Goal: Task Accomplishment & Management: Use online tool/utility

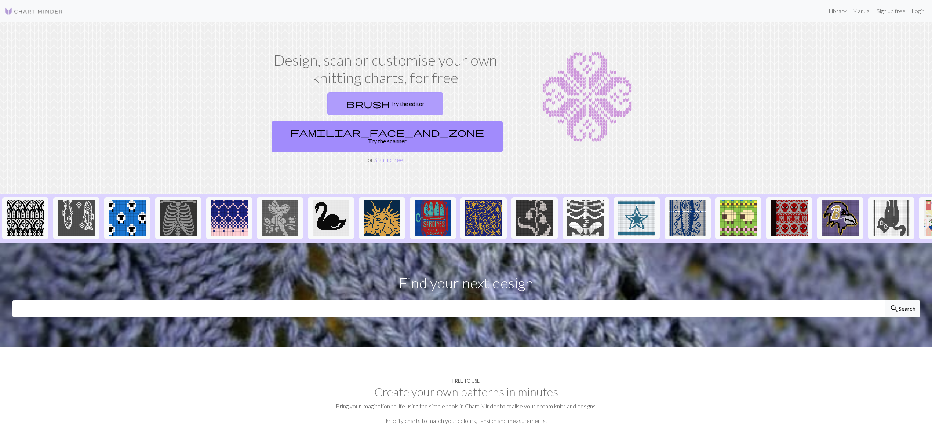
click at [329, 105] on link "brush Try the editor" at bounding box center [385, 103] width 116 height 23
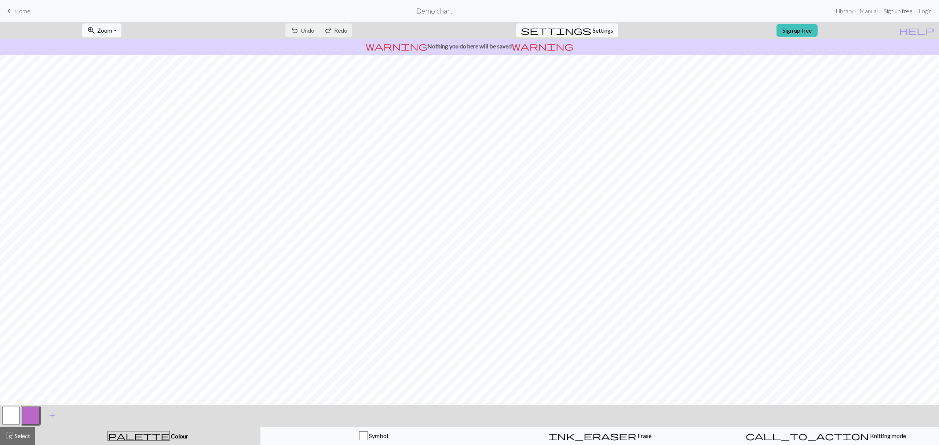
click at [899, 8] on link "Sign up free" at bounding box center [898, 11] width 35 height 15
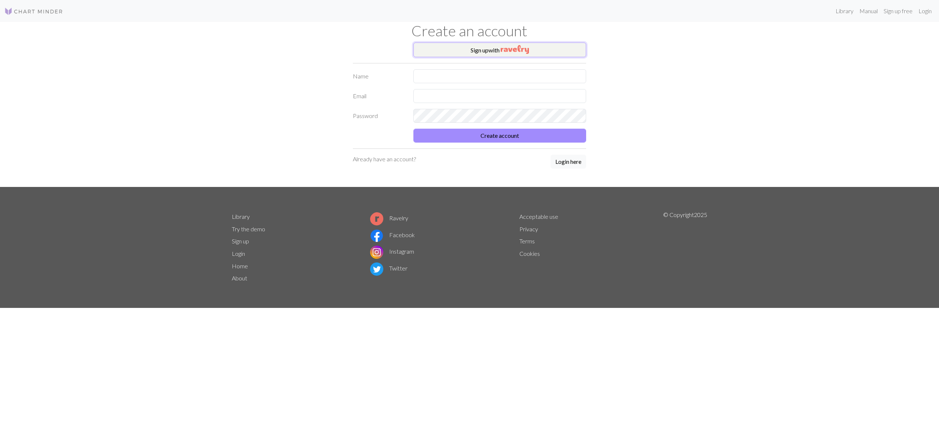
click at [501, 53] on button "Sign up with" at bounding box center [499, 50] width 173 height 15
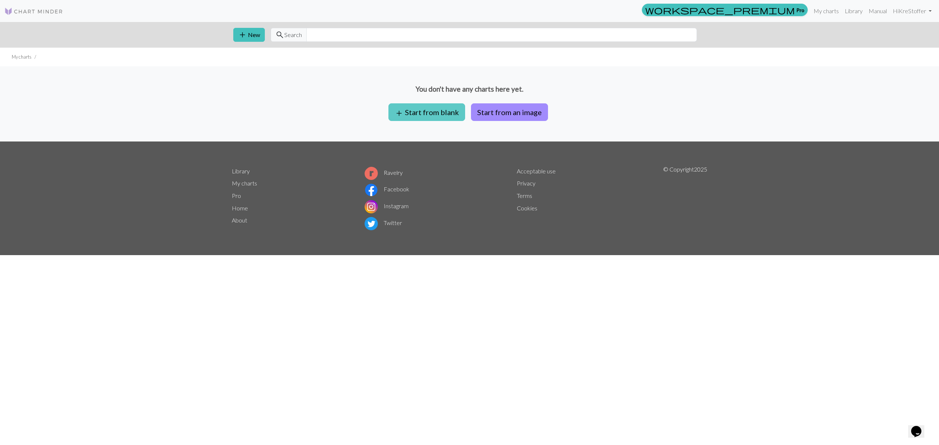
click at [454, 113] on button "add Start from blank" at bounding box center [426, 112] width 77 height 18
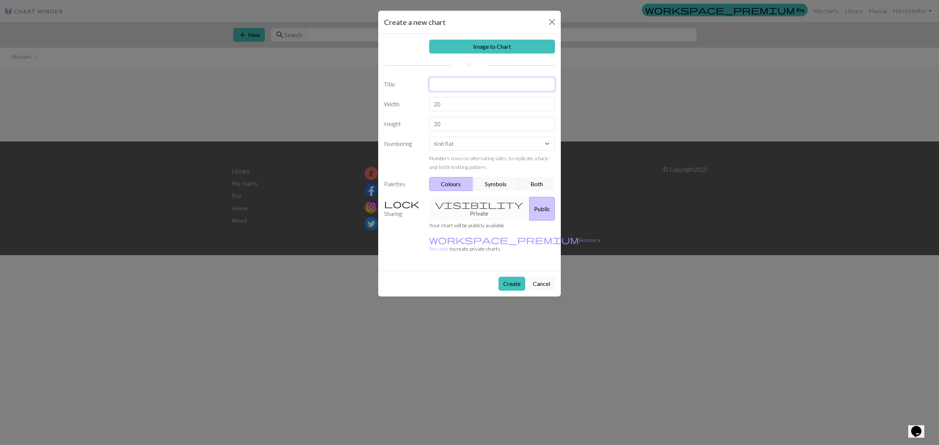
click at [456, 87] on input "text" at bounding box center [492, 84] width 126 height 14
type input "Pine Scarf"
click at [458, 52] on link "Image to Chart" at bounding box center [492, 47] width 126 height 14
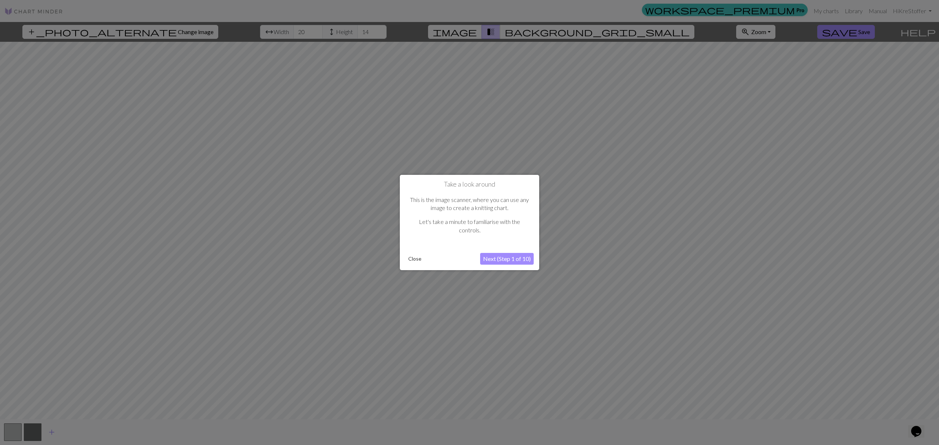
click at [413, 257] on button "Close" at bounding box center [414, 258] width 19 height 11
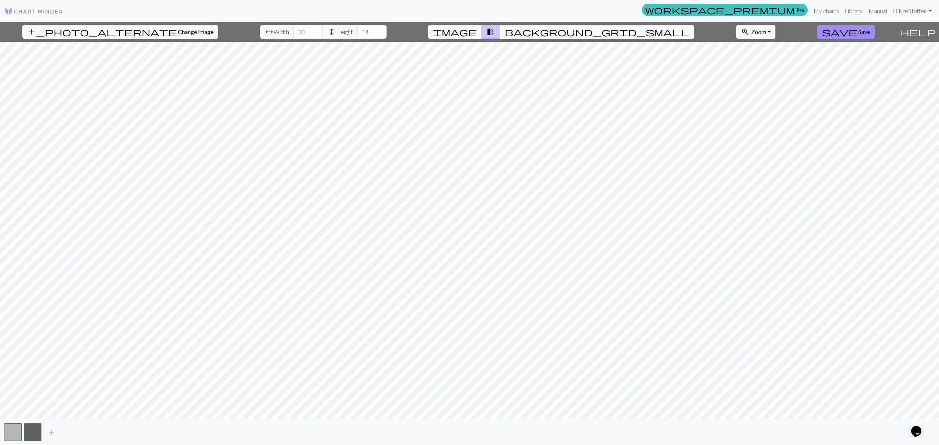
click at [538, 34] on span "background_grid_small" at bounding box center [597, 32] width 185 height 10
click at [495, 37] on span "transition_fade" at bounding box center [490, 32] width 9 height 10
click at [477, 31] on span "image" at bounding box center [455, 32] width 44 height 10
click at [495, 29] on span "transition_fade" at bounding box center [490, 32] width 9 height 10
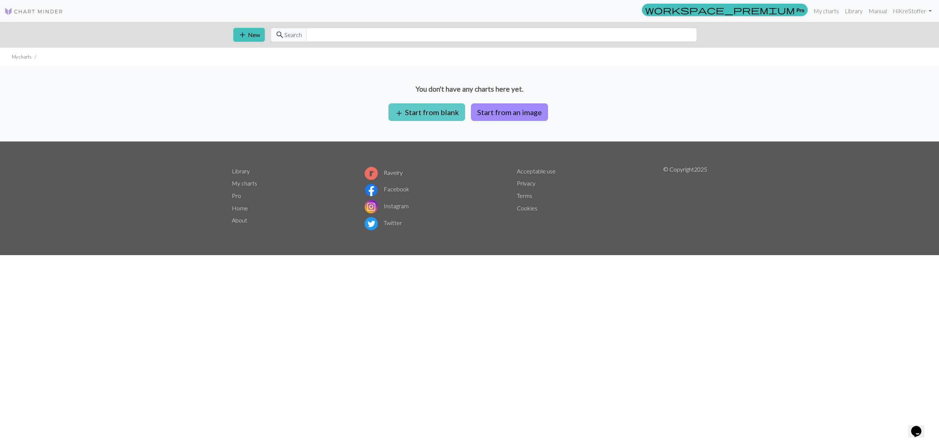
click at [427, 117] on button "add Start from blank" at bounding box center [426, 112] width 77 height 18
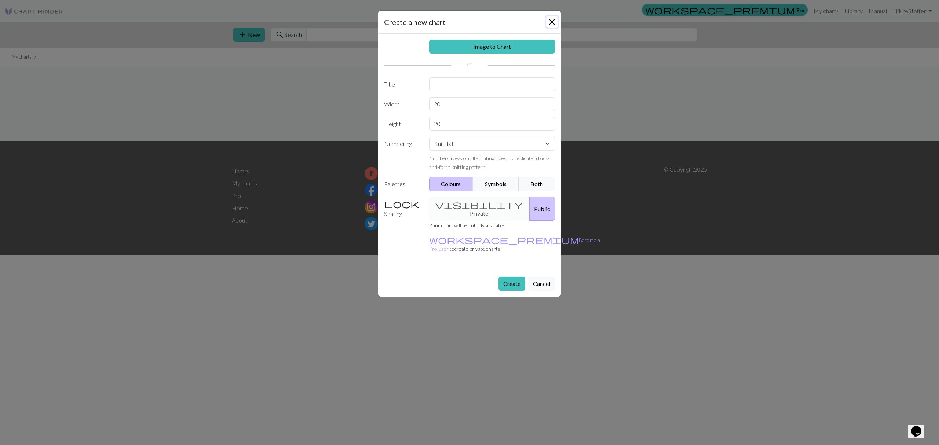
click at [553, 19] on button "Close" at bounding box center [552, 22] width 12 height 12
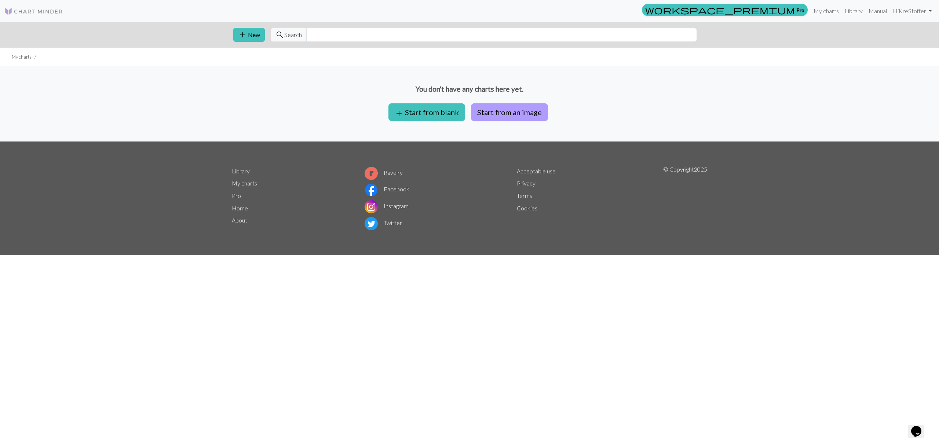
click at [520, 116] on button "Start from an image" at bounding box center [509, 112] width 77 height 18
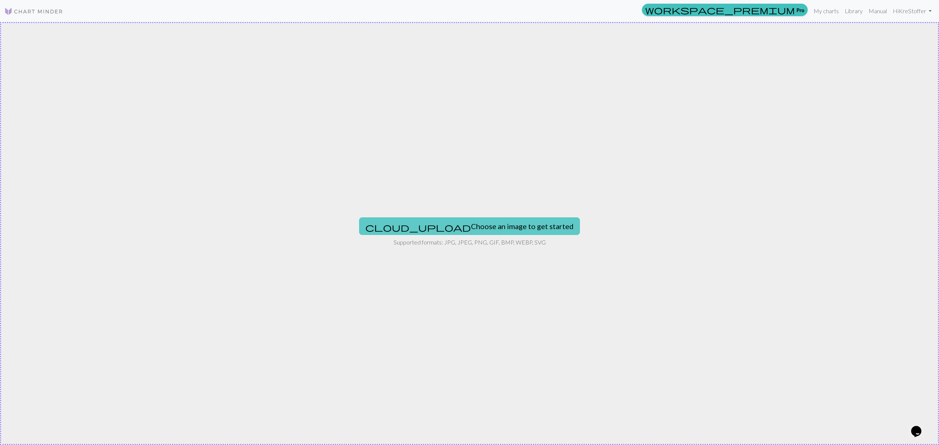
click at [446, 222] on button "cloud_upload Choose an image to get started" at bounding box center [469, 226] width 221 height 18
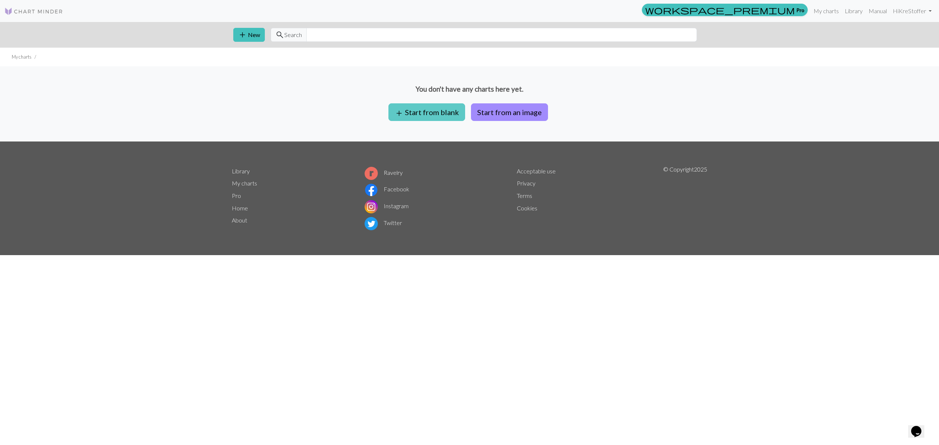
click at [416, 115] on button "add Start from blank" at bounding box center [426, 112] width 77 height 18
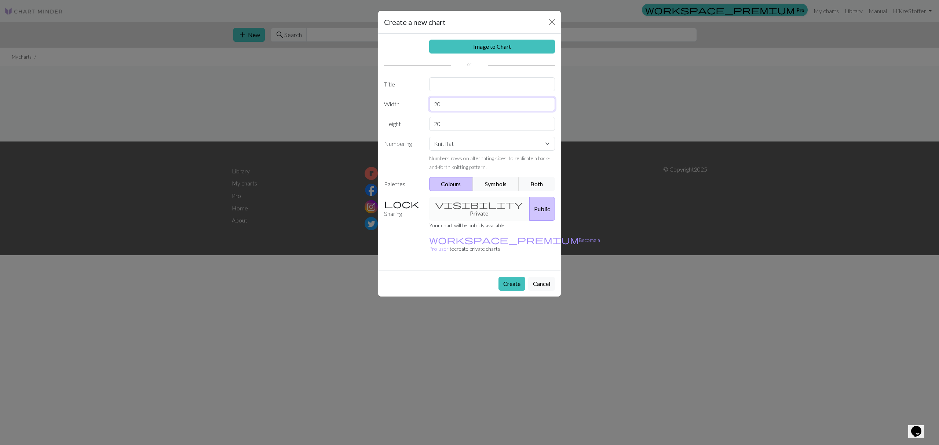
click at [450, 100] on input "20" at bounding box center [492, 104] width 126 height 14
click at [453, 147] on select "Knit flat Knit in the round Lace knitting Cross stitch" at bounding box center [492, 144] width 126 height 14
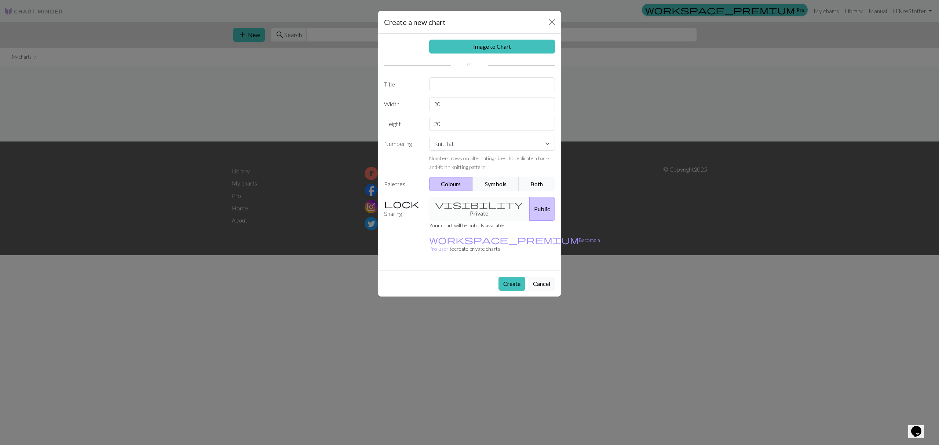
click at [538, 185] on button "Both" at bounding box center [537, 184] width 37 height 14
click at [465, 207] on div "visibility Private Public" at bounding box center [492, 209] width 135 height 24
click at [447, 84] on input "text" at bounding box center [492, 84] width 126 height 14
type input "Pine"
click at [443, 104] on input "20" at bounding box center [492, 104] width 126 height 14
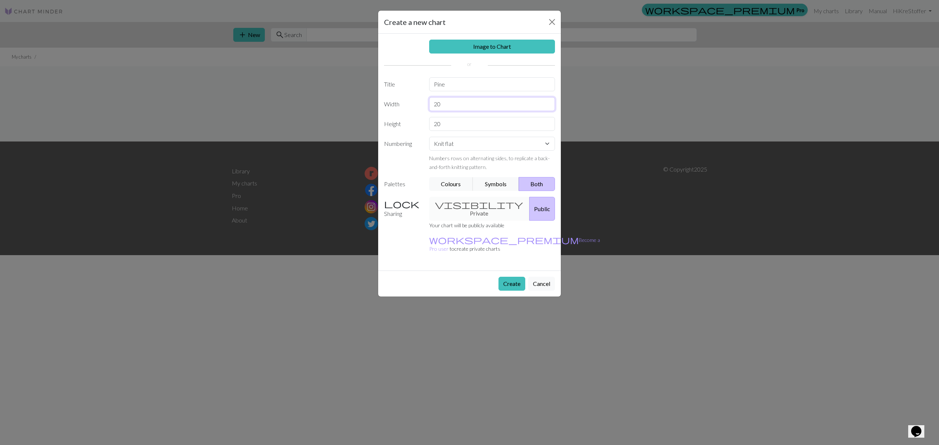
click at [443, 104] on input "20" at bounding box center [492, 104] width 126 height 14
click at [458, 150] on select "Knit flat Knit in the round Lace knitting Cross stitch" at bounding box center [492, 144] width 126 height 14
click at [506, 277] on button "Create" at bounding box center [511, 284] width 27 height 14
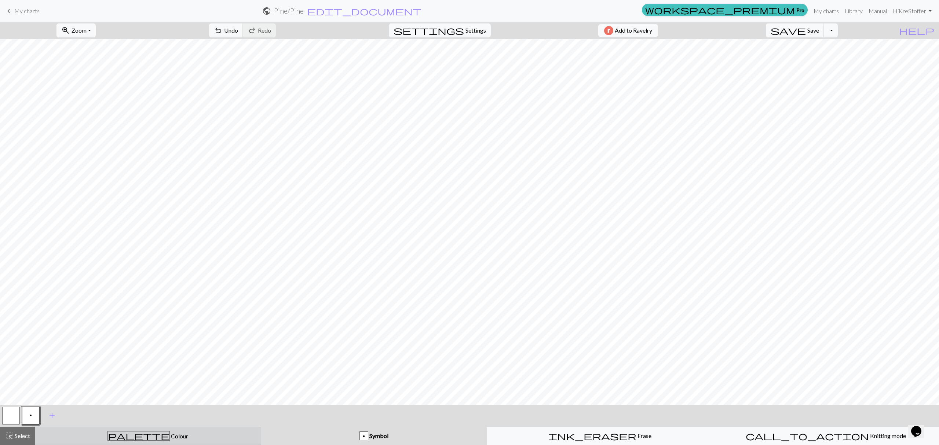
click at [167, 438] on div "palette Colour Colour" at bounding box center [148, 436] width 217 height 10
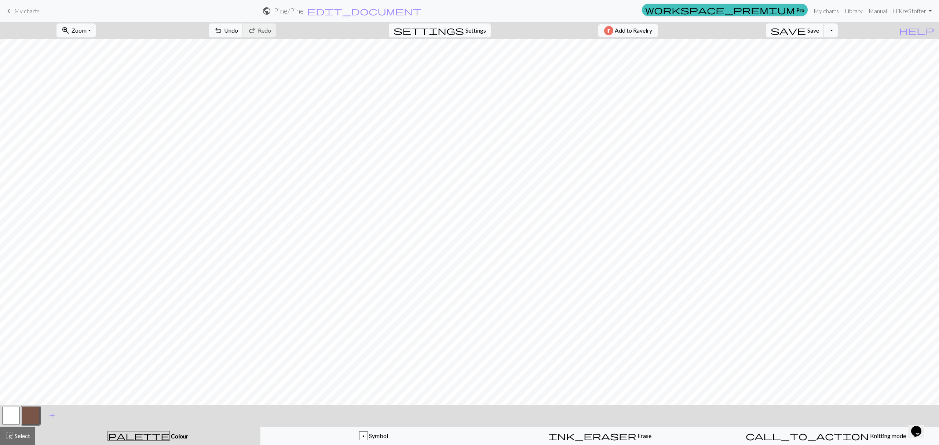
click at [34, 417] on button "button" at bounding box center [31, 416] width 18 height 18
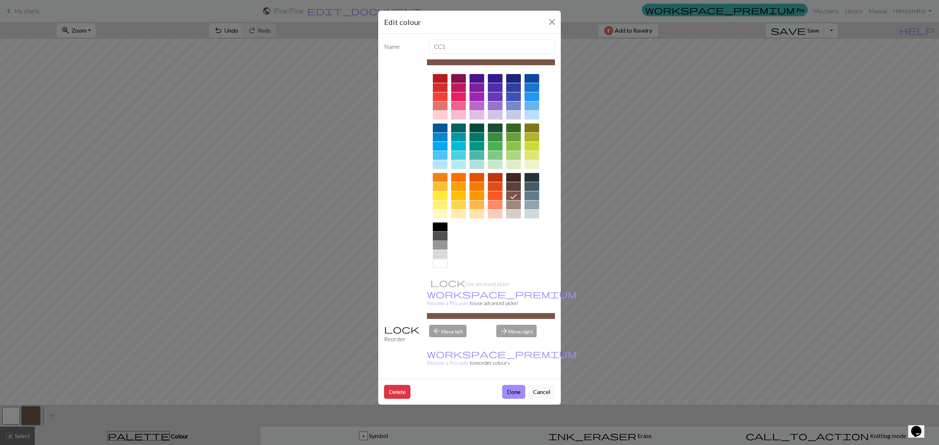
click at [438, 237] on div at bounding box center [440, 236] width 15 height 9
click at [508, 385] on button "Done" at bounding box center [513, 392] width 23 height 14
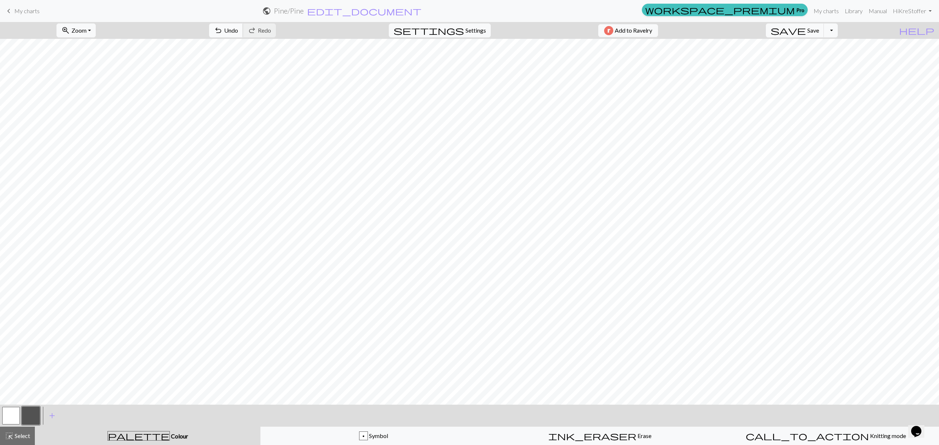
click at [223, 33] on span "undo" at bounding box center [218, 30] width 9 height 10
click at [223, 32] on span "undo" at bounding box center [218, 30] width 9 height 10
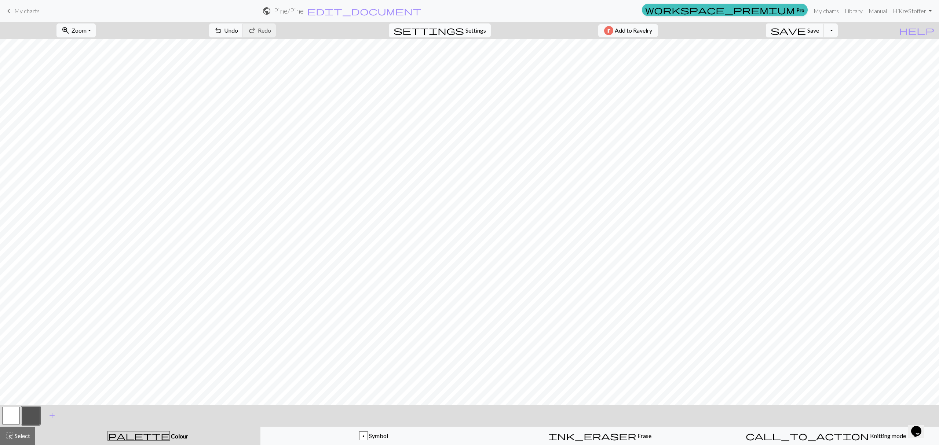
click at [465, 27] on span "Settings" at bounding box center [475, 30] width 21 height 9
select select "aran"
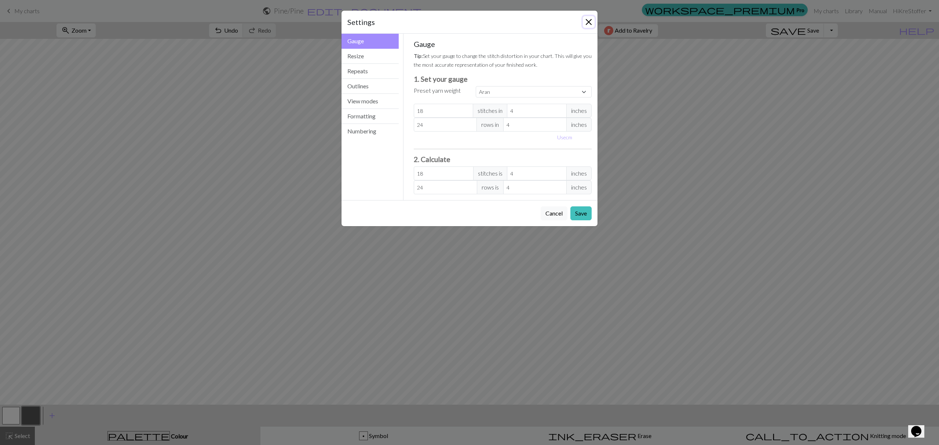
click at [587, 23] on button "Close" at bounding box center [589, 22] width 12 height 12
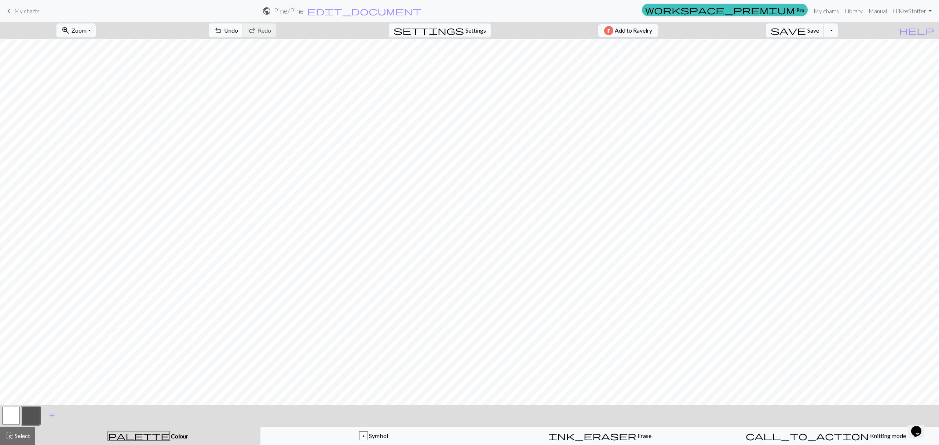
click at [223, 28] on span "undo" at bounding box center [218, 30] width 9 height 10
click at [387, 437] on span "Symbol" at bounding box center [378, 435] width 20 height 7
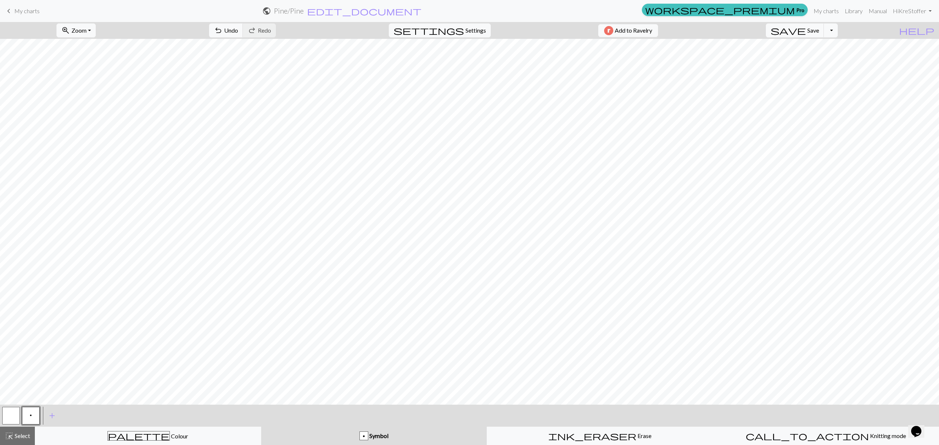
click at [36, 416] on button "p" at bounding box center [31, 416] width 18 height 18
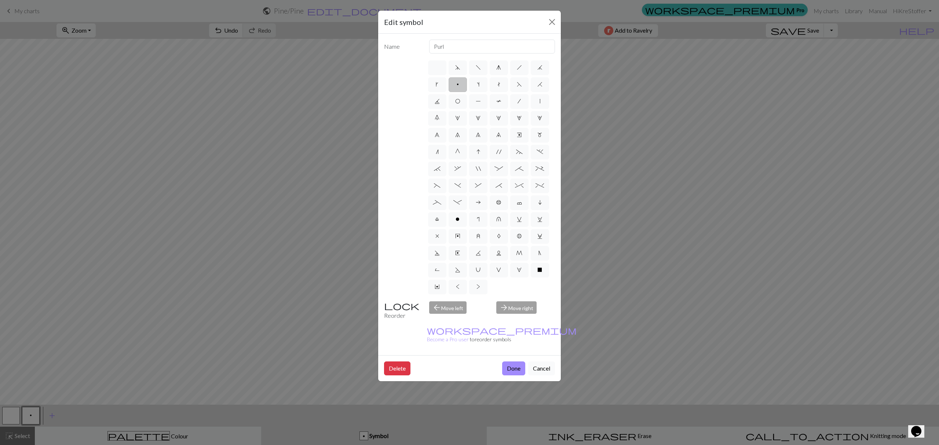
click at [541, 362] on button "Cancel" at bounding box center [541, 369] width 27 height 14
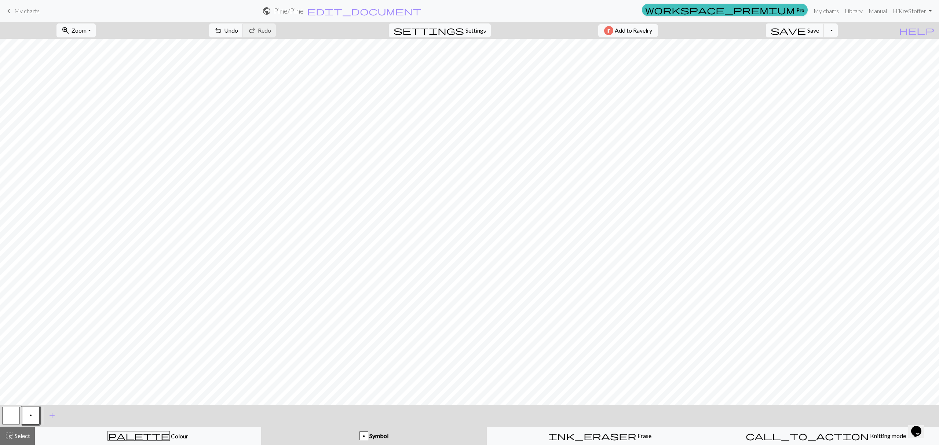
click at [361, 439] on div "p" at bounding box center [364, 436] width 8 height 9
click at [30, 414] on span "p" at bounding box center [31, 416] width 2 height 6
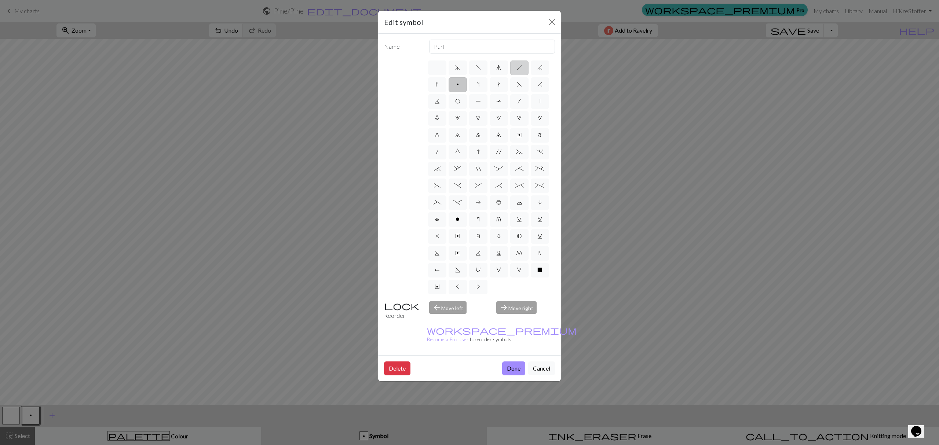
click at [518, 70] on span "h" at bounding box center [519, 68] width 5 height 6
click at [518, 68] on input "h" at bounding box center [519, 65] width 5 height 5
radio input "true"
type input "right leaning decrease"
click at [513, 362] on button "Done" at bounding box center [513, 369] width 23 height 14
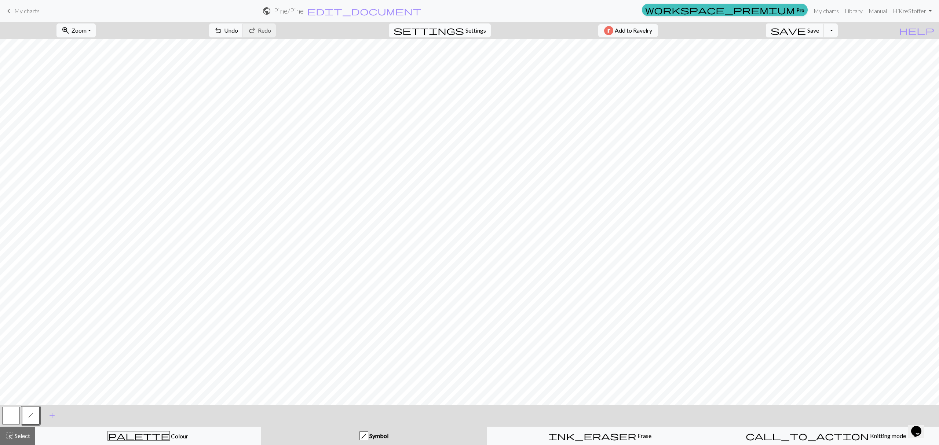
click at [466, 36] on button "settings Settings" at bounding box center [440, 30] width 102 height 14
select select "aran"
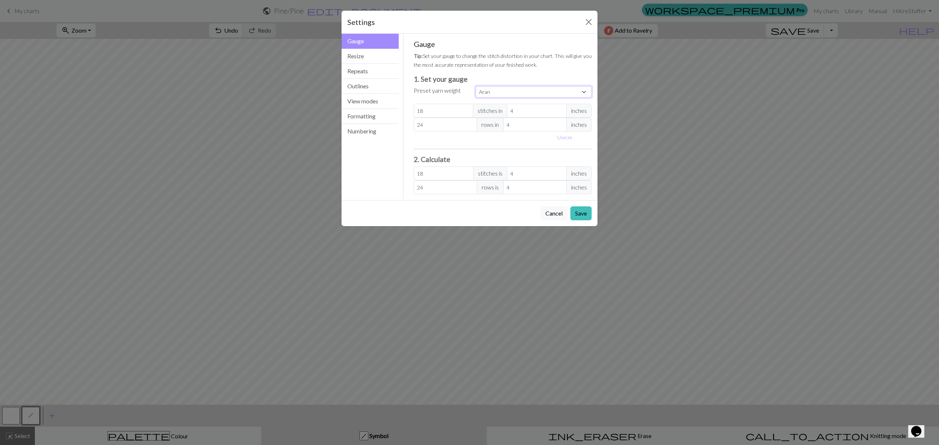
click at [506, 91] on select "Custom Square Lace Light Fingering Fingering Sport Double knit Worsted Aran Bul…" at bounding box center [534, 91] width 116 height 11
click at [503, 77] on h3 "1. Set your gauge" at bounding box center [503, 79] width 178 height 8
click at [371, 55] on button "Resize" at bounding box center [369, 56] width 57 height 15
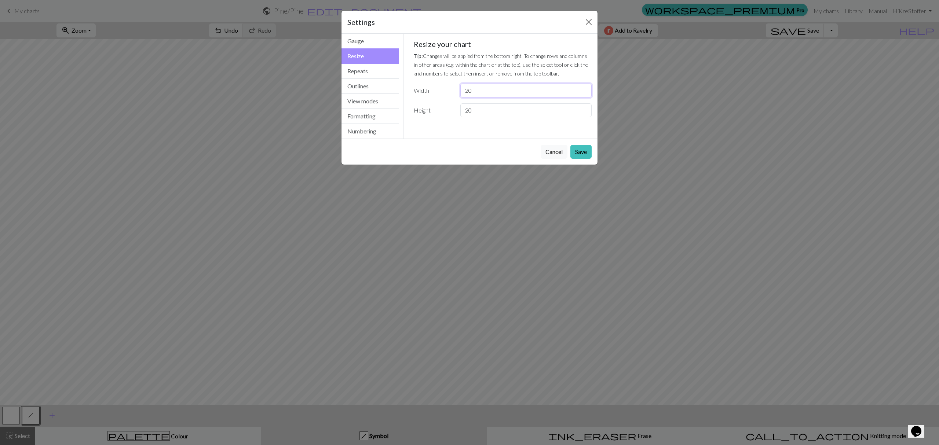
drag, startPoint x: 482, startPoint y: 92, endPoint x: 465, endPoint y: 93, distance: 16.2
click at [465, 93] on input "20" at bounding box center [525, 91] width 131 height 14
type input "30"
click at [477, 110] on input "20" at bounding box center [525, 110] width 131 height 14
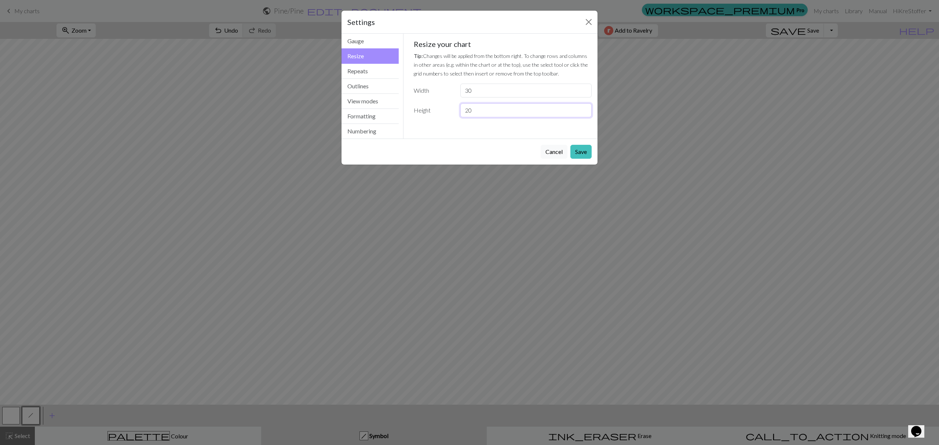
click at [477, 110] on input "20" at bounding box center [525, 110] width 131 height 14
drag, startPoint x: 475, startPoint y: 109, endPoint x: 425, endPoint y: 105, distance: 50.1
click at [426, 105] on div "Height 20" at bounding box center [502, 110] width 187 height 14
type input "30"
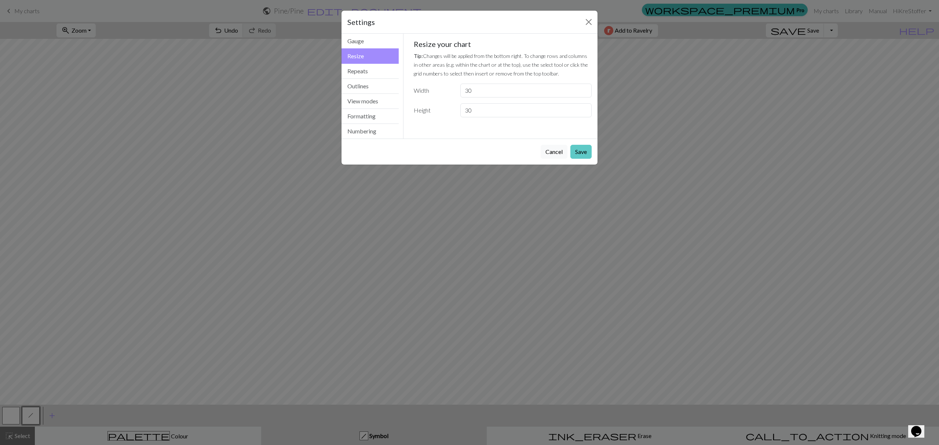
click at [580, 150] on button "Save" at bounding box center [580, 152] width 21 height 14
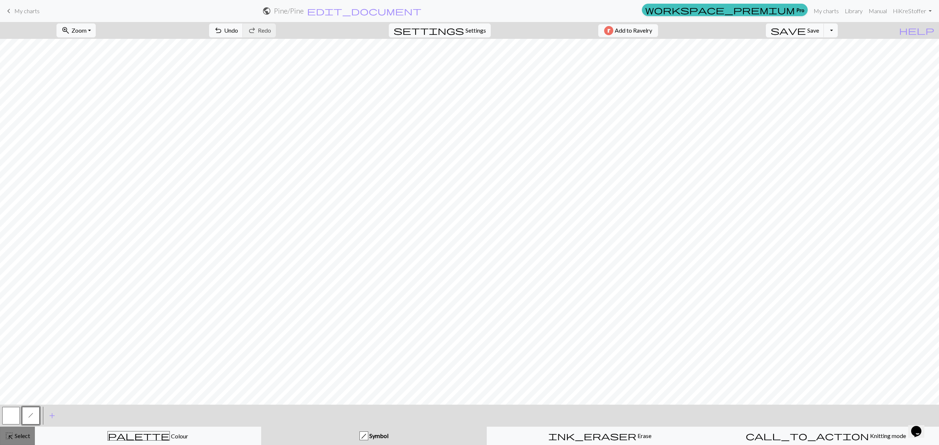
click at [20, 439] on span "Select" at bounding box center [22, 435] width 17 height 7
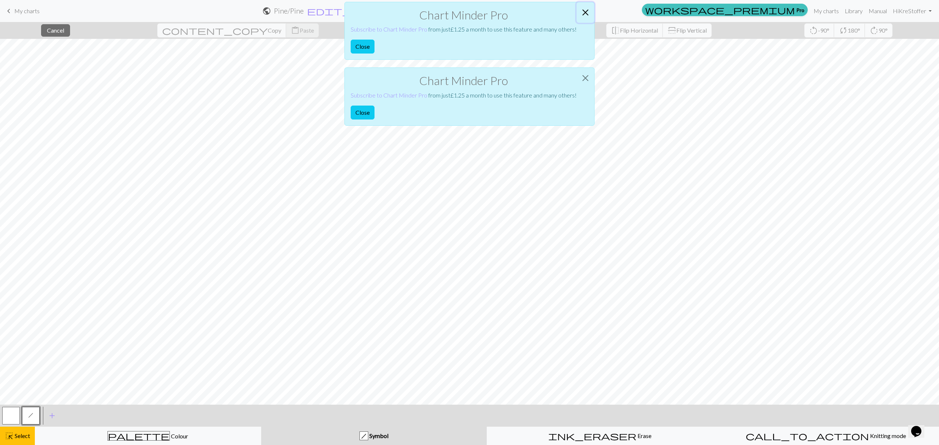
click at [585, 12] on button "Close" at bounding box center [586, 12] width 18 height 21
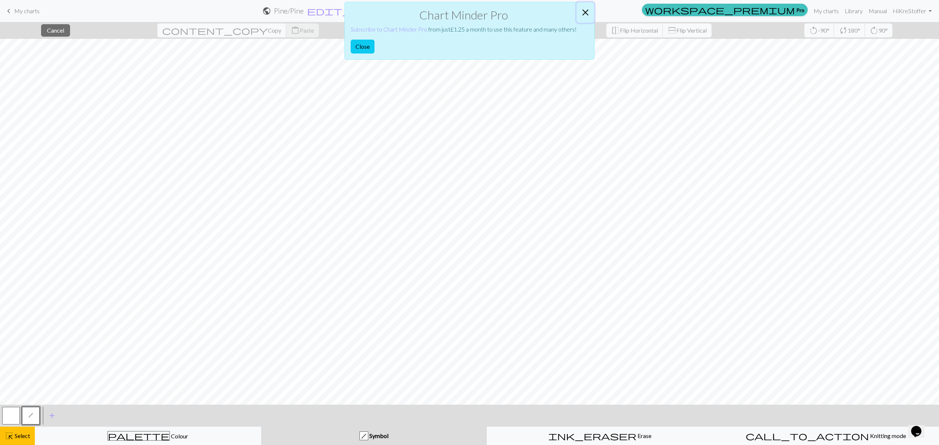
click at [586, 14] on button "Close" at bounding box center [586, 12] width 18 height 21
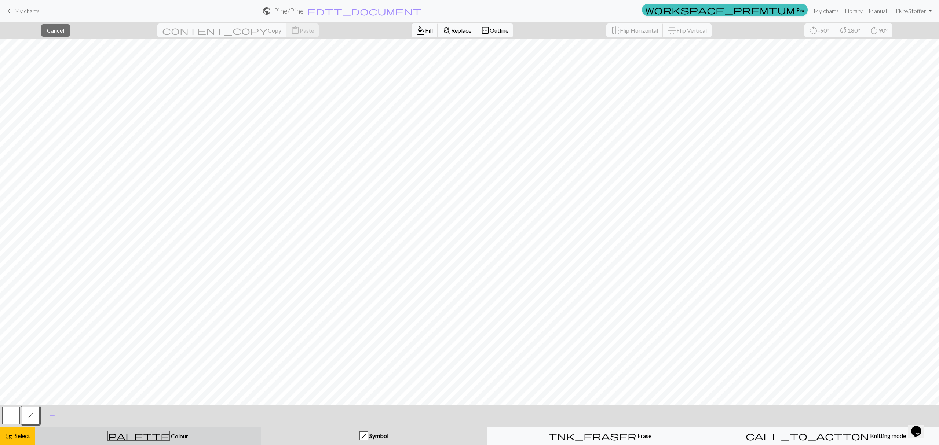
click at [80, 432] on div "palette Colour Colour" at bounding box center [148, 436] width 217 height 10
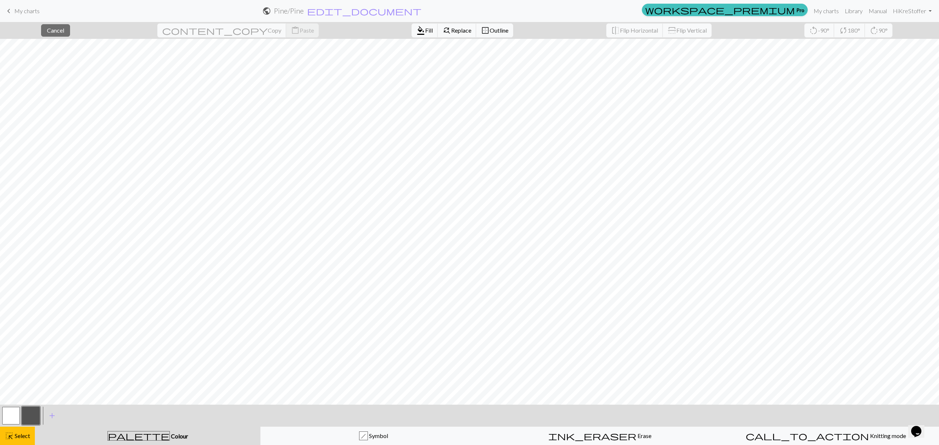
click at [121, 439] on div "palette Colour Colour" at bounding box center [147, 436] width 217 height 10
click at [32, 418] on button "button" at bounding box center [31, 416] width 18 height 18
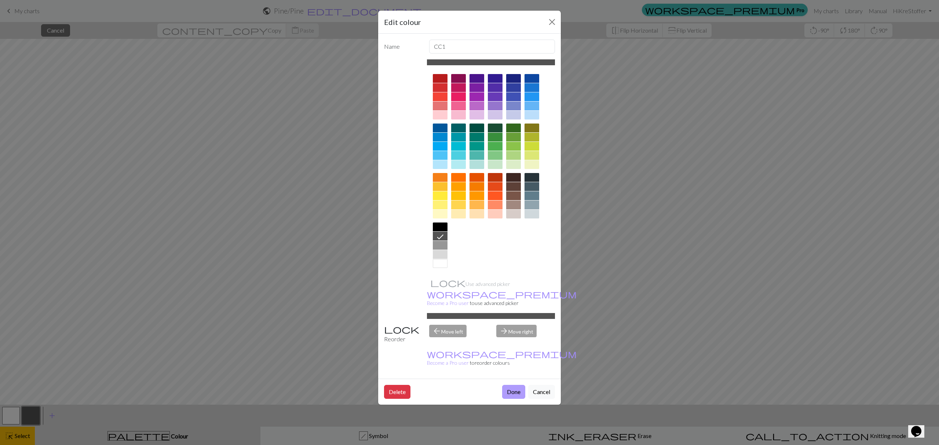
click at [502, 385] on button "Done" at bounding box center [513, 392] width 23 height 14
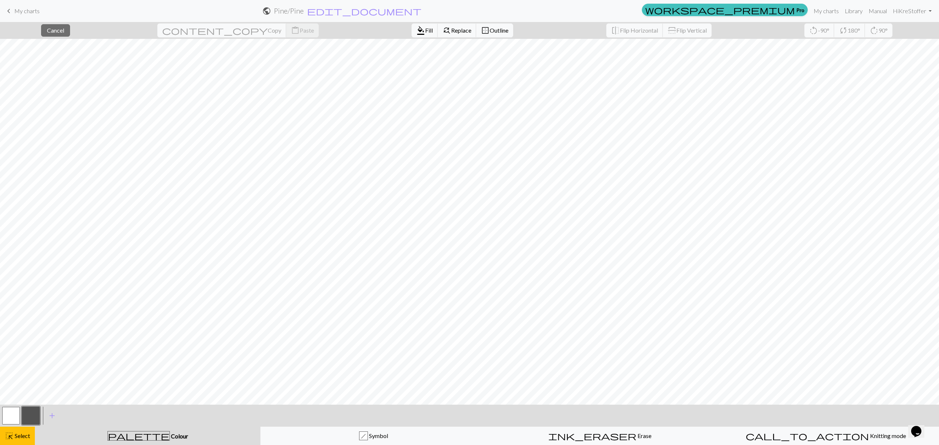
click at [28, 414] on button "button" at bounding box center [31, 416] width 18 height 18
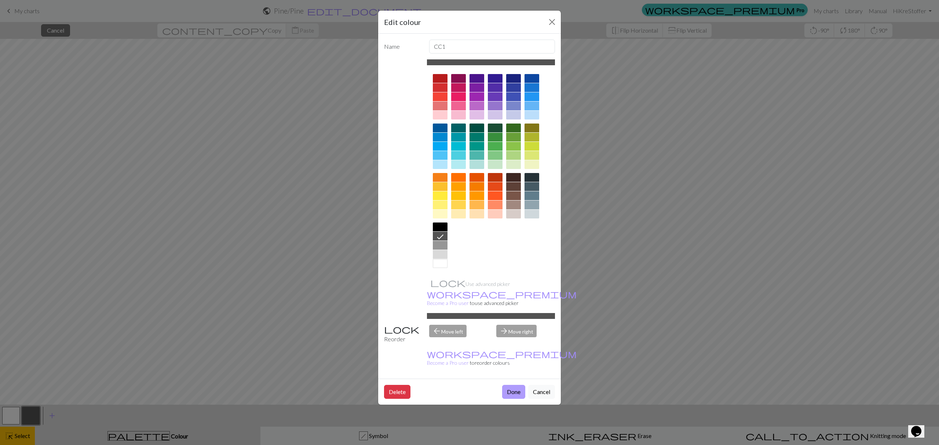
click at [509, 385] on button "Done" at bounding box center [513, 392] width 23 height 14
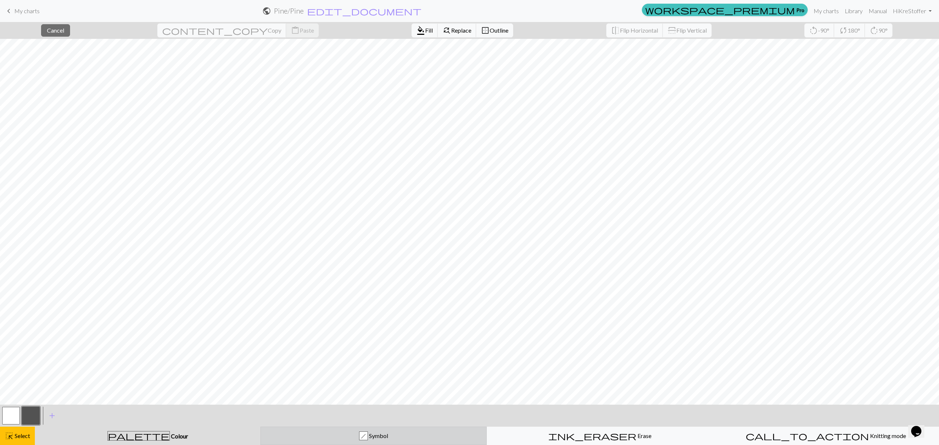
click at [332, 440] on div "h Symbol" at bounding box center [373, 436] width 217 height 9
click at [207, 430] on button "palette Colour Colour" at bounding box center [148, 436] width 226 height 18
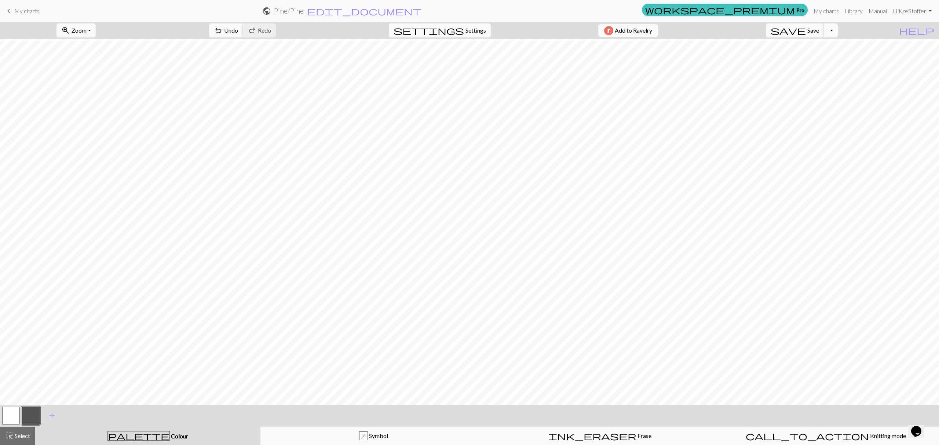
click at [482, 35] on button "settings Settings" at bounding box center [440, 30] width 102 height 14
select select "aran"
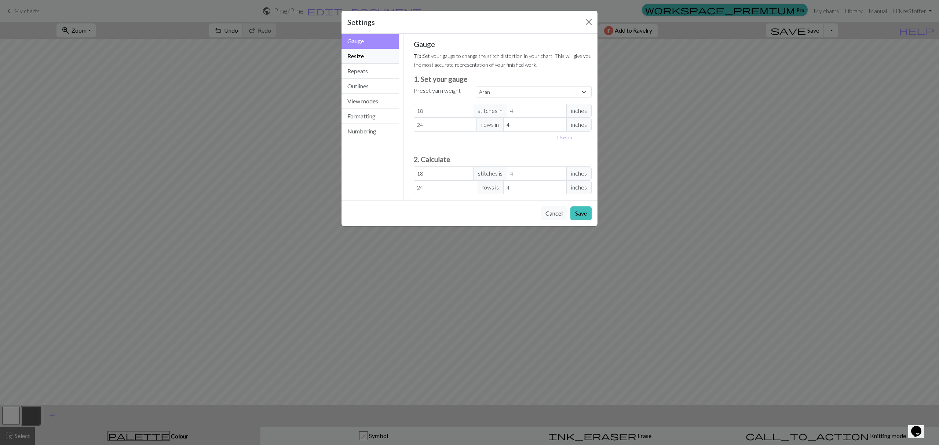
click at [368, 58] on button "Resize" at bounding box center [369, 56] width 57 height 15
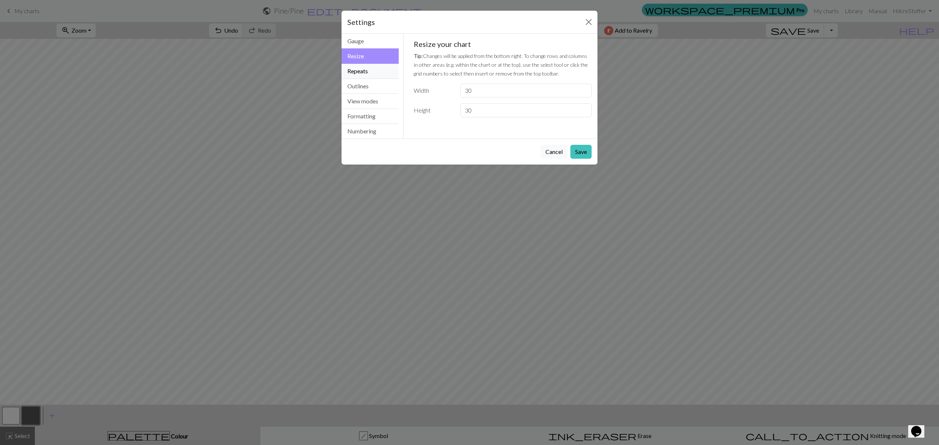
click at [369, 73] on button "Repeats" at bounding box center [369, 71] width 57 height 15
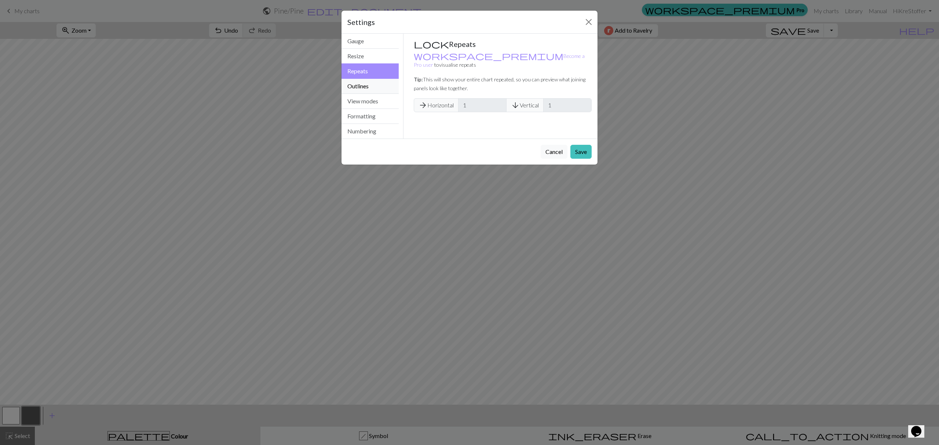
click at [365, 89] on button "Outlines" at bounding box center [369, 86] width 57 height 15
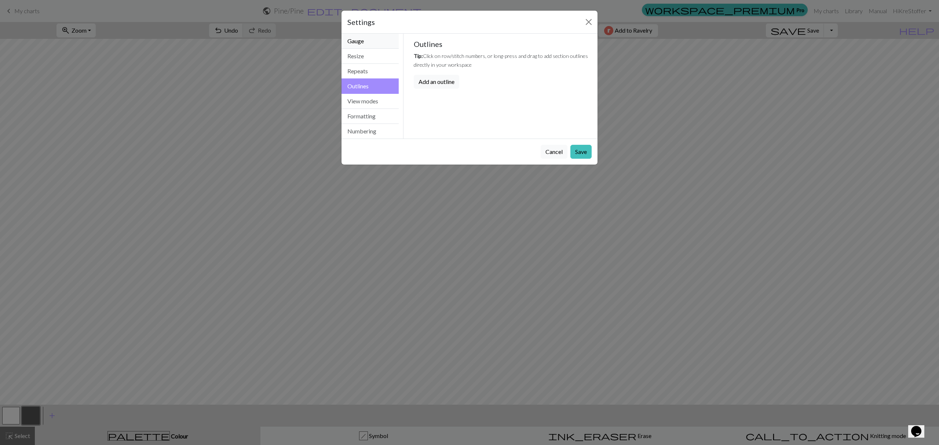
click at [371, 42] on button "Gauge" at bounding box center [369, 41] width 57 height 15
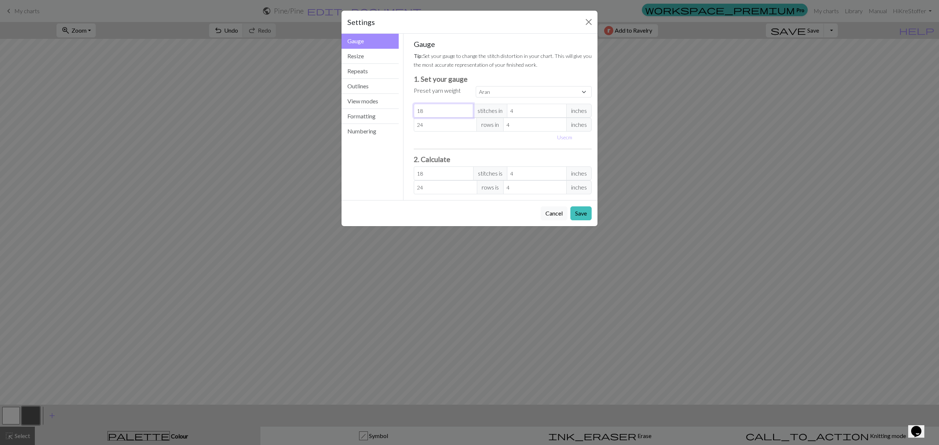
drag, startPoint x: 451, startPoint y: 110, endPoint x: 406, endPoint y: 107, distance: 44.8
click at [407, 107] on div "Gauge Tip: Set your gauge to change the stitch distortion in your chart. This w…" at bounding box center [502, 117] width 199 height 167
type input "3"
type input "30"
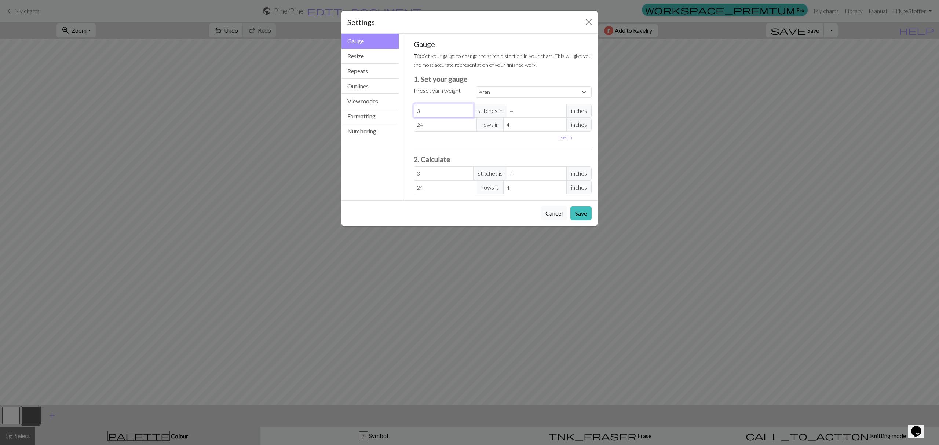
type input "30"
drag, startPoint x: 424, startPoint y: 125, endPoint x: 406, endPoint y: 127, distance: 18.0
click at [406, 127] on div "Gauge Tip: Set your gauge to change the stitch distortion in your chart. This w…" at bounding box center [502, 117] width 199 height 167
type input "0"
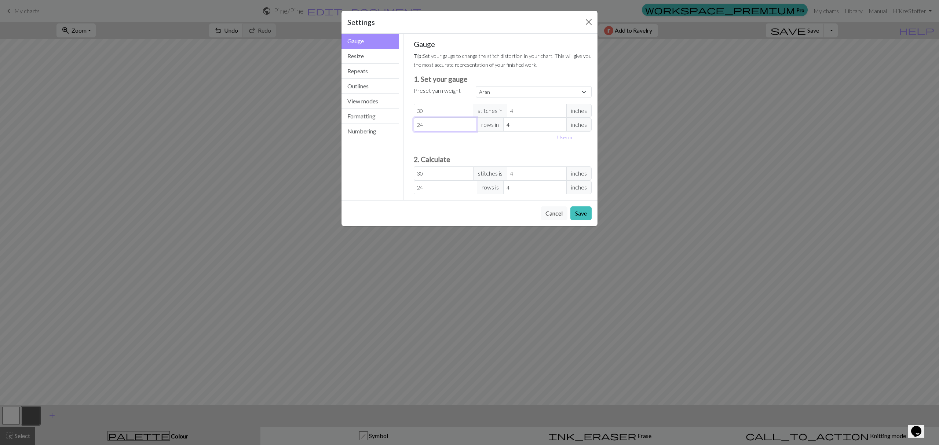
type input "0"
type input "03"
type input "3"
type input "0"
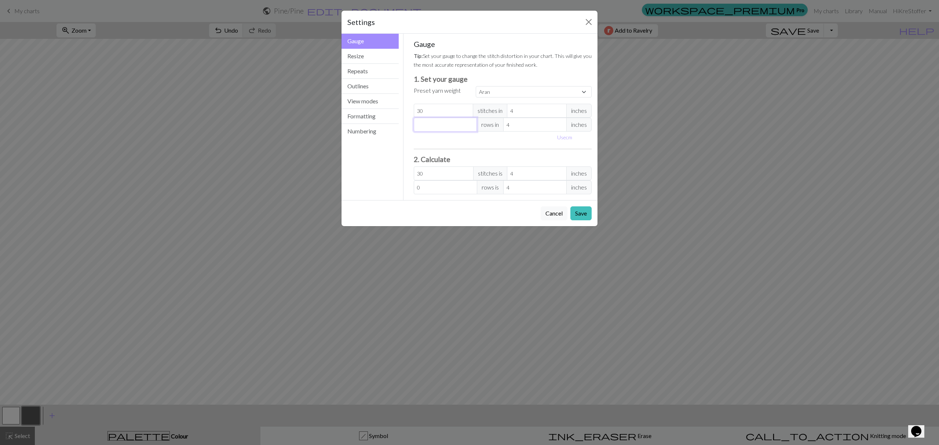
type input "3"
type input "30"
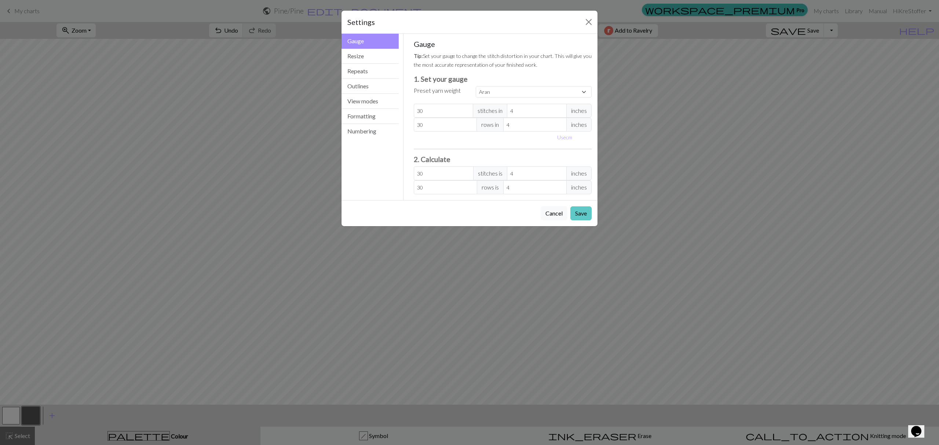
click at [575, 214] on button "Save" at bounding box center [580, 213] width 21 height 14
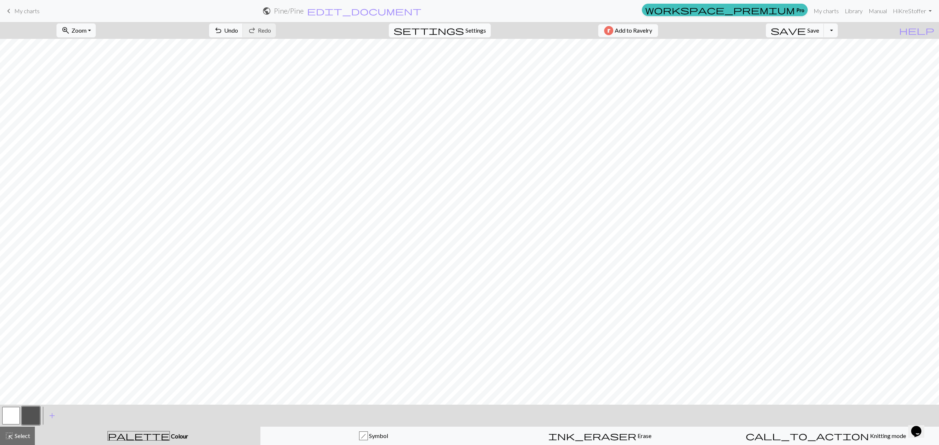
click at [452, 32] on span "settings" at bounding box center [429, 30] width 70 height 10
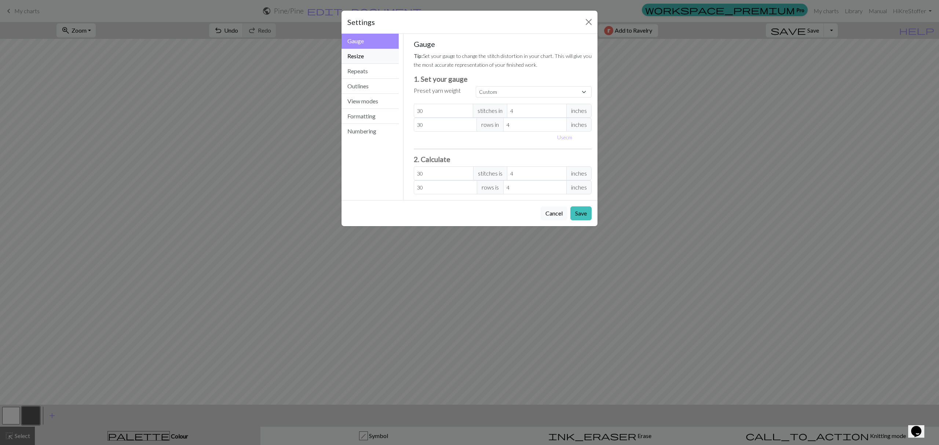
click at [361, 54] on button "Resize" at bounding box center [369, 56] width 57 height 15
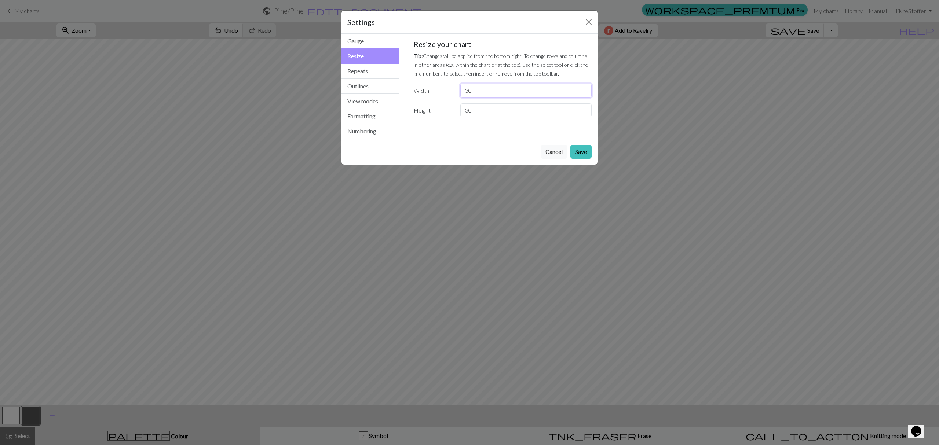
drag, startPoint x: 497, startPoint y: 96, endPoint x: 450, endPoint y: 84, distance: 48.4
click at [450, 84] on div "Width 30" at bounding box center [502, 91] width 187 height 14
type input "60"
drag, startPoint x: 478, startPoint y: 111, endPoint x: 451, endPoint y: 111, distance: 26.8
click at [451, 111] on div "Height 30" at bounding box center [502, 110] width 187 height 14
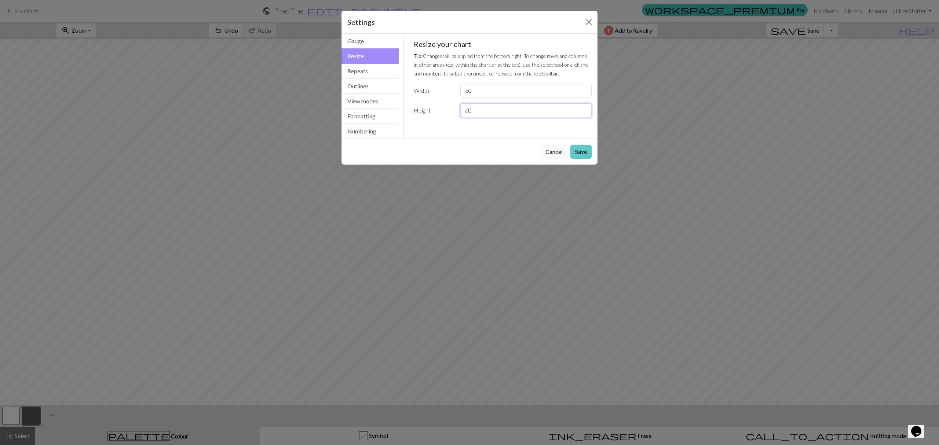
type input "60"
click at [579, 153] on button "Save" at bounding box center [580, 152] width 21 height 14
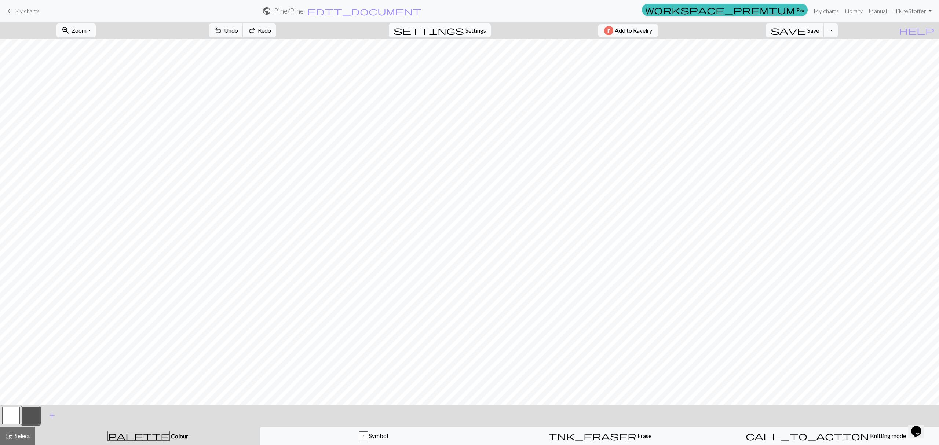
click at [467, 32] on span "Settings" at bounding box center [475, 30] width 21 height 9
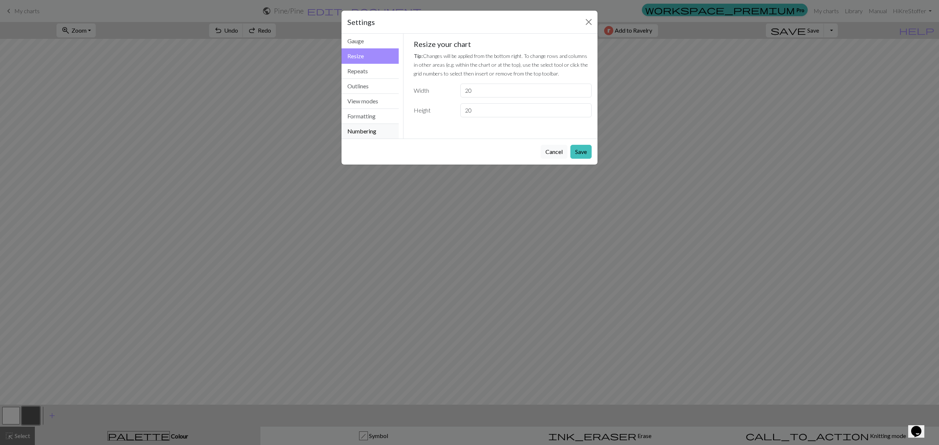
click at [366, 129] on button "Numbering" at bounding box center [369, 131] width 57 height 15
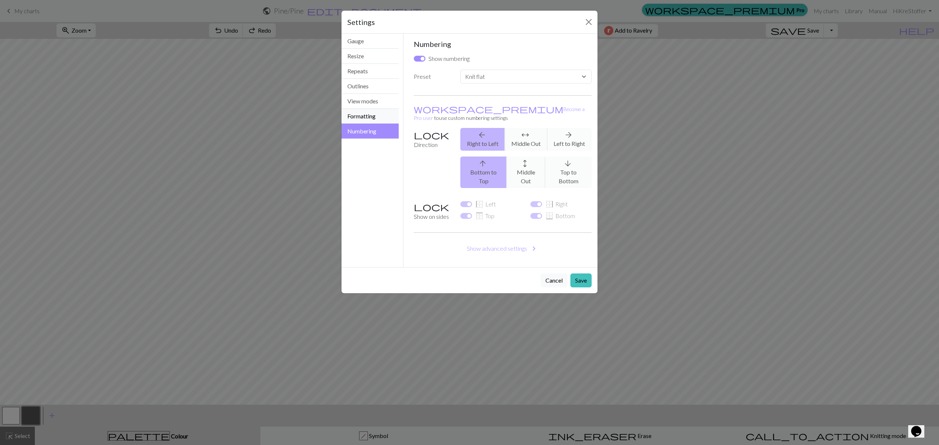
click at [368, 115] on button "Formatting" at bounding box center [369, 116] width 57 height 15
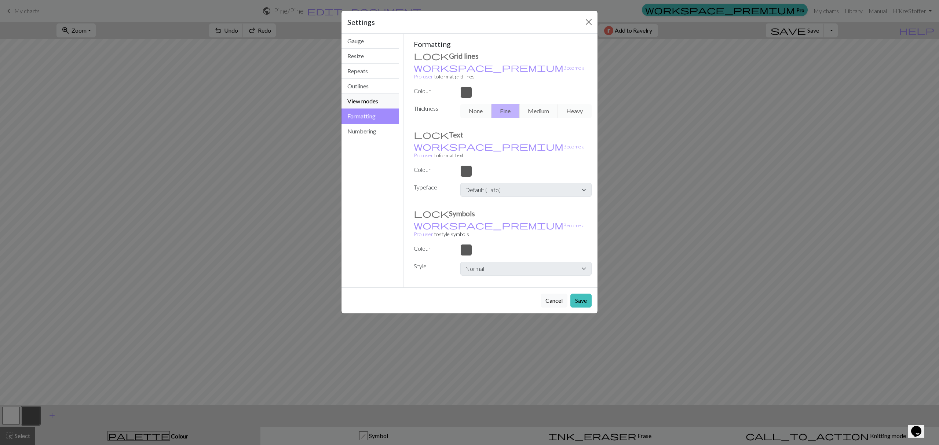
click at [373, 105] on button "View modes" at bounding box center [369, 101] width 57 height 15
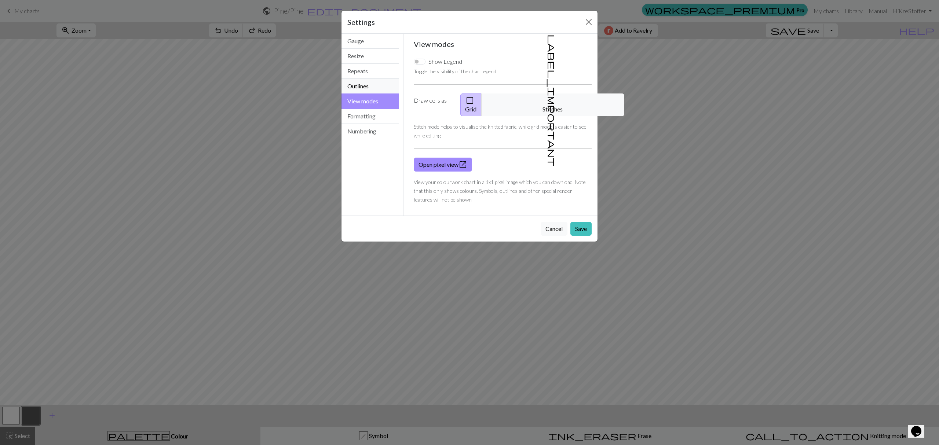
click at [373, 87] on button "Outlines" at bounding box center [369, 86] width 57 height 15
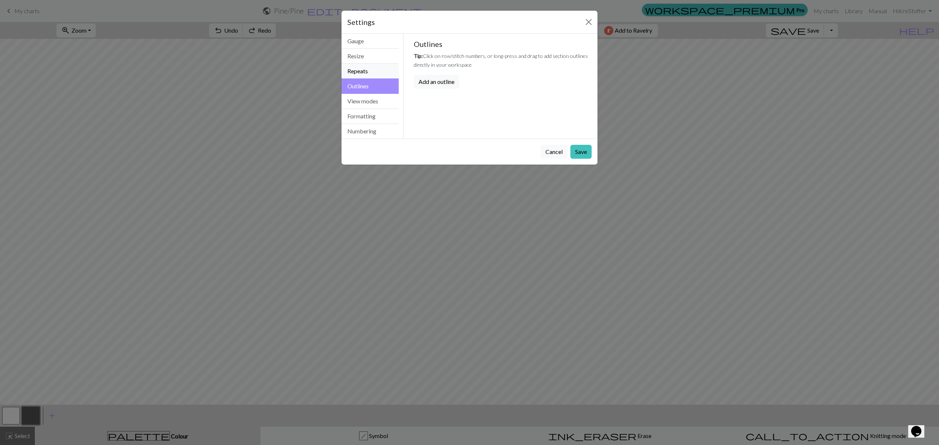
click at [374, 75] on button "Repeats" at bounding box center [369, 71] width 57 height 15
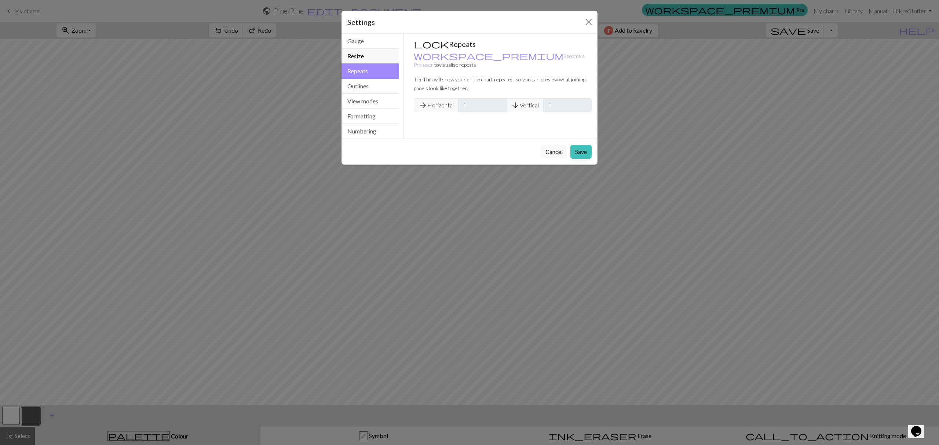
click at [374, 59] on button "Resize" at bounding box center [369, 56] width 57 height 15
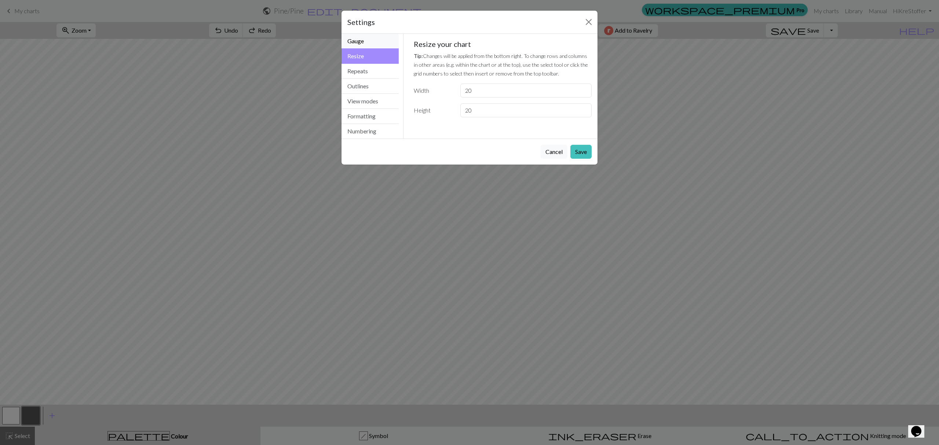
click at [374, 43] on button "Gauge" at bounding box center [369, 41] width 57 height 15
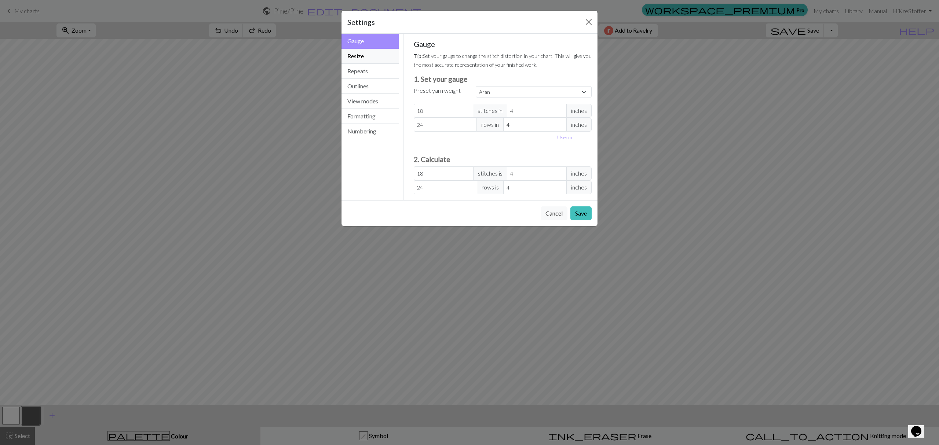
click at [368, 59] on button "Resize" at bounding box center [369, 56] width 57 height 15
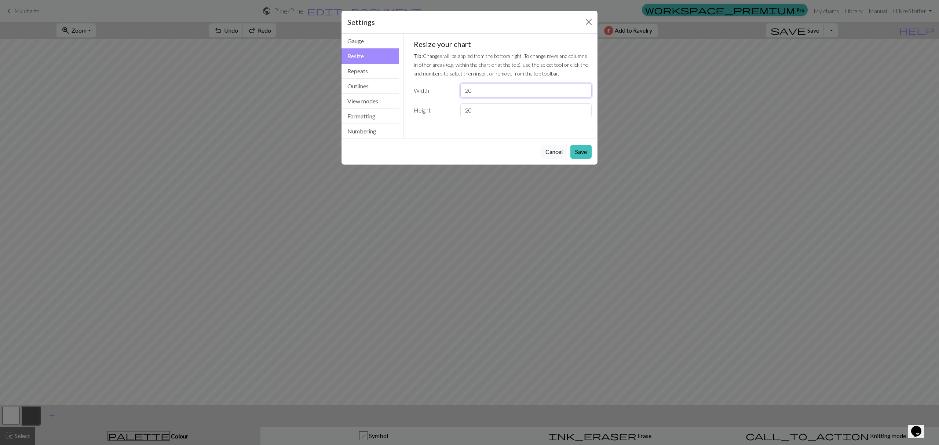
drag, startPoint x: 488, startPoint y: 91, endPoint x: 432, endPoint y: 80, distance: 56.9
click at [435, 81] on div "Resize your chart Tip: Changes will be applied from the bottom right. To change…" at bounding box center [503, 79] width 178 height 78
type input "30"
click at [477, 115] on input "20" at bounding box center [525, 110] width 131 height 14
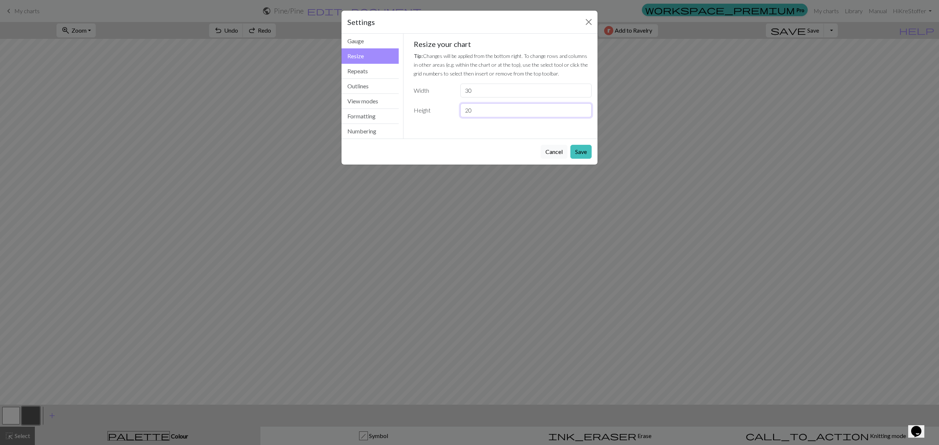
click at [477, 115] on input "20" at bounding box center [525, 110] width 131 height 14
type input "30"
click at [579, 148] on button "Save" at bounding box center [580, 152] width 21 height 14
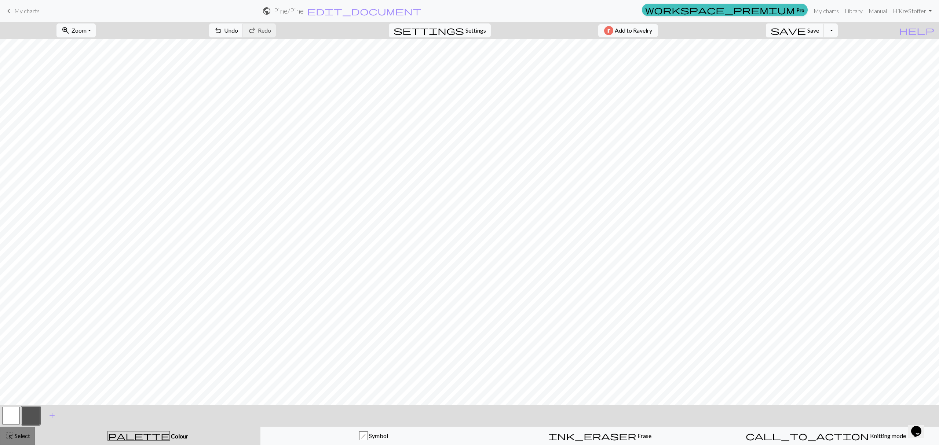
drag, startPoint x: 18, startPoint y: 434, endPoint x: 21, endPoint y: 432, distance: 4.0
click at [18, 434] on span "Select" at bounding box center [22, 435] width 17 height 7
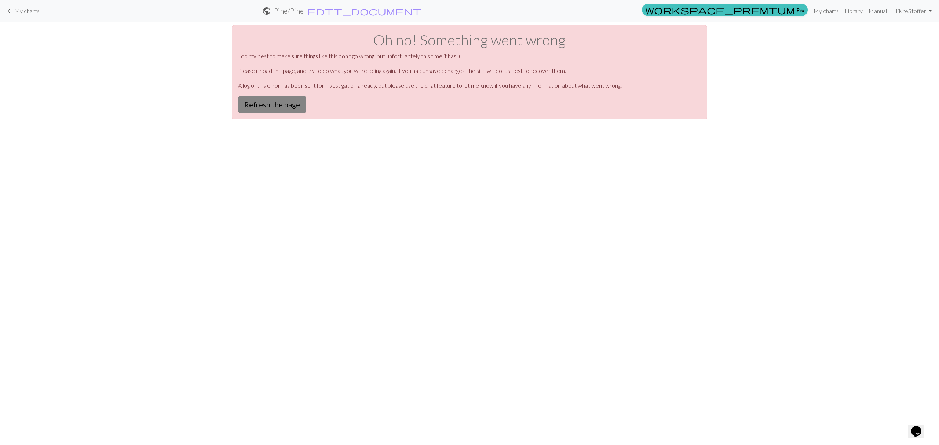
click at [274, 102] on button "Refresh the page" at bounding box center [272, 105] width 68 height 18
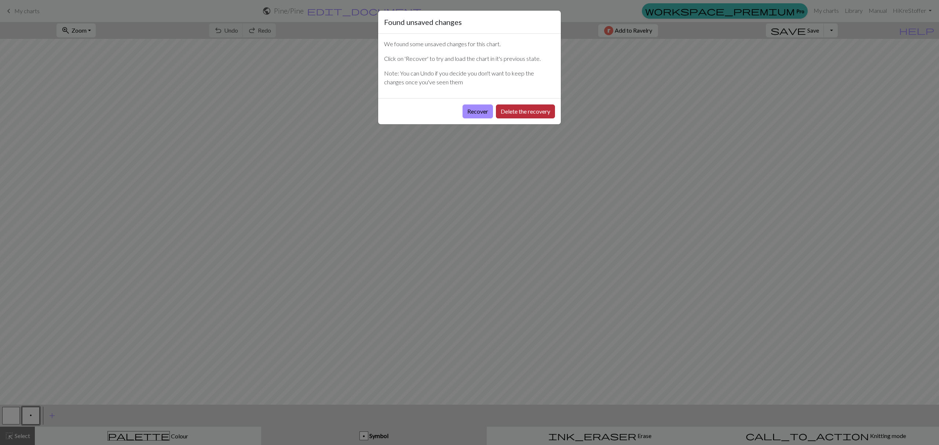
click at [508, 113] on button "Delete the recovery" at bounding box center [525, 112] width 59 height 14
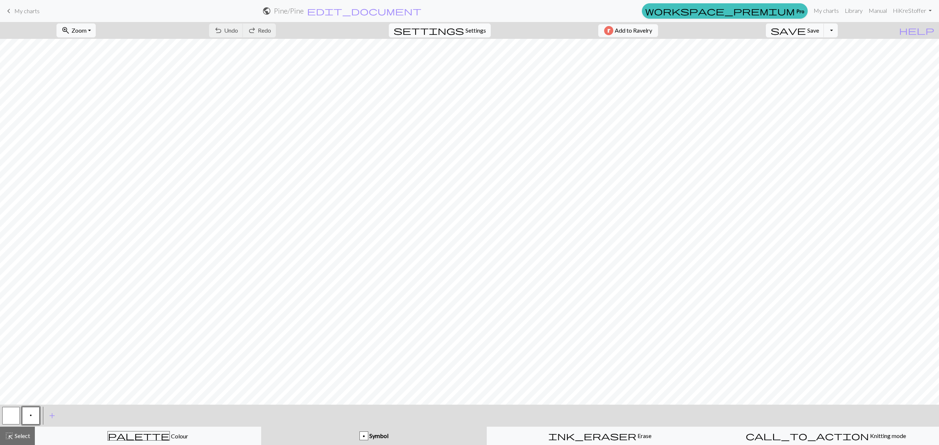
click at [467, 37] on div "settings Settings" at bounding box center [439, 30] width 113 height 17
click at [465, 33] on span "Settings" at bounding box center [475, 30] width 21 height 9
select select "aran"
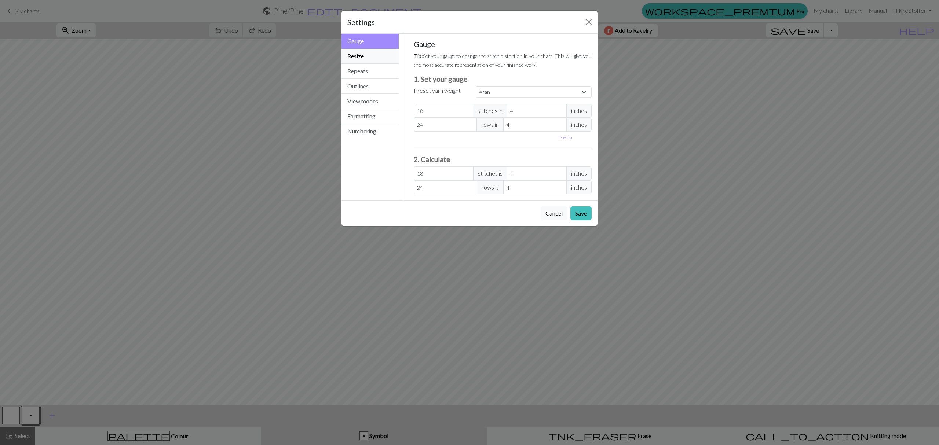
click at [367, 56] on button "Resize" at bounding box center [369, 56] width 57 height 15
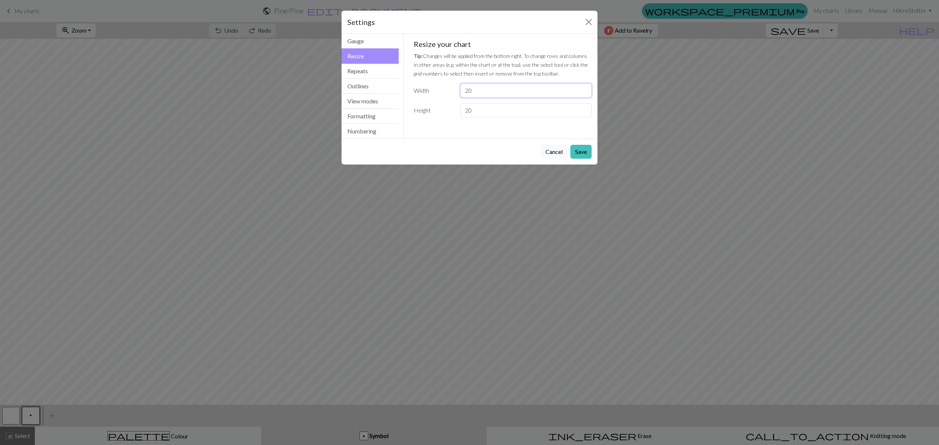
drag, startPoint x: 493, startPoint y: 84, endPoint x: 436, endPoint y: 83, distance: 57.2
click at [438, 83] on div "Resize your chart Tip: Changes will be applied from the bottom right. To change…" at bounding box center [503, 79] width 178 height 78
type input "30"
drag, startPoint x: 474, startPoint y: 110, endPoint x: 436, endPoint y: 105, distance: 38.9
click at [436, 105] on div "Height 20" at bounding box center [502, 110] width 187 height 14
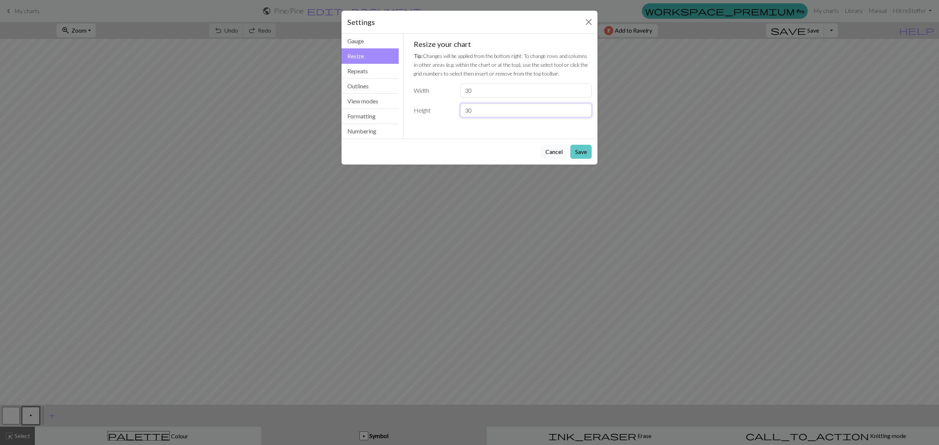
type input "30"
click at [578, 152] on button "Save" at bounding box center [580, 152] width 21 height 14
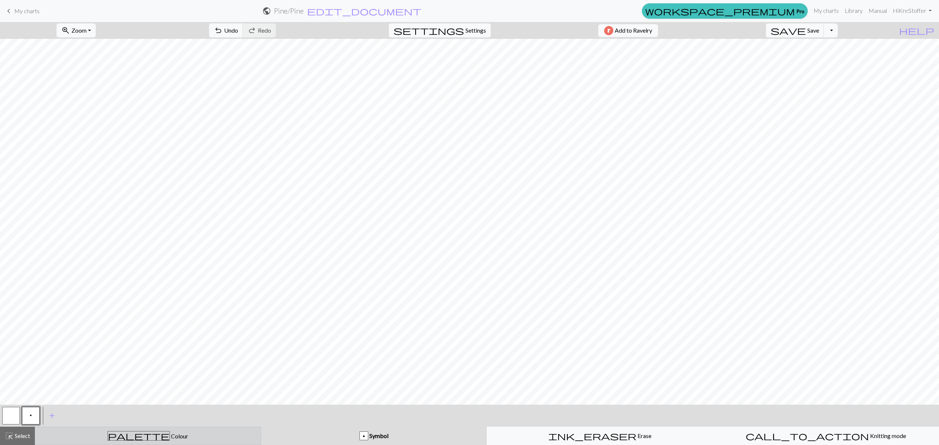
click at [170, 439] on span "Colour" at bounding box center [179, 436] width 18 height 7
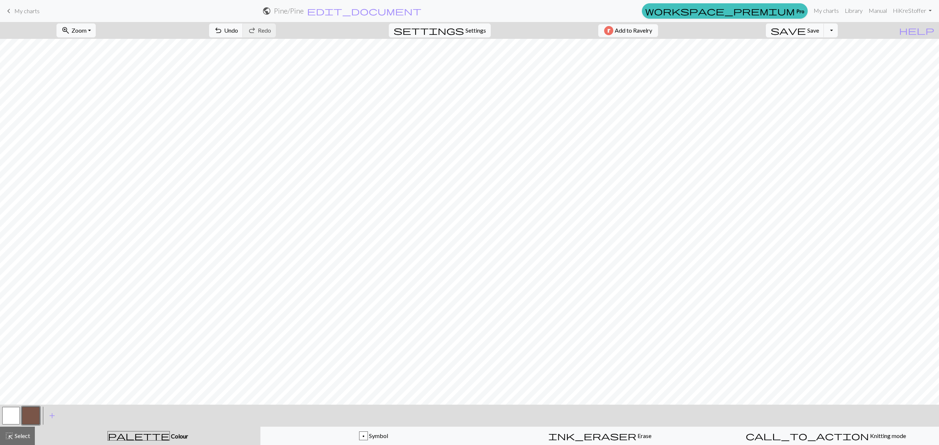
click at [34, 417] on button "button" at bounding box center [31, 416] width 18 height 18
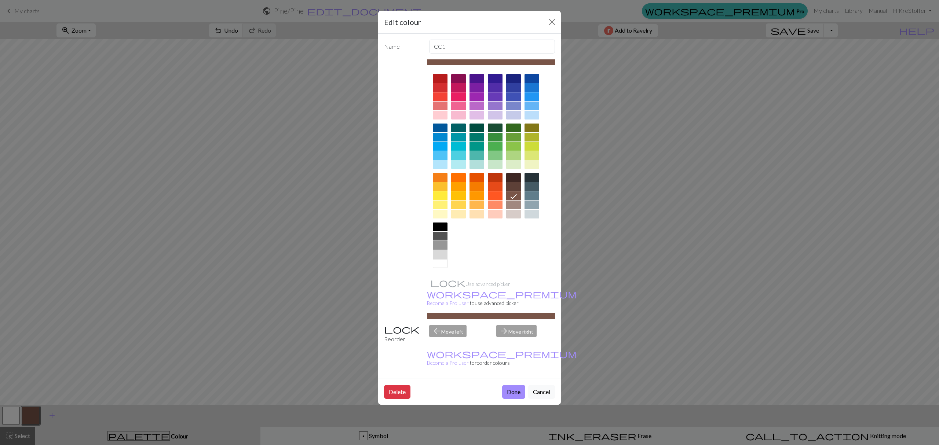
click at [438, 244] on div at bounding box center [440, 245] width 15 height 9
click at [505, 385] on button "Done" at bounding box center [513, 392] width 23 height 14
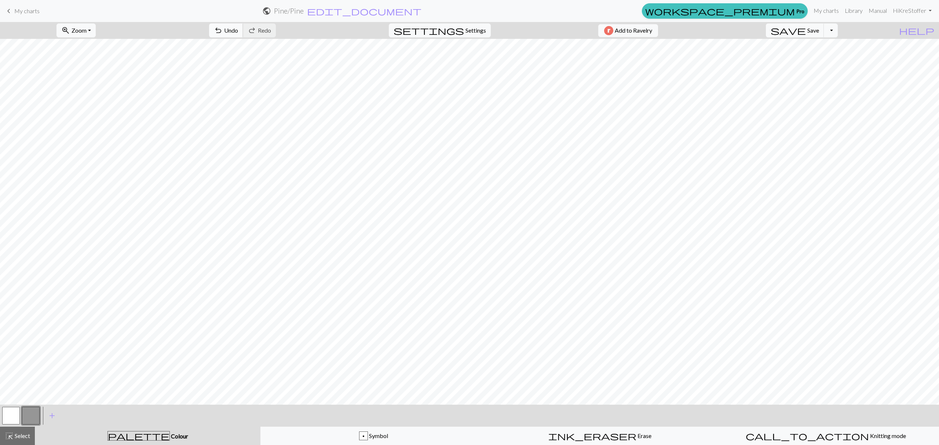
click at [238, 34] on span "Undo" at bounding box center [231, 30] width 14 height 7
click at [243, 35] on button "undo Undo Undo" at bounding box center [226, 30] width 34 height 14
click at [238, 30] on span "Undo" at bounding box center [231, 30] width 14 height 7
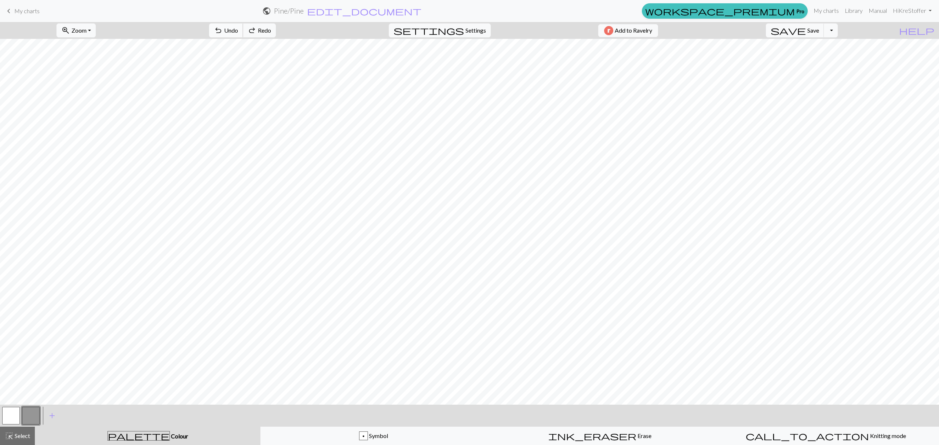
click at [238, 30] on span "Undo" at bounding box center [231, 30] width 14 height 7
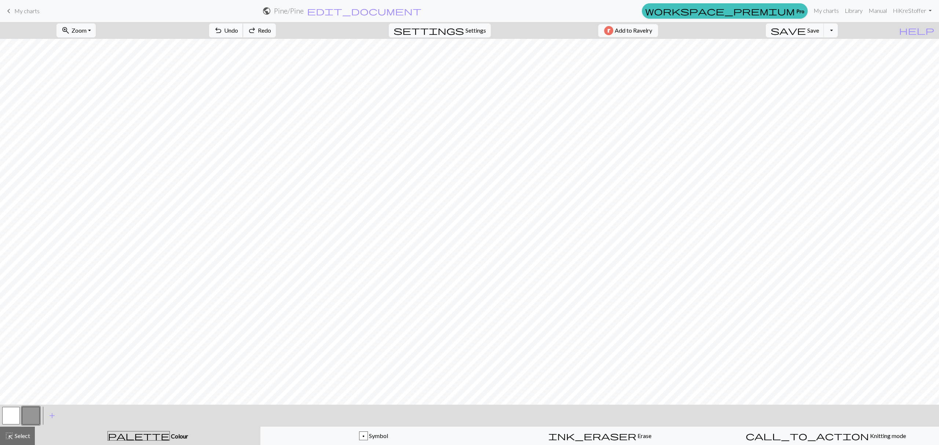
click at [238, 30] on span "Undo" at bounding box center [231, 30] width 14 height 7
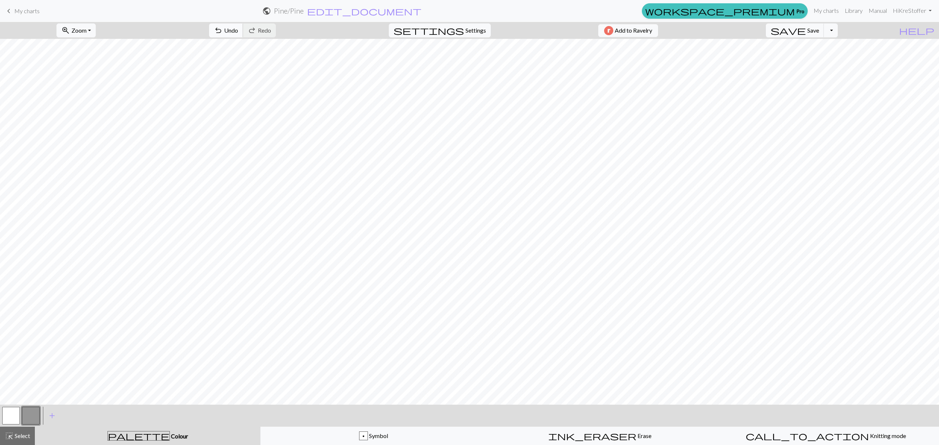
click at [238, 28] on span "Undo" at bounding box center [231, 30] width 14 height 7
click at [238, 34] on span "Undo" at bounding box center [231, 30] width 14 height 7
click at [365, 435] on div "p" at bounding box center [363, 436] width 8 height 9
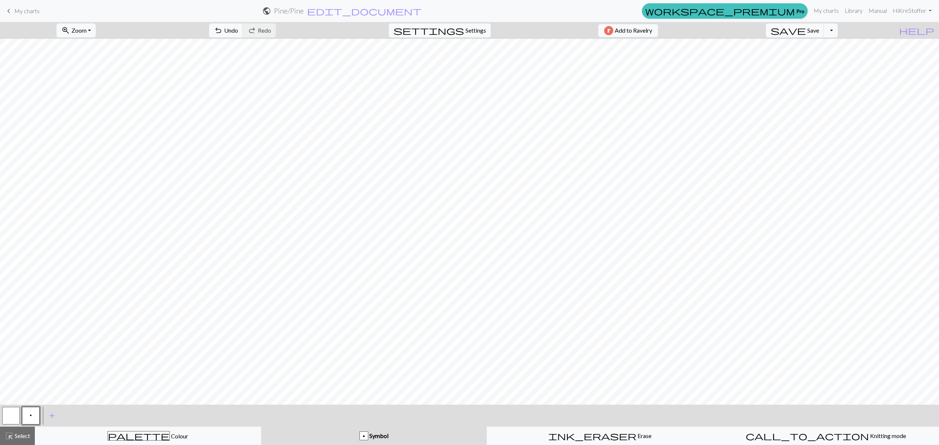
click at [29, 417] on button "p" at bounding box center [31, 416] width 18 height 18
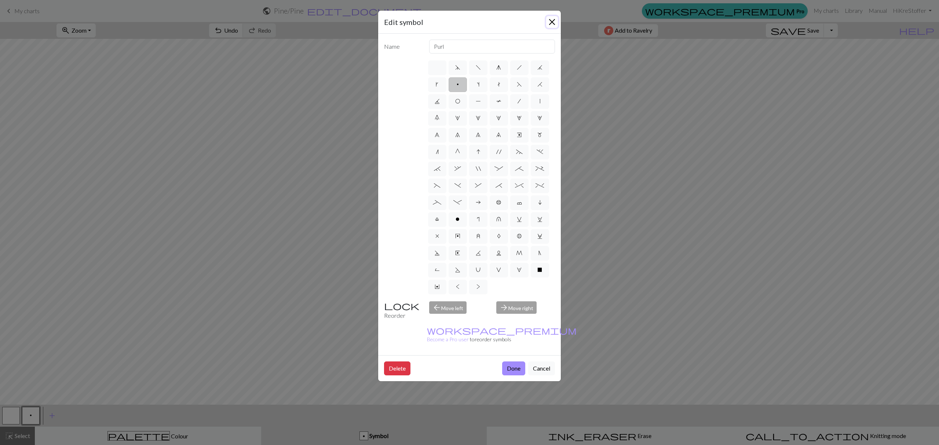
click at [552, 24] on button "Close" at bounding box center [552, 22] width 12 height 12
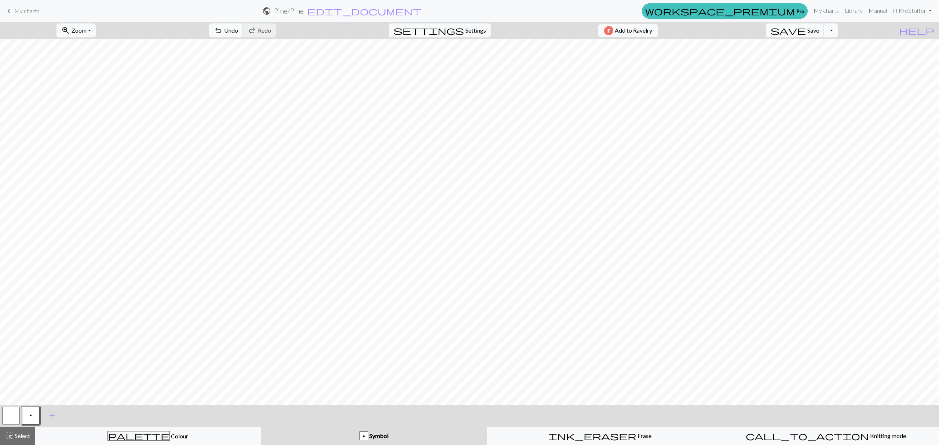
click at [223, 30] on span "undo" at bounding box center [218, 30] width 9 height 10
click at [88, 438] on div "palette Colour Colour" at bounding box center [148, 436] width 217 height 10
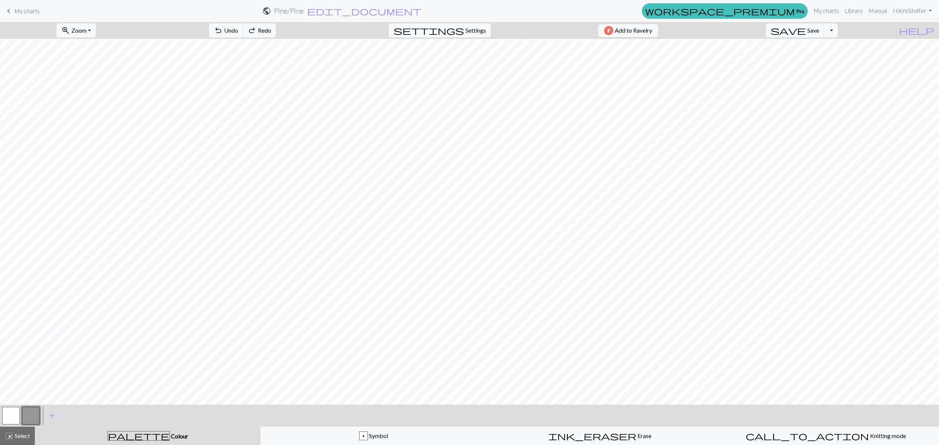
click at [33, 416] on button "button" at bounding box center [31, 416] width 18 height 18
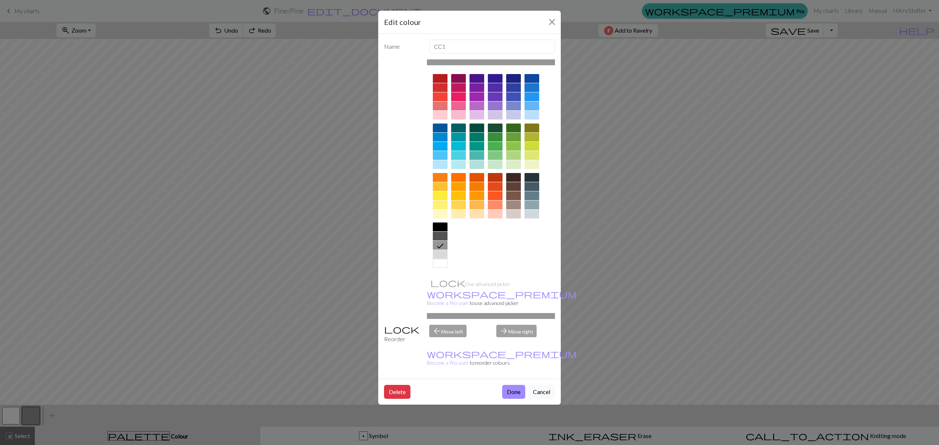
click at [33, 416] on div "Edit colour Name CC1 Use advanced picker workspace_premium Become a Pro user to…" at bounding box center [469, 222] width 939 height 445
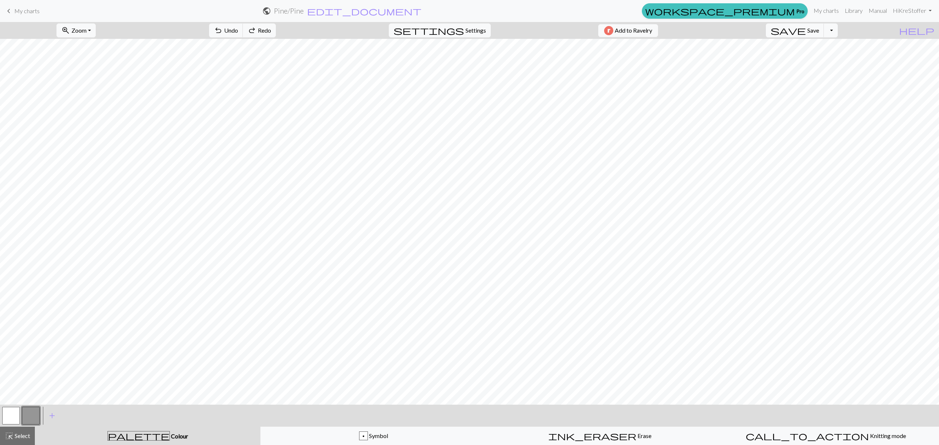
click at [29, 417] on button "button" at bounding box center [31, 416] width 18 height 18
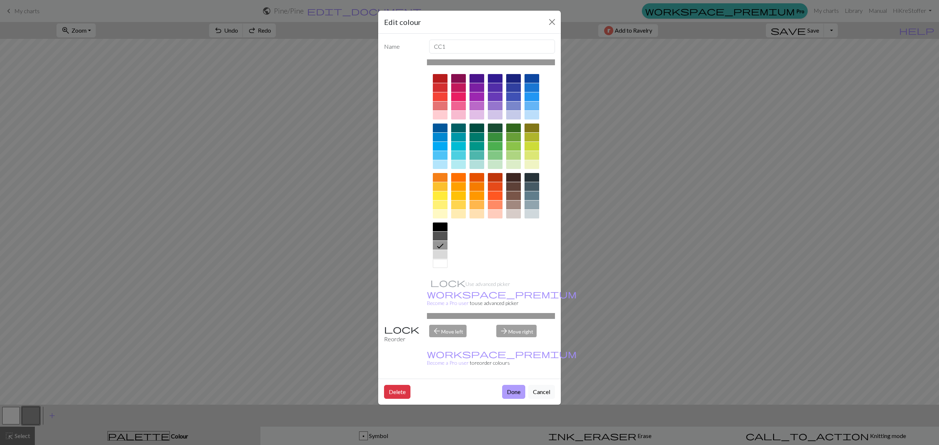
click at [512, 385] on button "Done" at bounding box center [513, 392] width 23 height 14
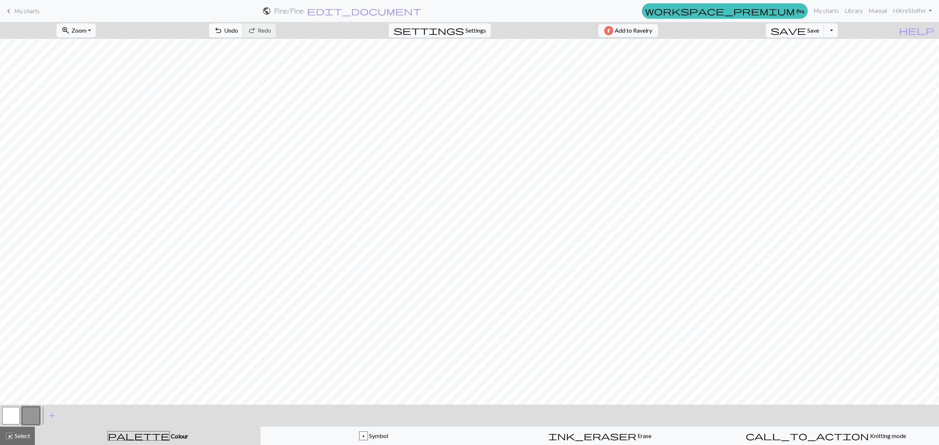
click at [243, 34] on button "undo Undo Undo" at bounding box center [226, 30] width 34 height 14
click at [223, 31] on span "undo" at bounding box center [218, 30] width 9 height 10
click at [381, 440] on div "p Symbol" at bounding box center [373, 436] width 217 height 9
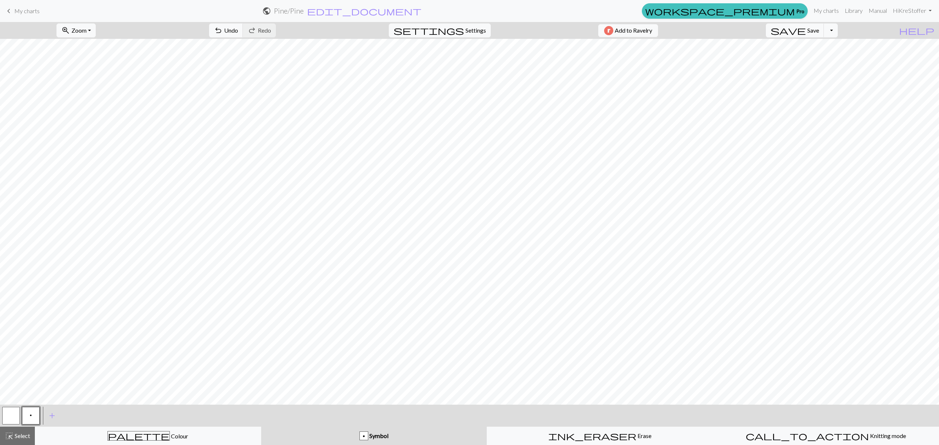
click at [34, 414] on button "p" at bounding box center [31, 416] width 18 height 18
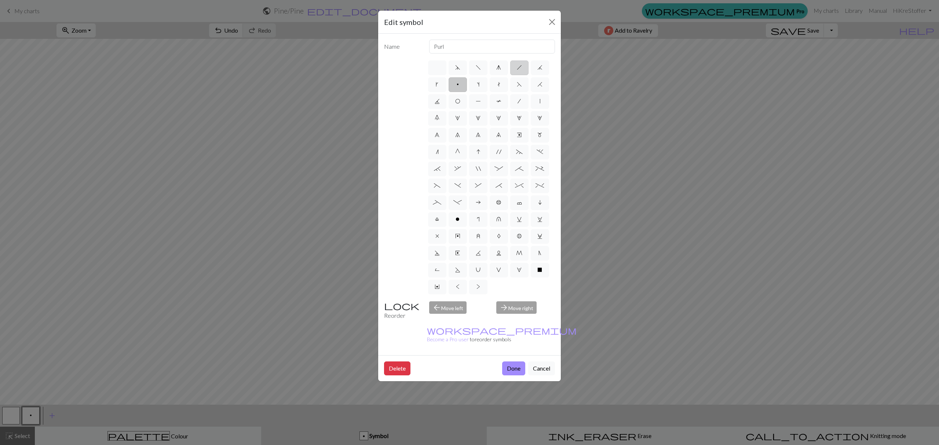
click at [523, 69] on label "h" at bounding box center [519, 68] width 18 height 15
click at [522, 68] on input "h" at bounding box center [519, 65] width 5 height 5
radio input "true"
type input "right leaning decrease"
click at [508, 362] on button "Done" at bounding box center [513, 369] width 23 height 14
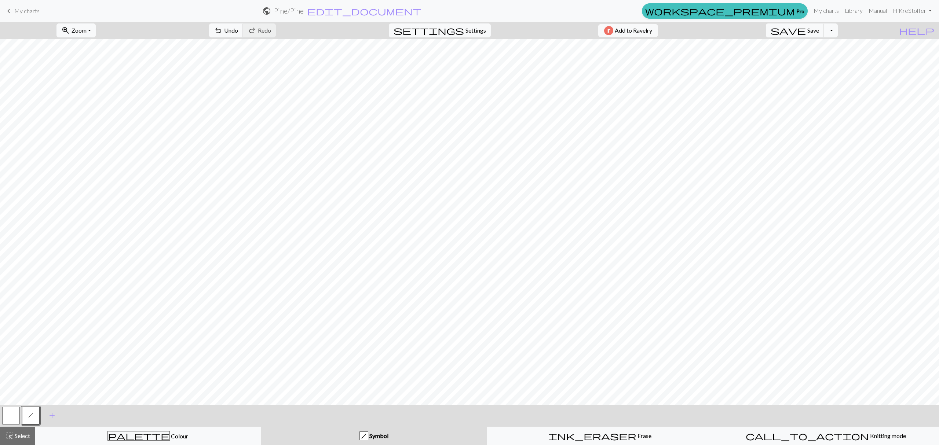
click at [34, 415] on button "h" at bounding box center [31, 416] width 18 height 18
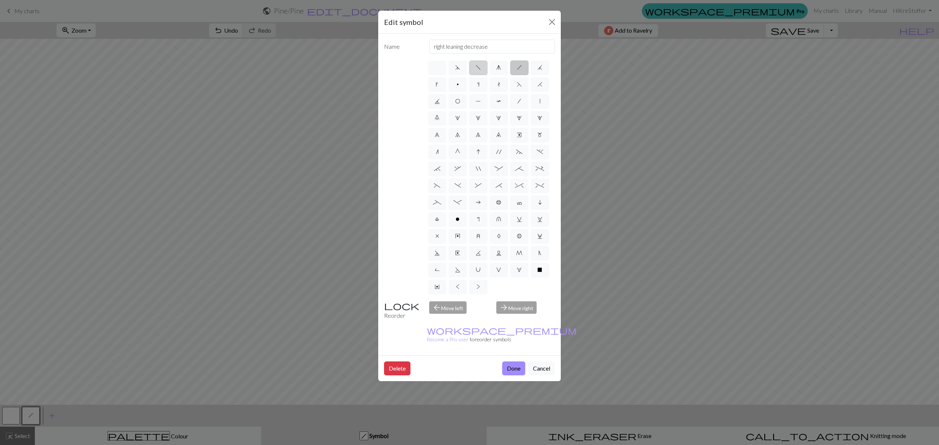
click at [477, 69] on span "f" at bounding box center [478, 68] width 5 height 6
click at [477, 68] on input "f" at bounding box center [478, 65] width 5 height 5
radio input "true"
type input "left leaning decrease"
click at [511, 362] on button "Done" at bounding box center [513, 369] width 23 height 14
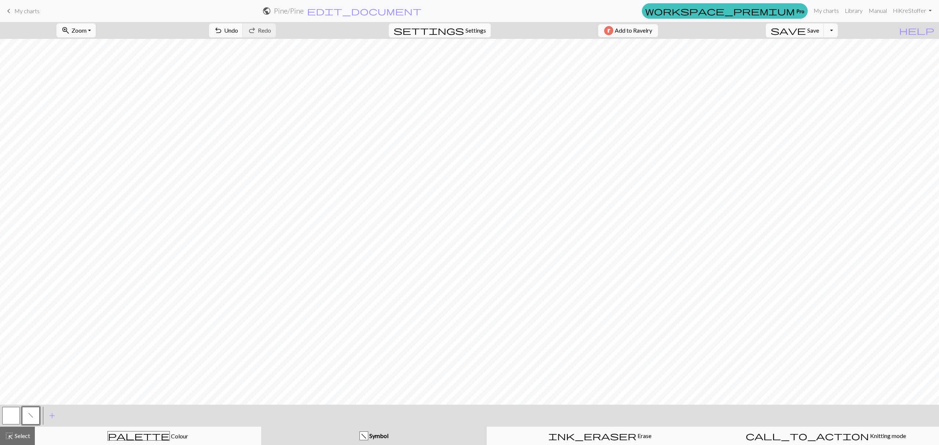
click at [33, 412] on button "f" at bounding box center [31, 416] width 18 height 18
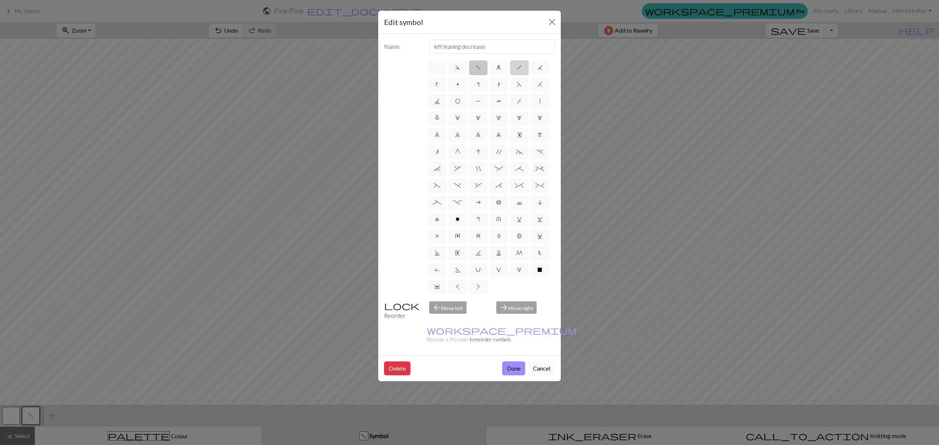
click at [520, 70] on span "h" at bounding box center [519, 68] width 5 height 6
click at [520, 68] on input "h" at bounding box center [519, 65] width 5 height 5
radio input "true"
type input "right leaning decrease"
click at [514, 362] on button "Done" at bounding box center [513, 369] width 23 height 14
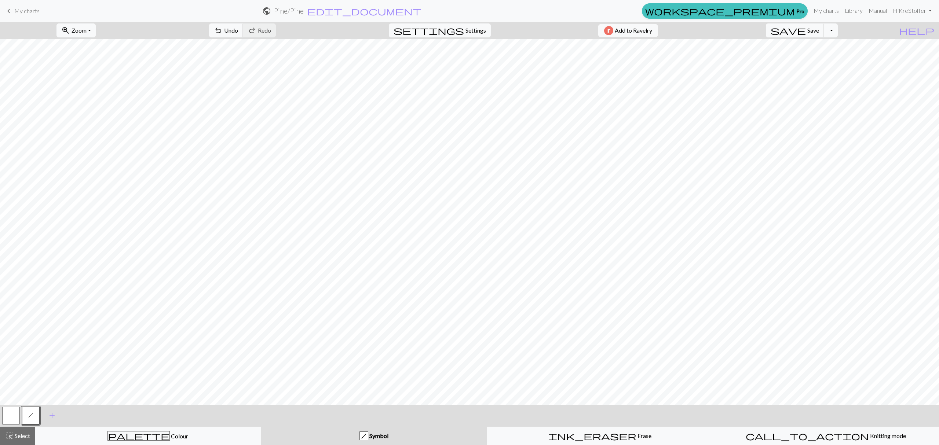
click at [33, 417] on span "h" at bounding box center [30, 416] width 5 height 6
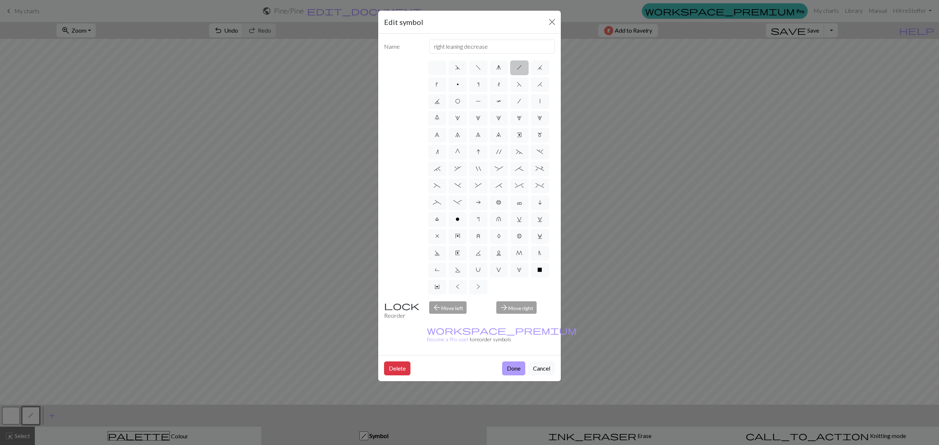
click at [512, 362] on button "Done" at bounding box center [513, 369] width 23 height 14
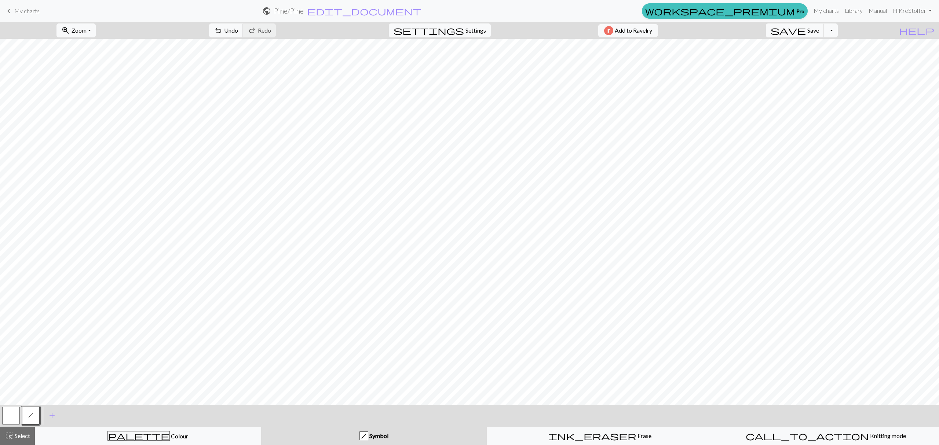
click at [15, 415] on button "button" at bounding box center [11, 416] width 18 height 18
click at [11, 415] on button "button" at bounding box center [11, 416] width 18 height 18
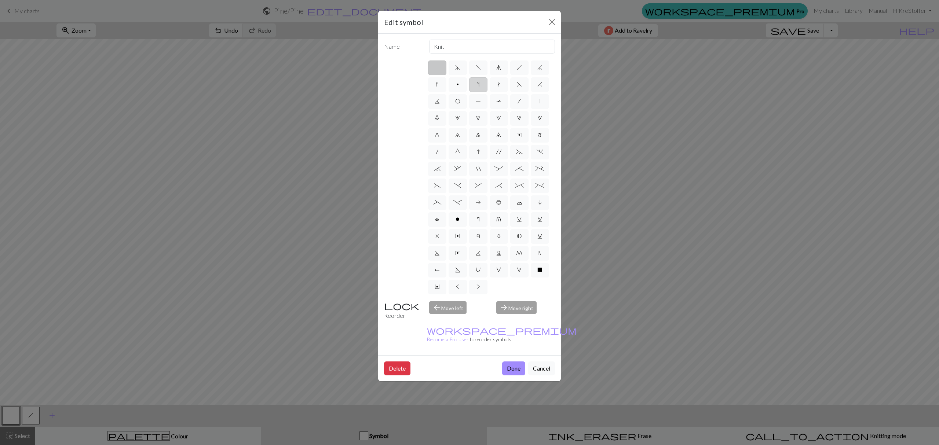
drag, startPoint x: 481, startPoint y: 69, endPoint x: 475, endPoint y: 83, distance: 14.8
click at [479, 71] on label "f" at bounding box center [478, 68] width 18 height 15
click at [479, 68] on input "f" at bounding box center [478, 65] width 5 height 5
radio input "true"
type input "left leaning decrease"
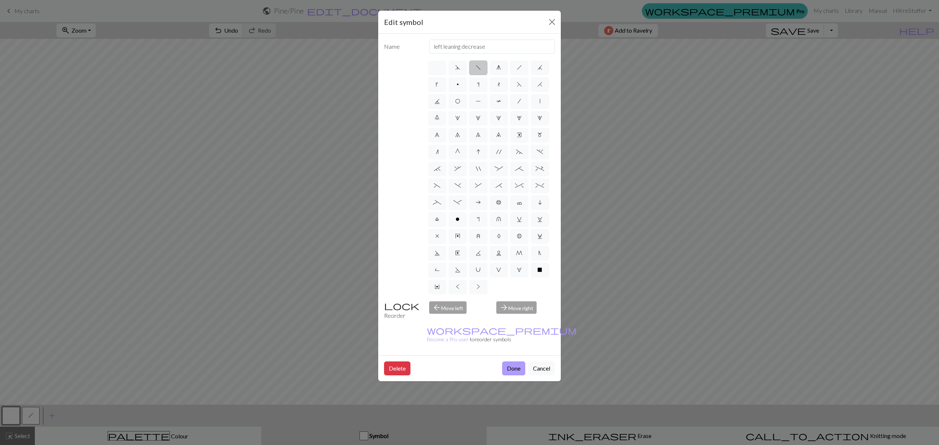
click at [513, 362] on button "Done" at bounding box center [513, 369] width 23 height 14
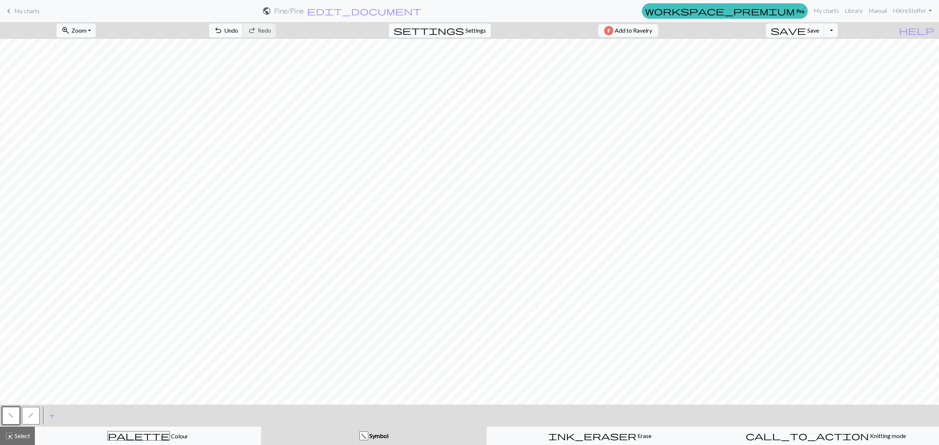
click at [223, 30] on span "undo" at bounding box center [218, 30] width 9 height 10
click at [50, 416] on span "add" at bounding box center [52, 416] width 9 height 10
drag, startPoint x: 56, startPoint y: 416, endPoint x: 27, endPoint y: 421, distance: 29.5
click at [27, 421] on div "h" at bounding box center [30, 416] width 59 height 20
click at [46, 418] on button "button" at bounding box center [51, 416] width 18 height 18
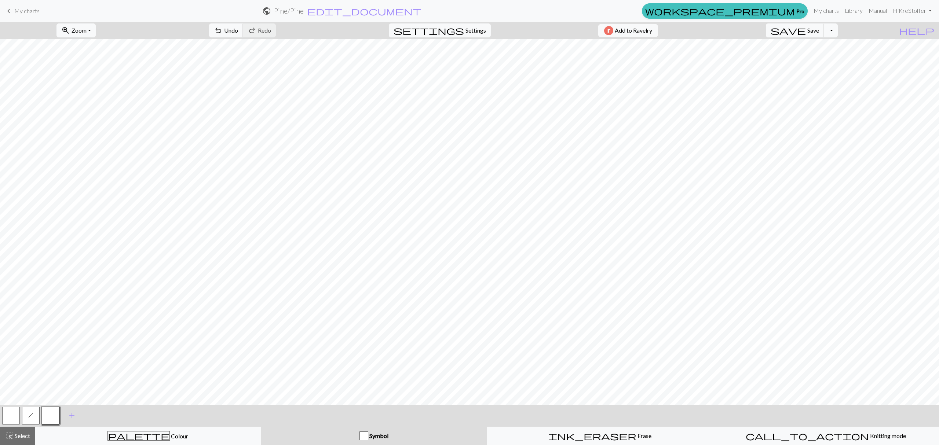
click at [45, 422] on button "button" at bounding box center [51, 416] width 18 height 18
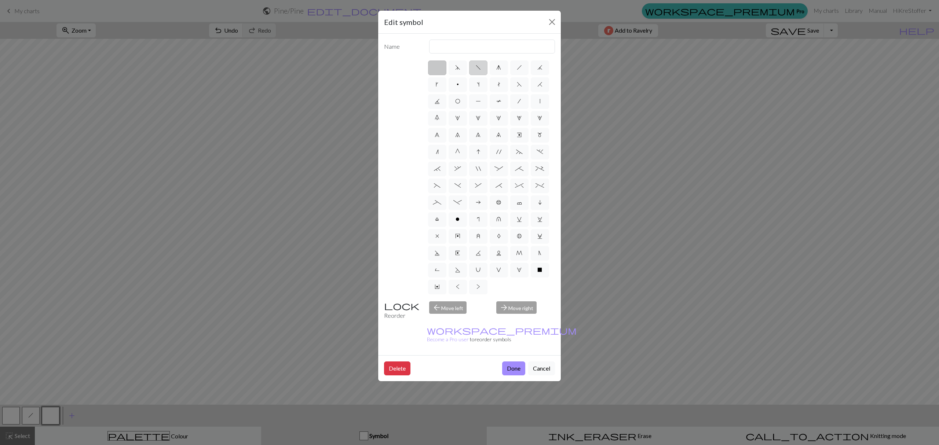
click at [471, 69] on label "f" at bounding box center [478, 68] width 18 height 15
click at [476, 68] on input "f" at bounding box center [478, 65] width 5 height 5
radio input "true"
type input "left leaning decrease"
click at [502, 362] on button "Done" at bounding box center [513, 369] width 23 height 14
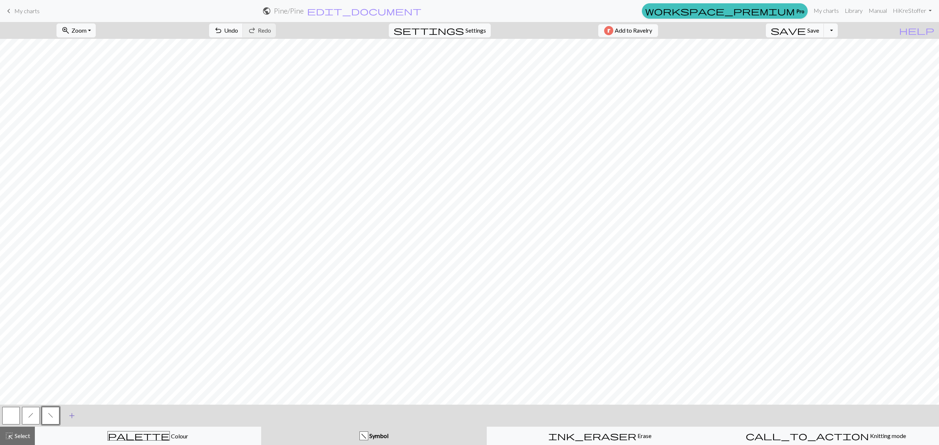
click at [69, 418] on span "add" at bounding box center [71, 416] width 9 height 10
click at [71, 417] on button "button" at bounding box center [71, 416] width 18 height 18
click at [71, 418] on button "button" at bounding box center [71, 416] width 18 height 18
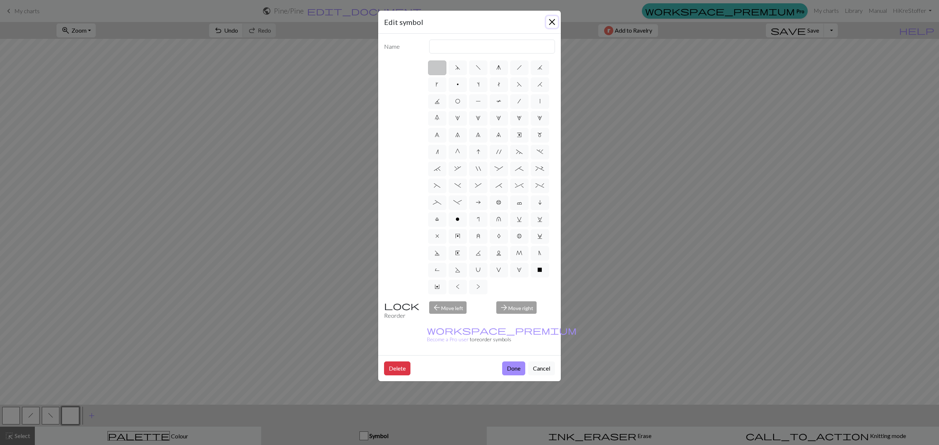
click at [552, 22] on button "Close" at bounding box center [552, 22] width 12 height 12
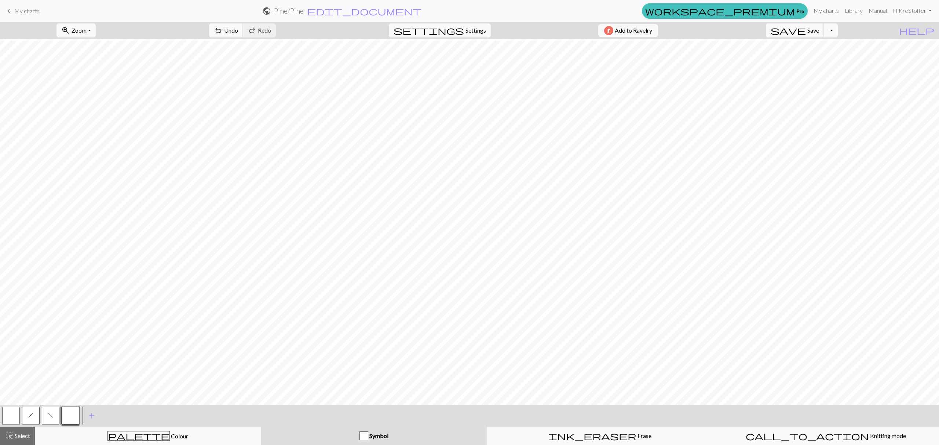
click at [465, 31] on span "Settings" at bounding box center [475, 30] width 21 height 9
select select "aran"
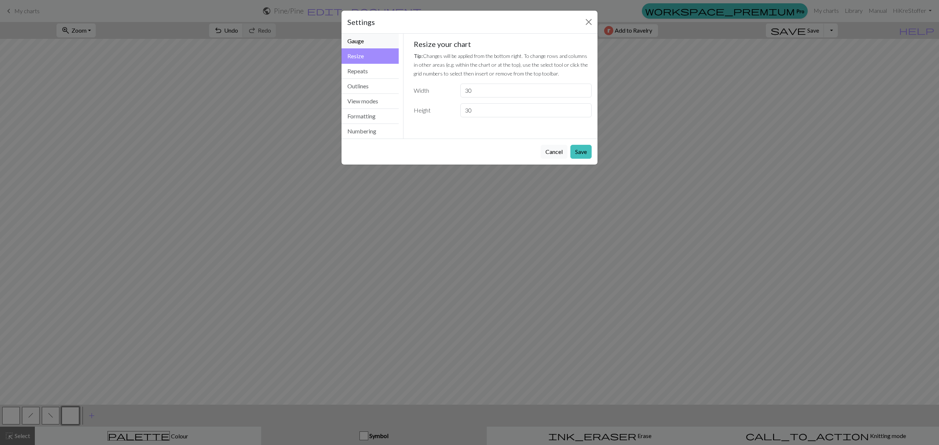
click at [381, 40] on button "Gauge" at bounding box center [369, 41] width 57 height 15
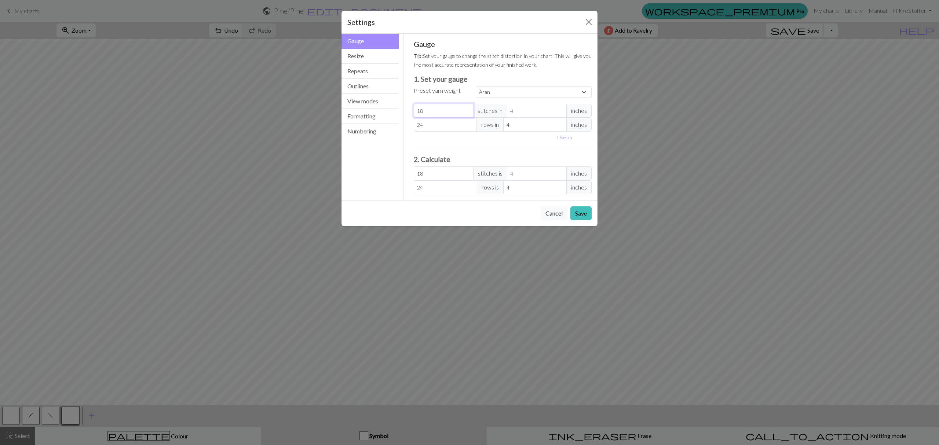
drag, startPoint x: 435, startPoint y: 112, endPoint x: 408, endPoint y: 113, distance: 26.8
click at [408, 113] on div "Gauge Tip: Set your gauge to change the stitch distortion in your chart. This w…" at bounding box center [503, 117] width 190 height 167
type input "1"
type input "12"
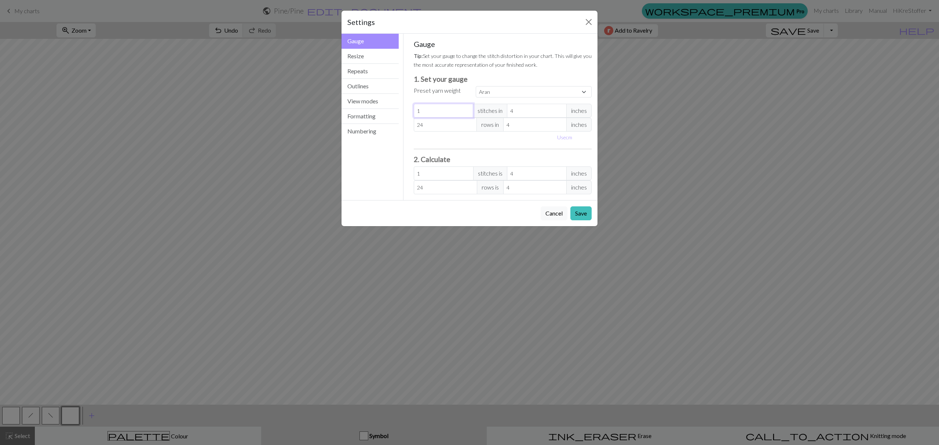
type input "12"
drag, startPoint x: 433, startPoint y: 128, endPoint x: 414, endPoint y: 128, distance: 19.4
click at [414, 128] on input "24" at bounding box center [445, 125] width 63 height 14
type input "1"
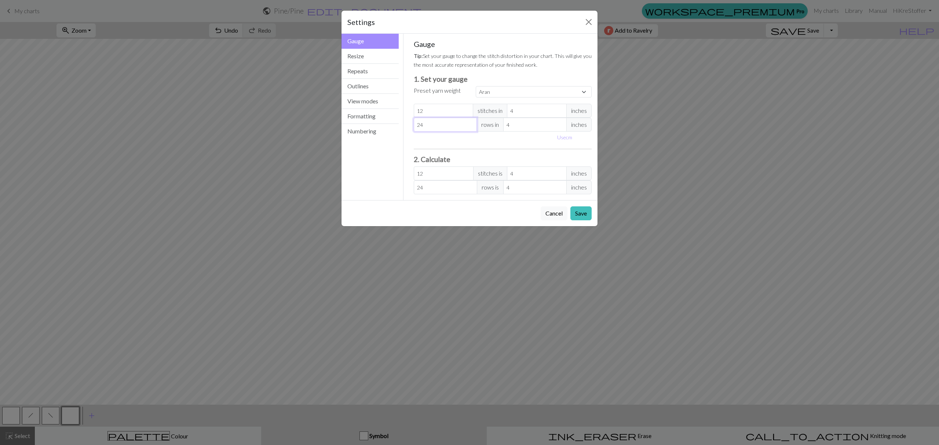
type input "1"
type input "18"
click at [577, 215] on button "Save" at bounding box center [580, 213] width 21 height 14
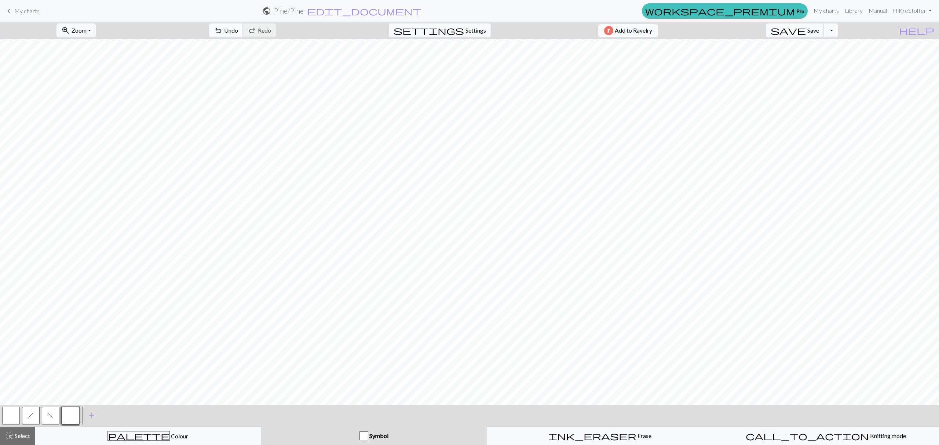
click at [223, 33] on span "undo" at bounding box center [218, 30] width 9 height 10
click at [465, 28] on span "Settings" at bounding box center [475, 30] width 21 height 9
select select "aran"
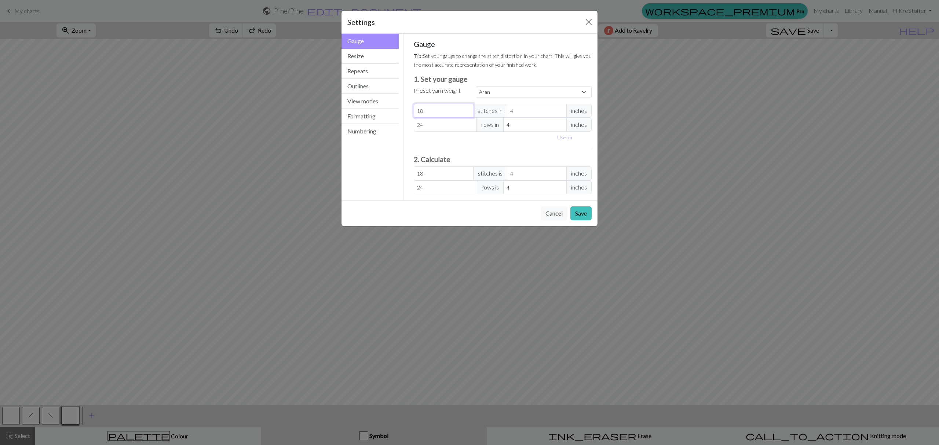
drag, startPoint x: 437, startPoint y: 112, endPoint x: 401, endPoint y: 112, distance: 35.9
click at [401, 112] on div "Gauge Gauge Resize Repeats Outlines View modes Formatting Numbering Gauge Resiz…" at bounding box center [469, 117] width 265 height 167
type input "3"
type input "36"
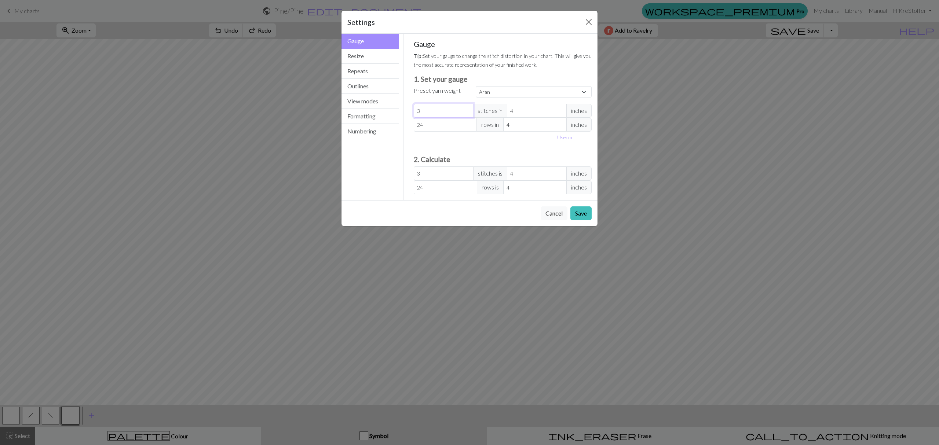
type input "36"
drag, startPoint x: 436, startPoint y: 125, endPoint x: 409, endPoint y: 125, distance: 26.8
click at [409, 125] on div "Gauge Tip: Set your gauge to change the stitch distortion in your chart. This w…" at bounding box center [503, 117] width 190 height 167
type input "4"
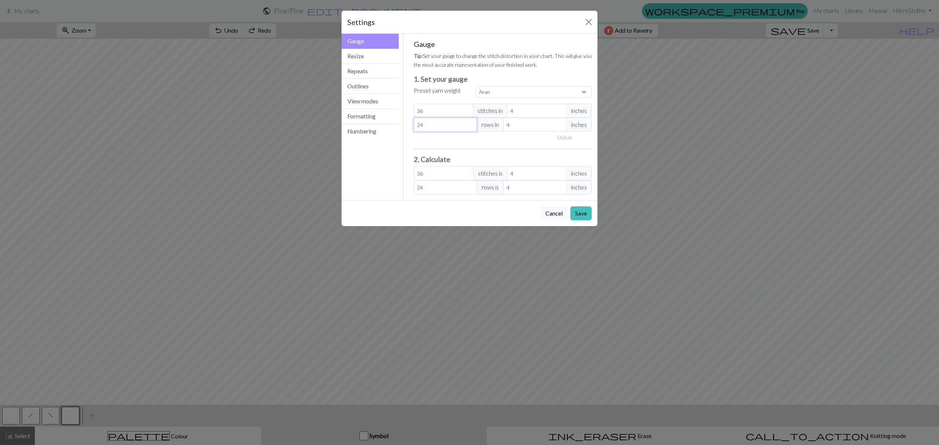
type input "4"
type input "48"
click at [578, 216] on button "Save" at bounding box center [580, 213] width 21 height 14
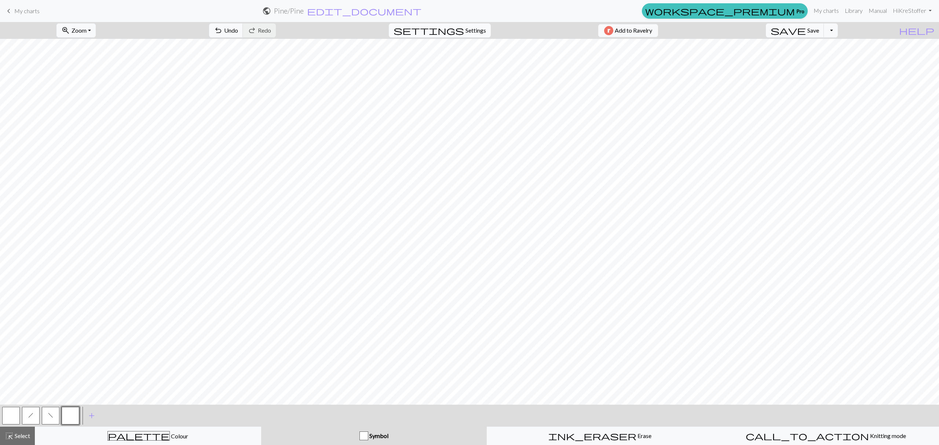
click at [459, 26] on button "settings Settings" at bounding box center [440, 30] width 102 height 14
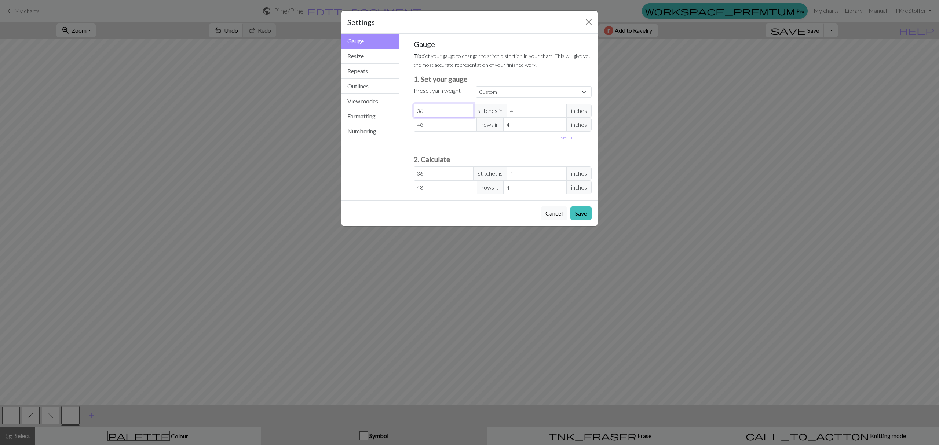
drag, startPoint x: 431, startPoint y: 114, endPoint x: 399, endPoint y: 114, distance: 31.5
click at [399, 114] on div "Gauge Gauge Resize Repeats Outlines View modes Formatting Numbering Gauge Resiz…" at bounding box center [469, 117] width 265 height 167
type input "3"
type input "30"
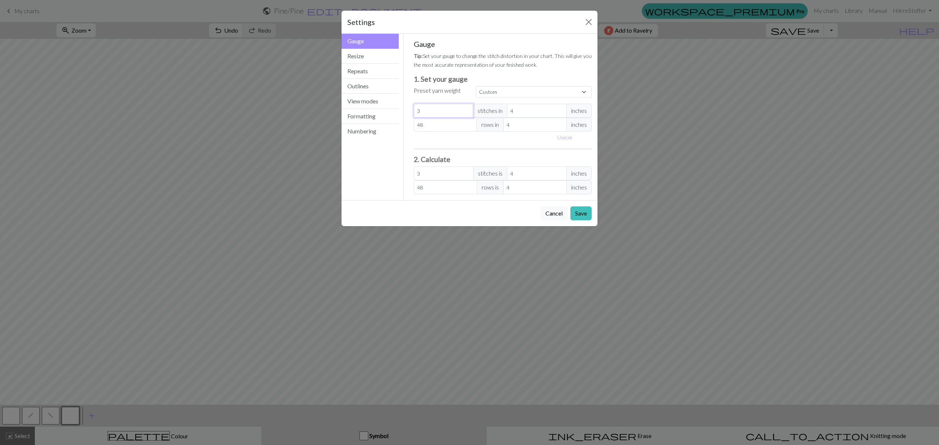
type input "30"
click at [579, 216] on button "Save" at bounding box center [580, 213] width 21 height 14
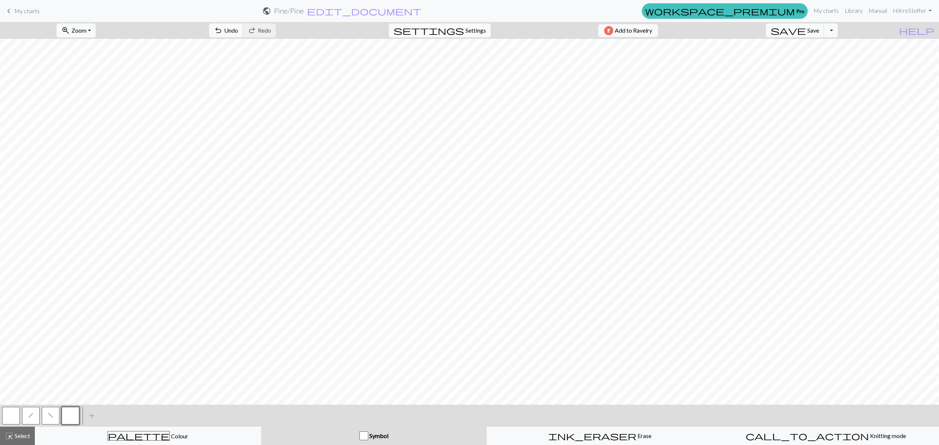
click at [455, 27] on span "settings" at bounding box center [429, 30] width 70 height 10
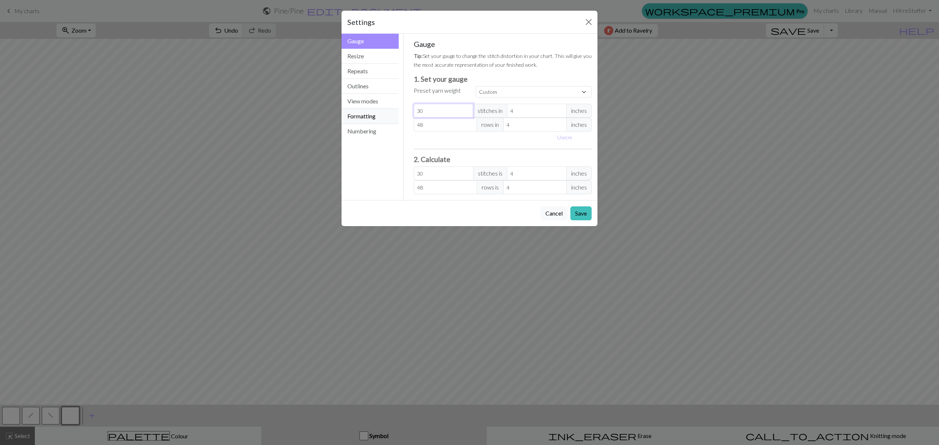
drag, startPoint x: 442, startPoint y: 113, endPoint x: 398, endPoint y: 116, distance: 44.8
click at [398, 116] on div "Gauge Gauge Resize Repeats Outlines View modes Formatting Numbering Gauge Resiz…" at bounding box center [469, 117] width 265 height 167
drag, startPoint x: 433, startPoint y: 127, endPoint x: 398, endPoint y: 126, distance: 34.5
click at [398, 126] on div "Gauge Gauge Resize Repeats Outlines View modes Formatting Numbering Gauge Resiz…" at bounding box center [469, 117] width 265 height 167
type input "3"
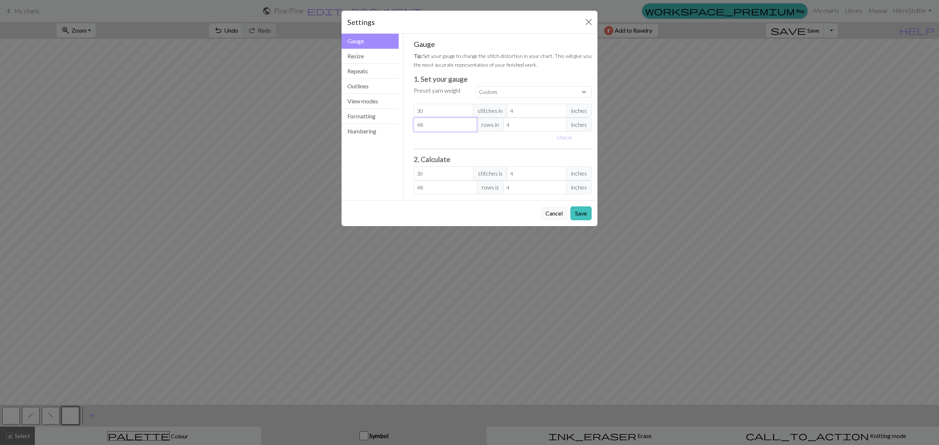
type input "3"
type input "35"
click at [577, 214] on button "Save" at bounding box center [580, 213] width 21 height 14
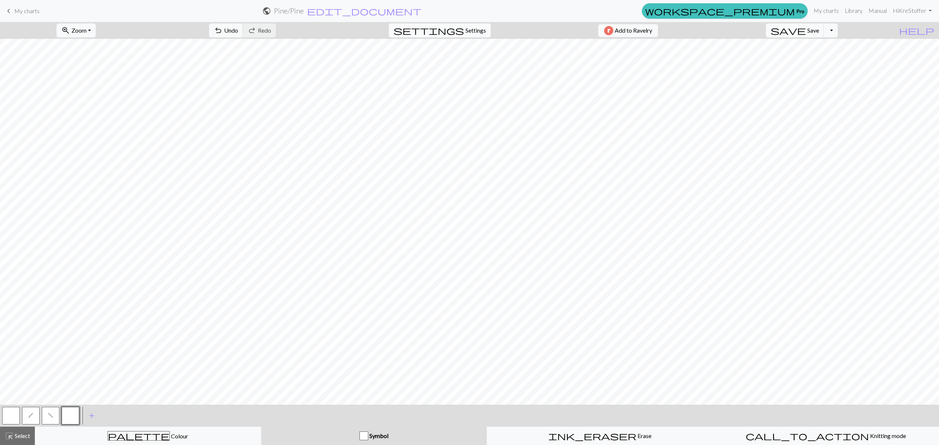
click at [466, 32] on span "Settings" at bounding box center [475, 30] width 21 height 9
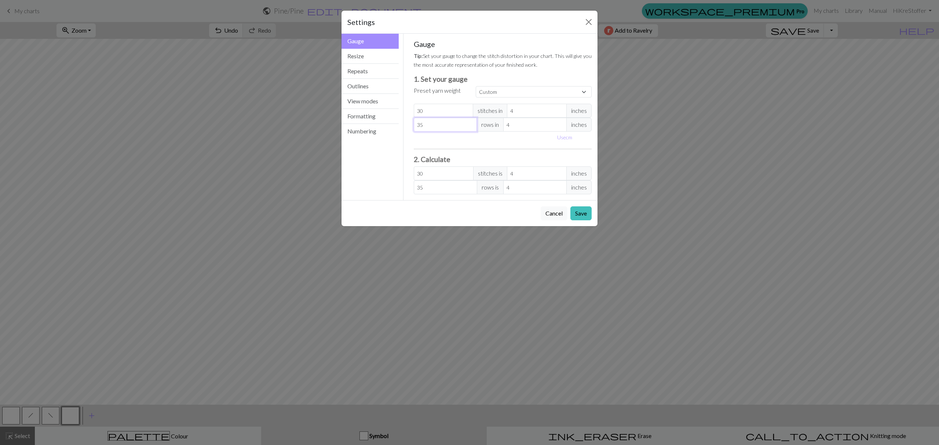
drag, startPoint x: 427, startPoint y: 128, endPoint x: 411, endPoint y: 128, distance: 16.5
click at [411, 128] on div "Gauge Tip: Set your gauge to change the stitch distortion in your chart. This w…" at bounding box center [503, 117] width 190 height 167
type input "3"
type input "32"
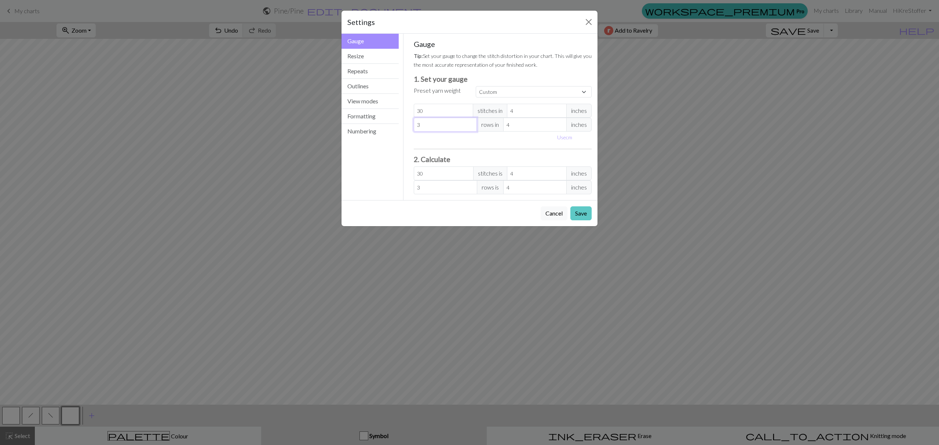
type input "32"
click at [579, 213] on button "Save" at bounding box center [580, 213] width 21 height 14
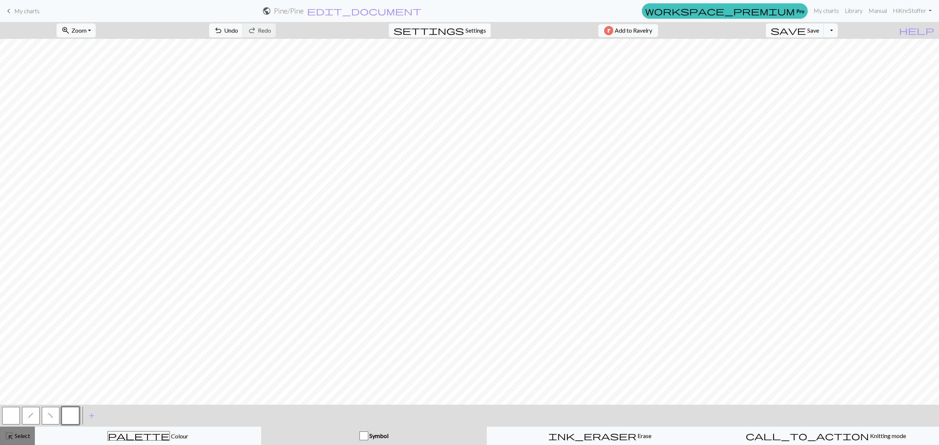
click at [20, 436] on span "Select" at bounding box center [22, 435] width 17 height 7
click at [223, 32] on span "undo" at bounding box center [218, 30] width 9 height 10
click at [17, 438] on span "Select" at bounding box center [22, 435] width 17 height 7
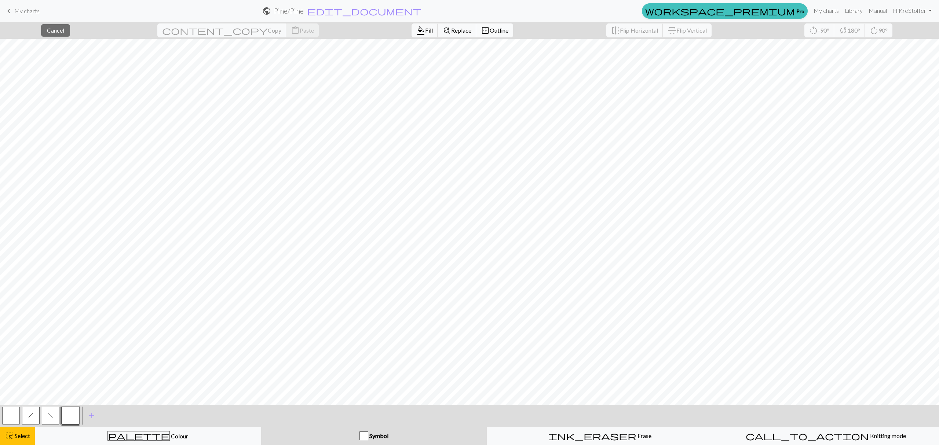
click at [490, 31] on span "Outline" at bounding box center [499, 30] width 19 height 7
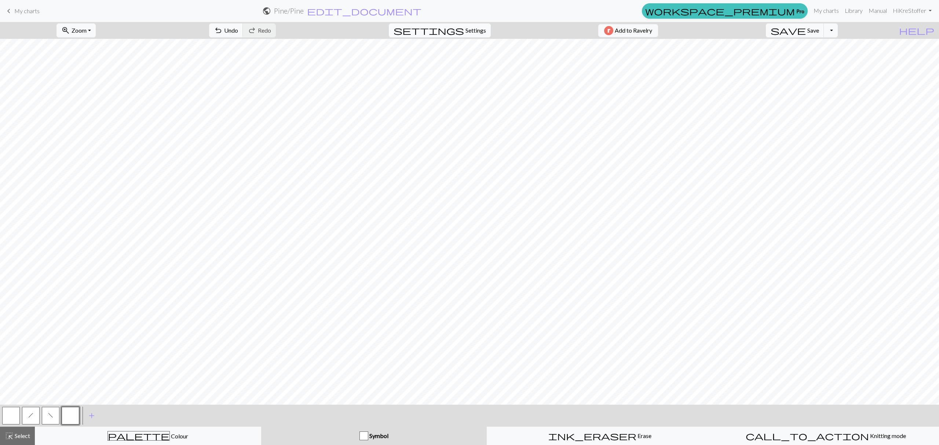
click at [473, 32] on span "Settings" at bounding box center [475, 30] width 21 height 9
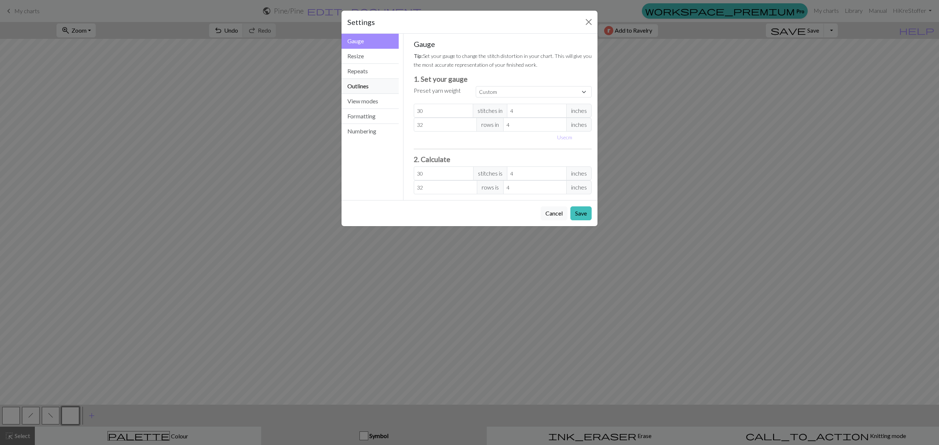
click at [365, 88] on button "Outlines" at bounding box center [369, 86] width 57 height 15
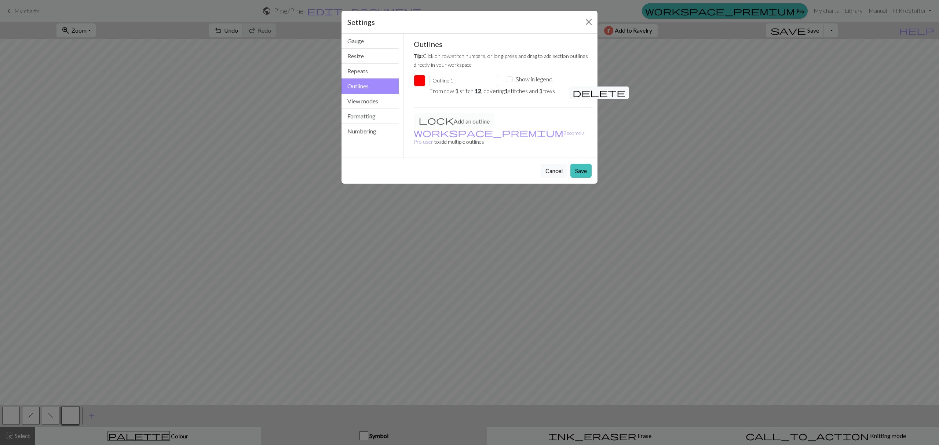
click at [420, 81] on button "button" at bounding box center [420, 81] width 12 height 12
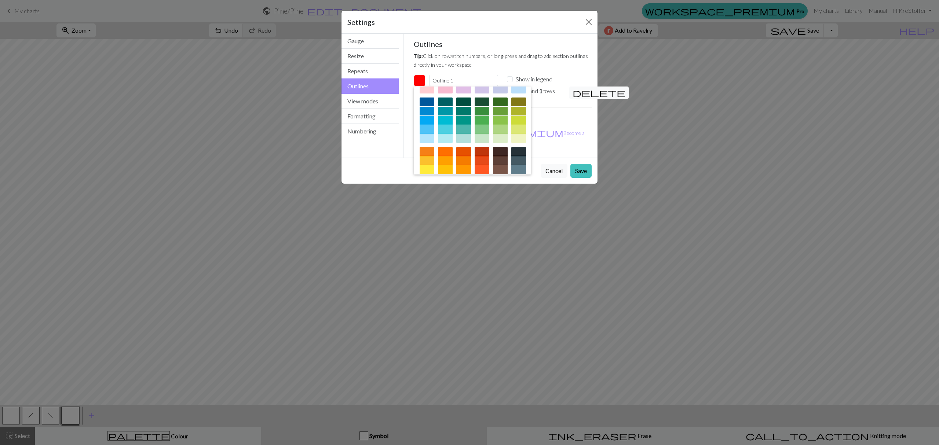
scroll to position [118, 0]
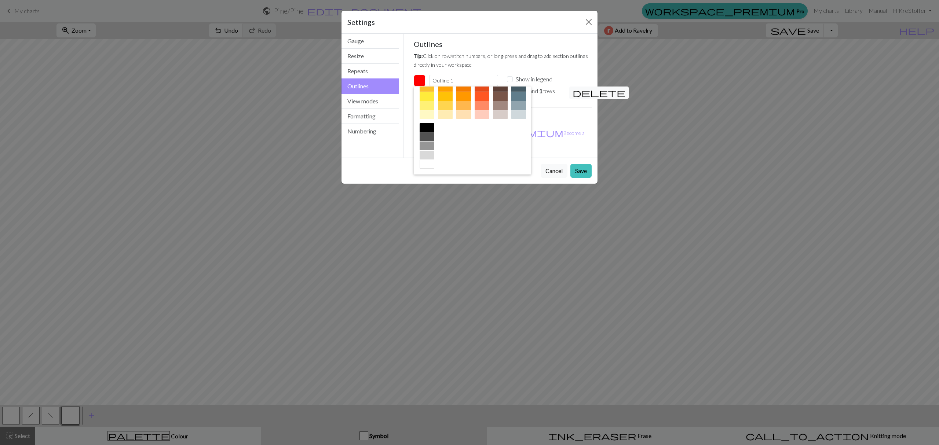
click at [453, 123] on div at bounding box center [445, 99] width 15 height 50
click at [434, 125] on div at bounding box center [427, 127] width 15 height 9
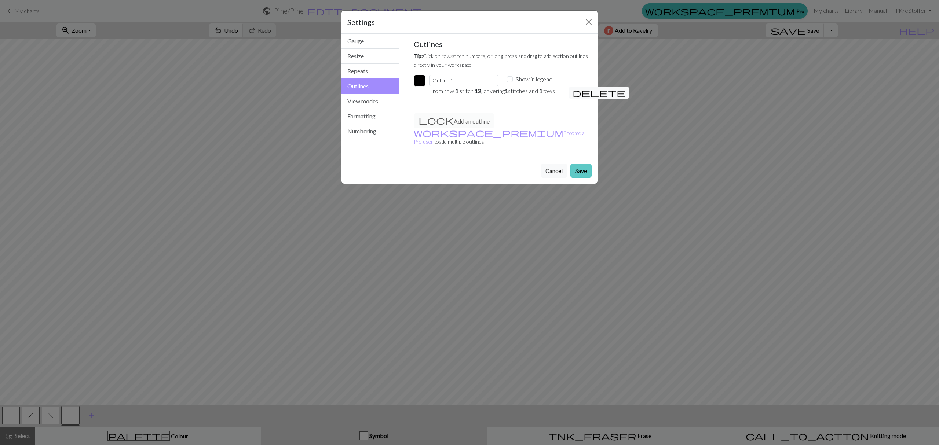
click at [579, 165] on button "Save" at bounding box center [580, 171] width 21 height 14
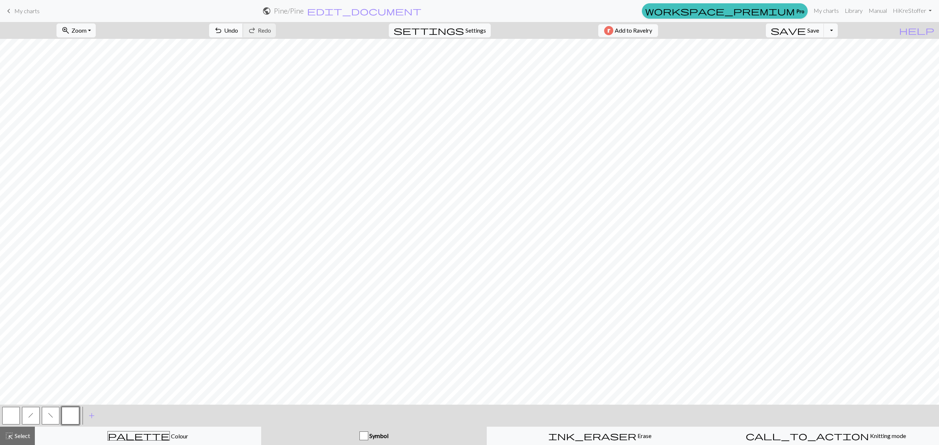
click at [223, 31] on span "undo" at bounding box center [218, 30] width 9 height 10
click at [17, 438] on span "Select" at bounding box center [22, 435] width 17 height 7
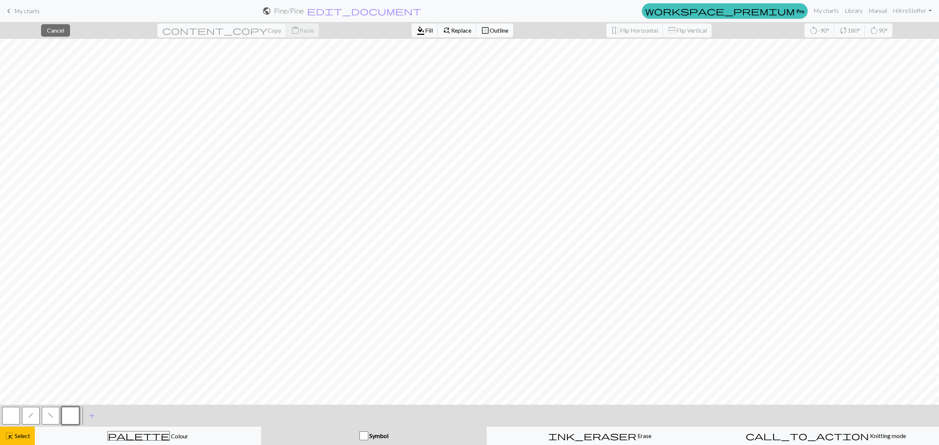
click at [490, 27] on span "Outline" at bounding box center [499, 30] width 19 height 7
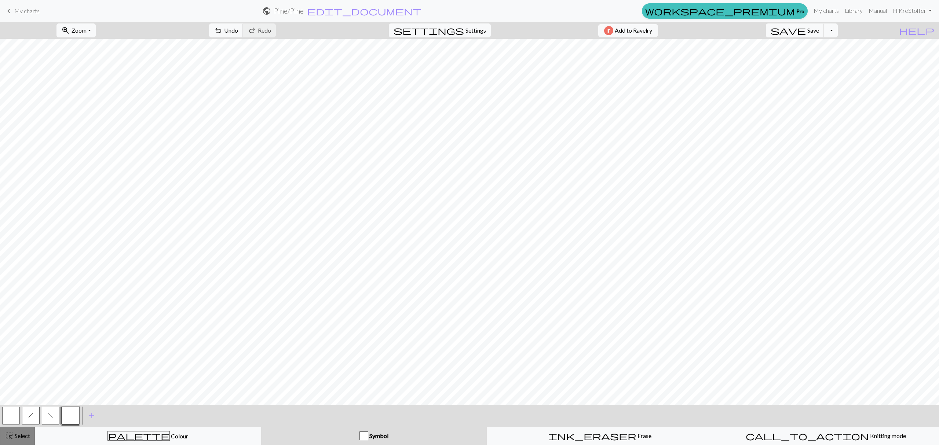
click at [26, 434] on span "Select" at bounding box center [22, 435] width 17 height 7
click at [243, 32] on button "undo Undo Undo" at bounding box center [226, 30] width 34 height 14
click at [18, 438] on span "Select" at bounding box center [22, 435] width 17 height 7
click at [479, 36] on button "settings Settings" at bounding box center [440, 30] width 102 height 14
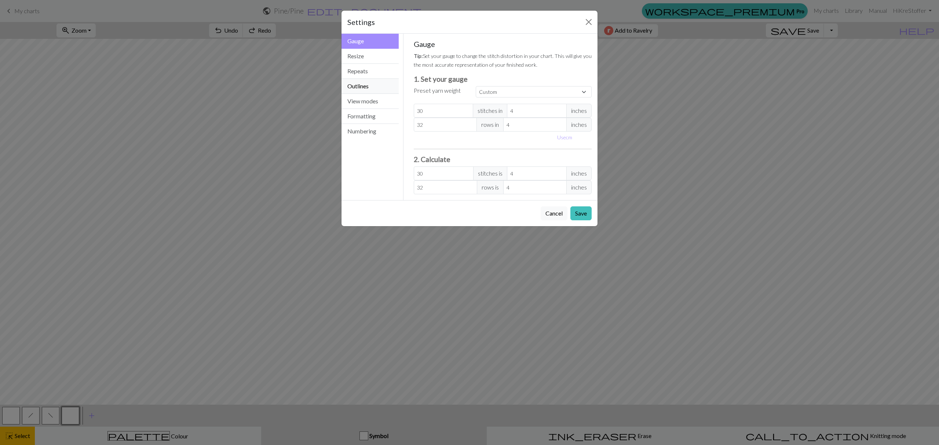
click at [357, 85] on button "Outlines" at bounding box center [369, 86] width 57 height 15
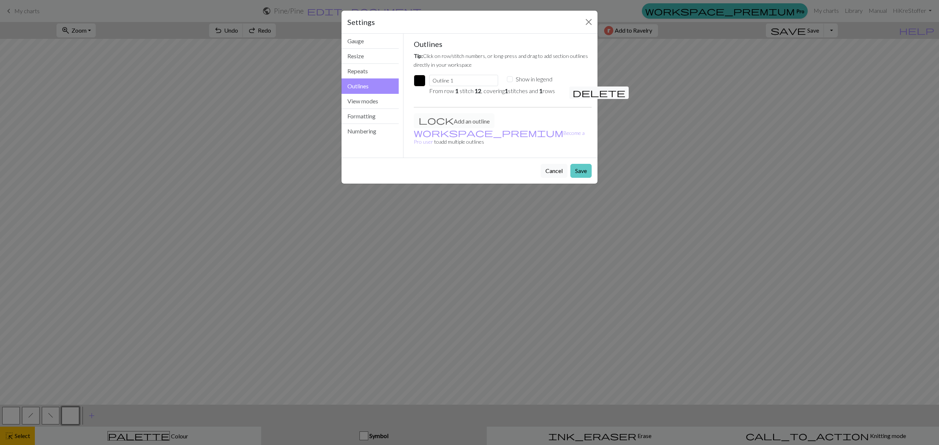
click at [579, 164] on button "Save" at bounding box center [580, 171] width 21 height 14
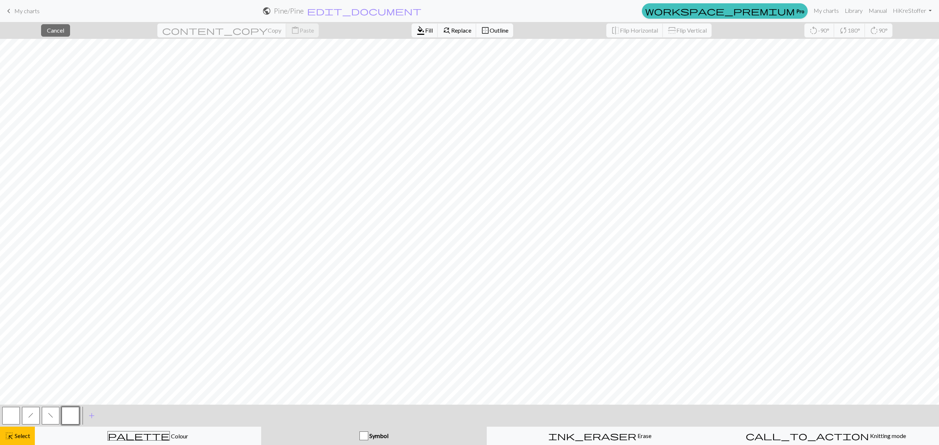
click at [490, 32] on span "Outline" at bounding box center [499, 30] width 19 height 7
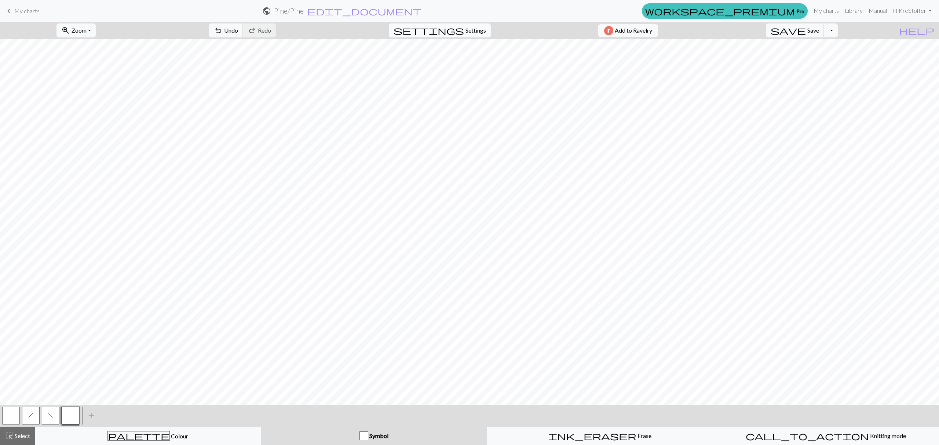
click at [470, 34] on span "Settings" at bounding box center [475, 30] width 21 height 9
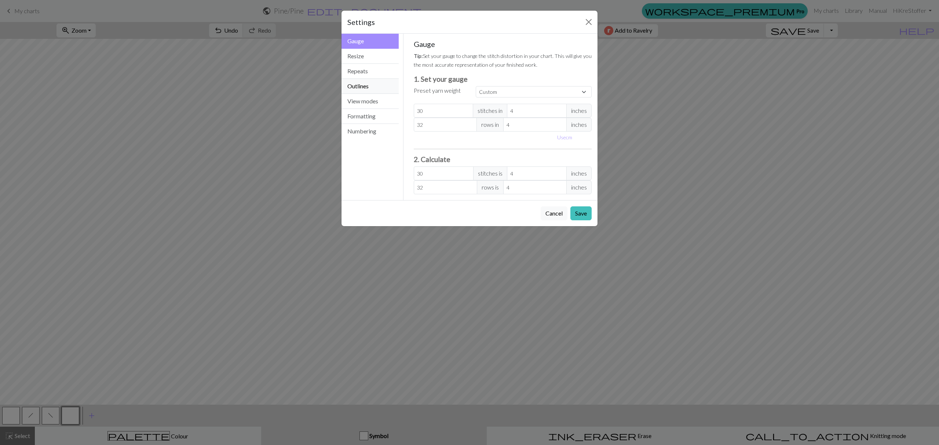
click at [370, 84] on button "Outlines" at bounding box center [369, 86] width 57 height 15
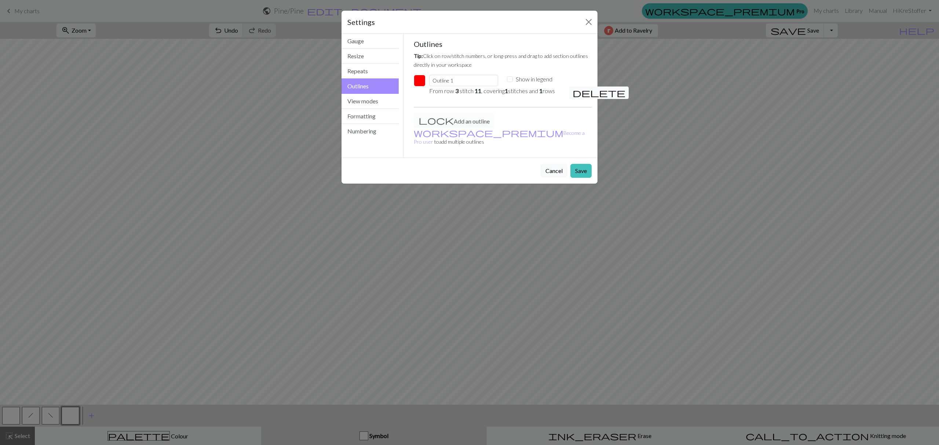
click at [417, 76] on button "button" at bounding box center [420, 81] width 12 height 12
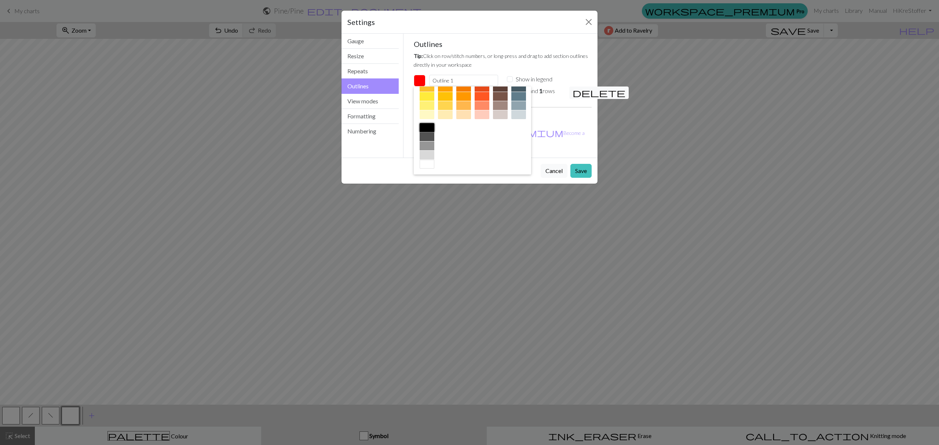
click at [434, 123] on div at bounding box center [427, 127] width 15 height 9
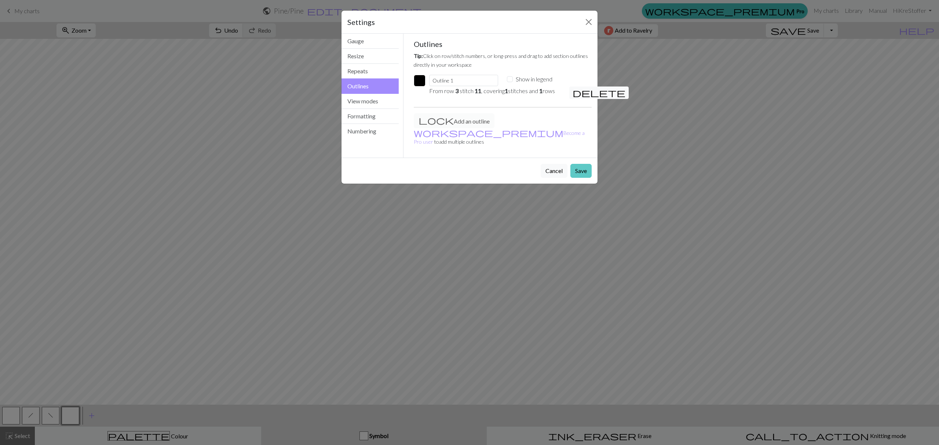
click at [577, 164] on button "Save" at bounding box center [580, 171] width 21 height 14
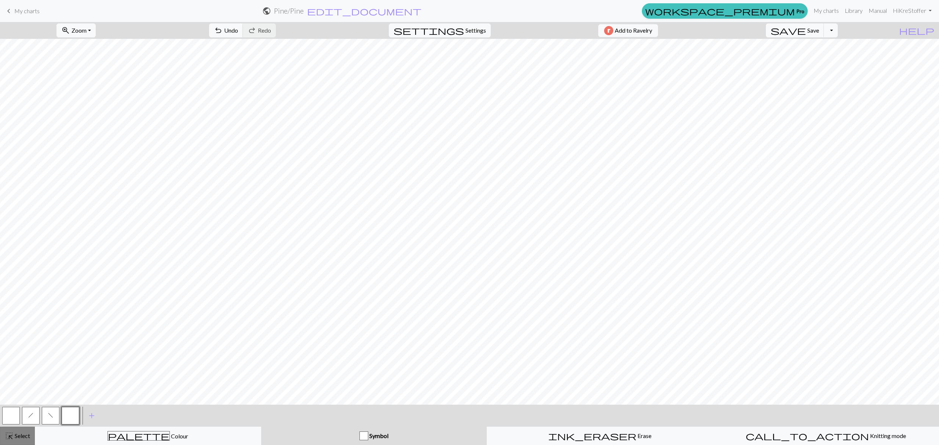
click at [25, 433] on span "Select" at bounding box center [22, 435] width 17 height 7
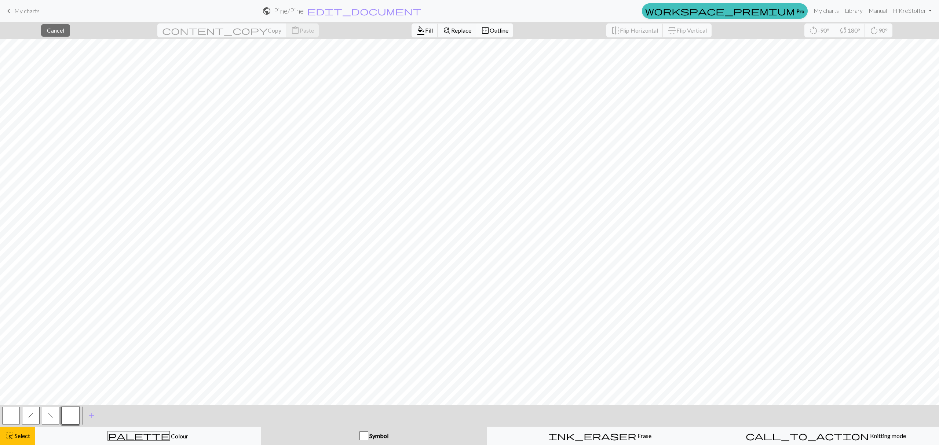
click at [490, 29] on span "Outline" at bounding box center [499, 30] width 19 height 7
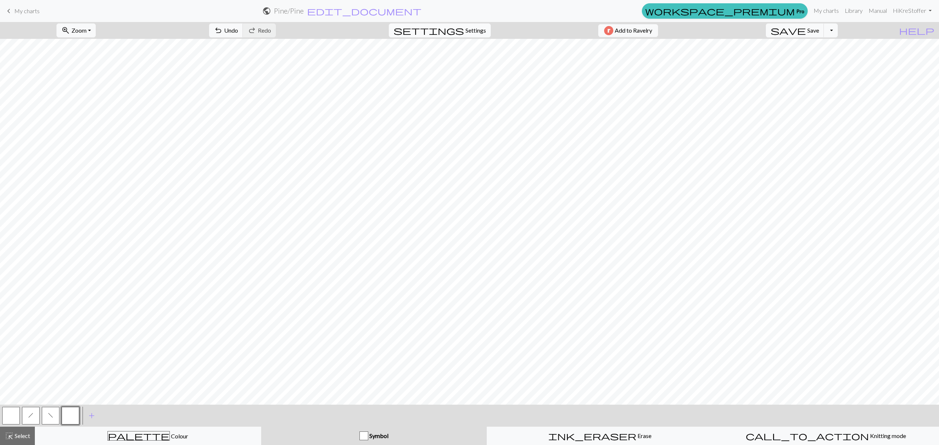
click at [453, 29] on span "settings" at bounding box center [429, 30] width 70 height 10
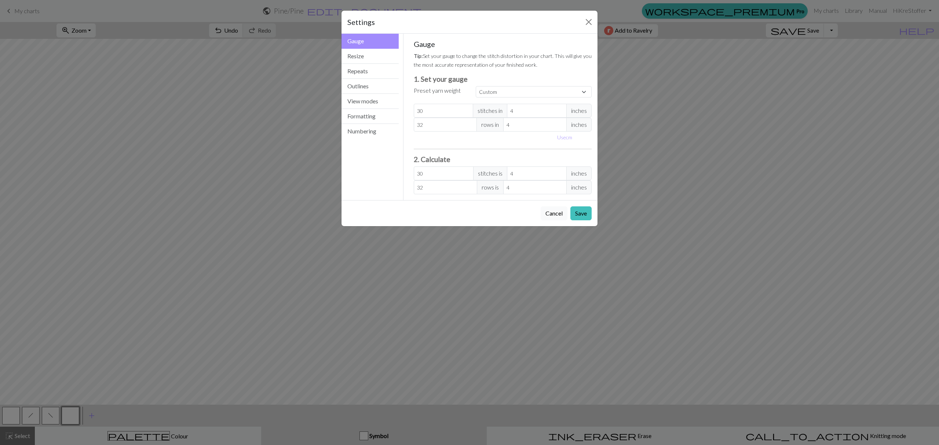
click at [557, 219] on button "Cancel" at bounding box center [554, 213] width 27 height 14
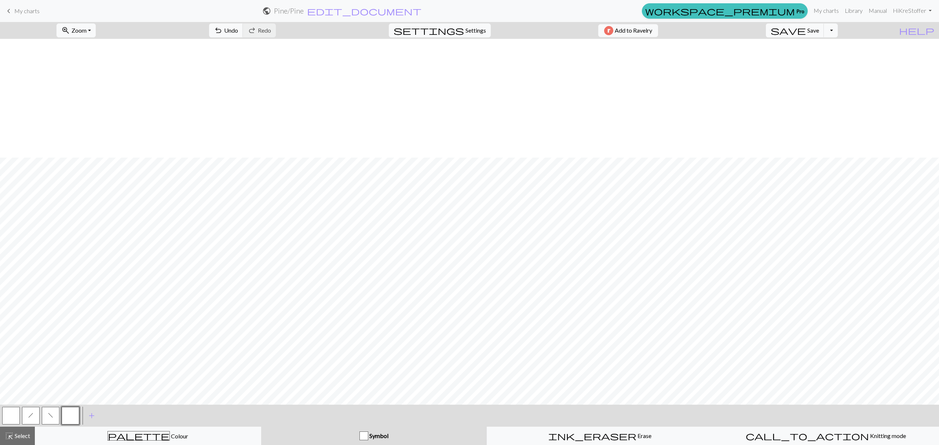
scroll to position [129, 0]
click at [170, 434] on span "Colour" at bounding box center [179, 436] width 18 height 7
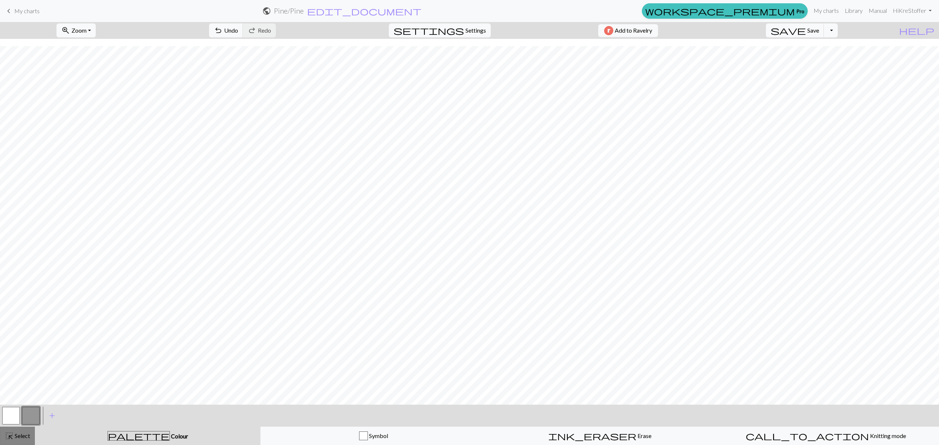
click at [24, 435] on span "Select" at bounding box center [22, 435] width 17 height 7
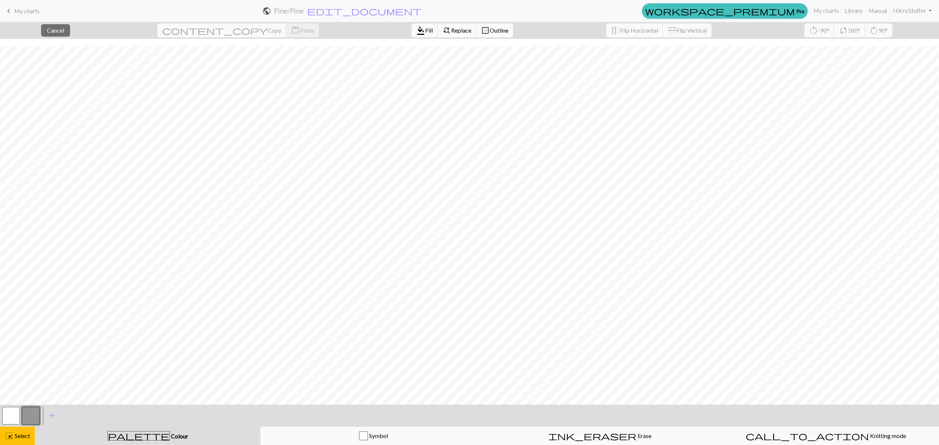
click at [481, 29] on span "border_outer" at bounding box center [485, 30] width 9 height 10
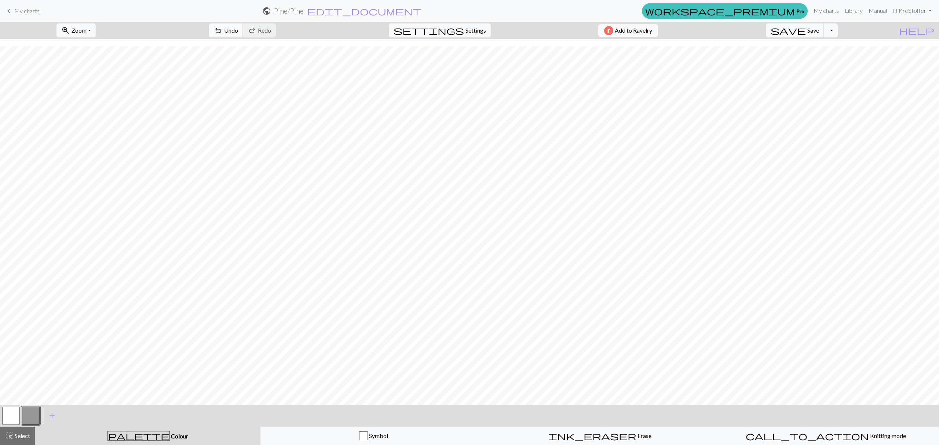
click at [238, 29] on span "Undo" at bounding box center [231, 30] width 14 height 7
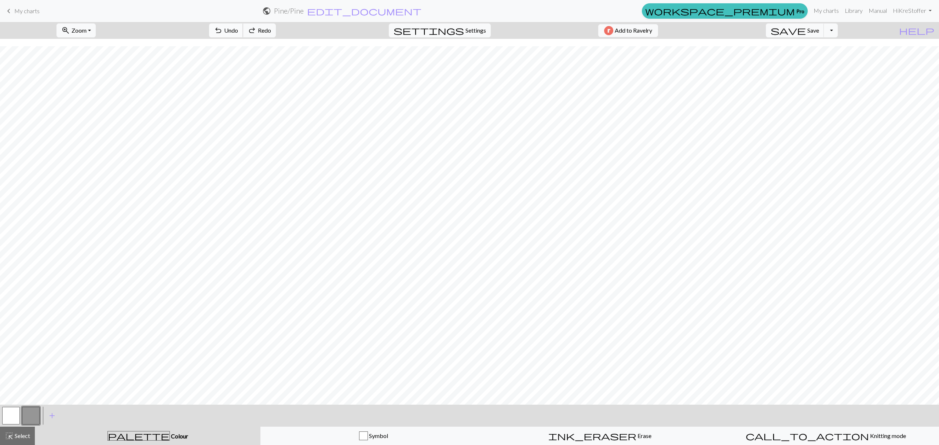
click at [238, 29] on span "Undo" at bounding box center [231, 30] width 14 height 7
click at [14, 436] on span "Select" at bounding box center [22, 435] width 17 height 7
click at [95, 34] on button "zoom_in Zoom Zoom" at bounding box center [75, 30] width 39 height 14
click at [92, 109] on button "150%" at bounding box center [86, 112] width 58 height 12
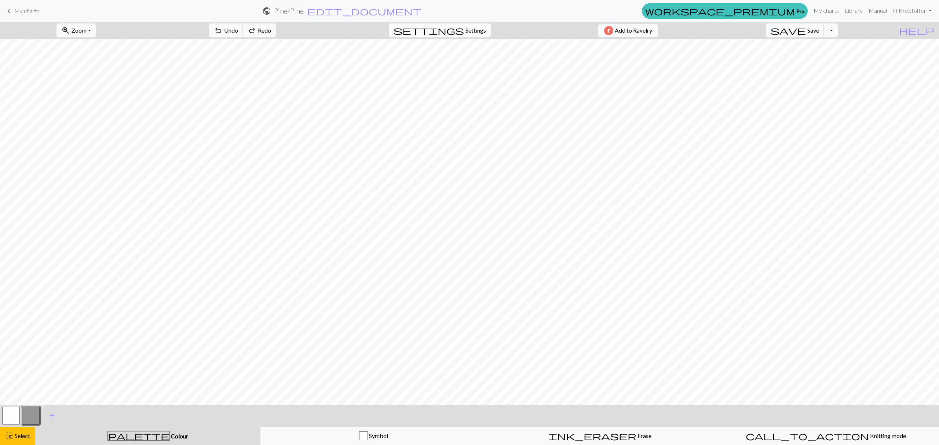
click at [467, 32] on span "Settings" at bounding box center [475, 30] width 21 height 9
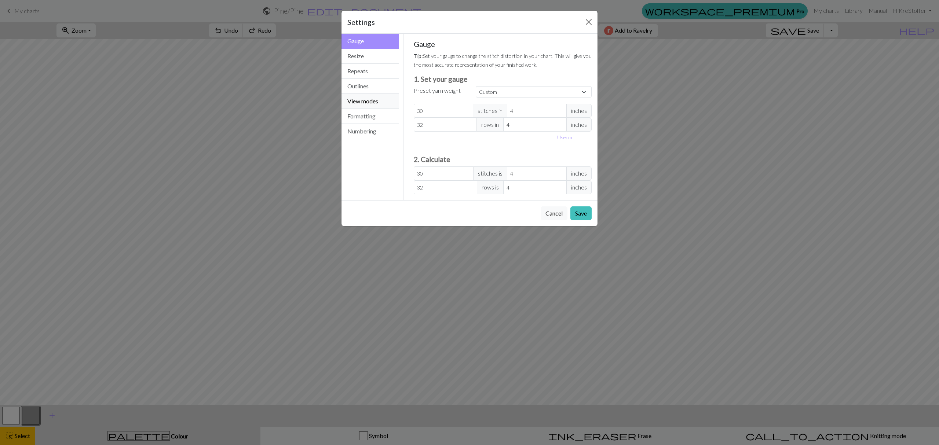
click at [366, 100] on button "View modes" at bounding box center [369, 101] width 57 height 15
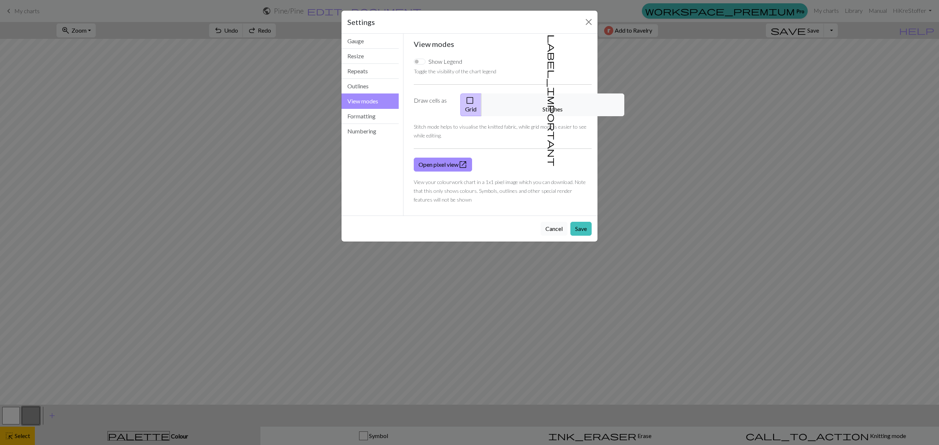
click at [557, 222] on button "Cancel" at bounding box center [554, 229] width 27 height 14
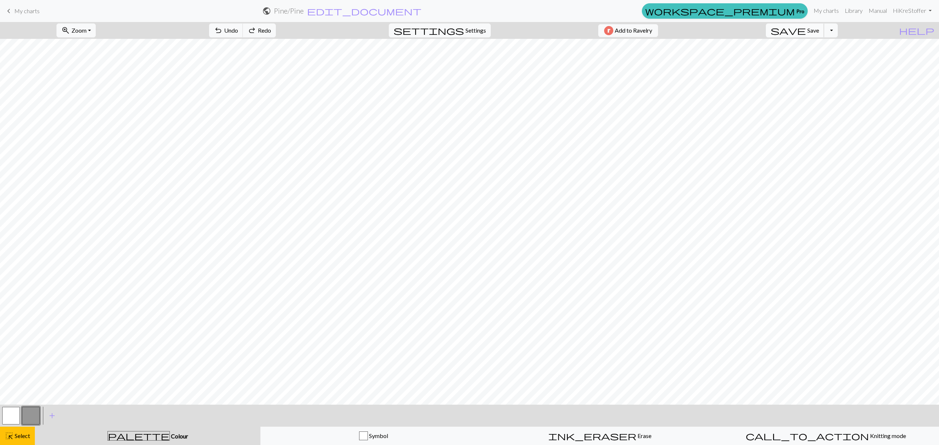
click at [819, 33] on span "Save" at bounding box center [813, 30] width 12 height 7
click at [470, 28] on div "Chart saved" at bounding box center [469, 14] width 43 height 29
click at [471, 30] on span "Settings" at bounding box center [475, 30] width 21 height 9
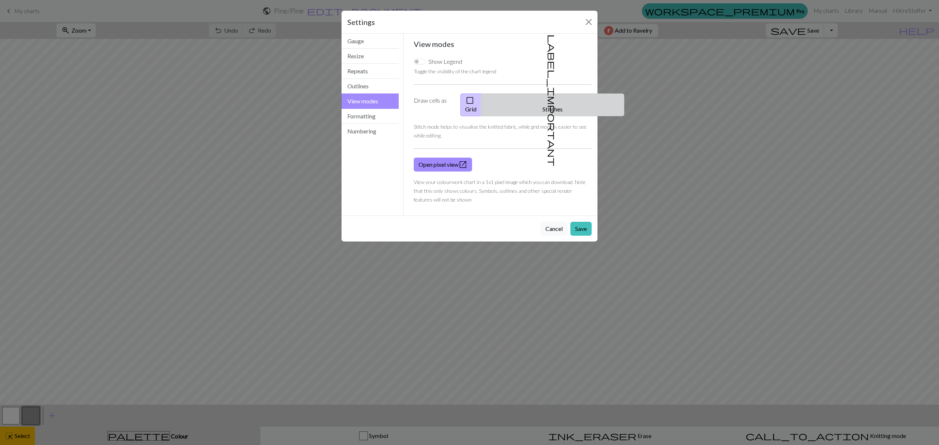
click at [560, 91] on div "Show Legend Toggle the visibility of the chart legend Draw cells as check_box_o…" at bounding box center [502, 130] width 187 height 158
click at [555, 100] on button "label_important Stitches" at bounding box center [552, 105] width 143 height 23
click at [577, 223] on button "Save" at bounding box center [580, 229] width 21 height 14
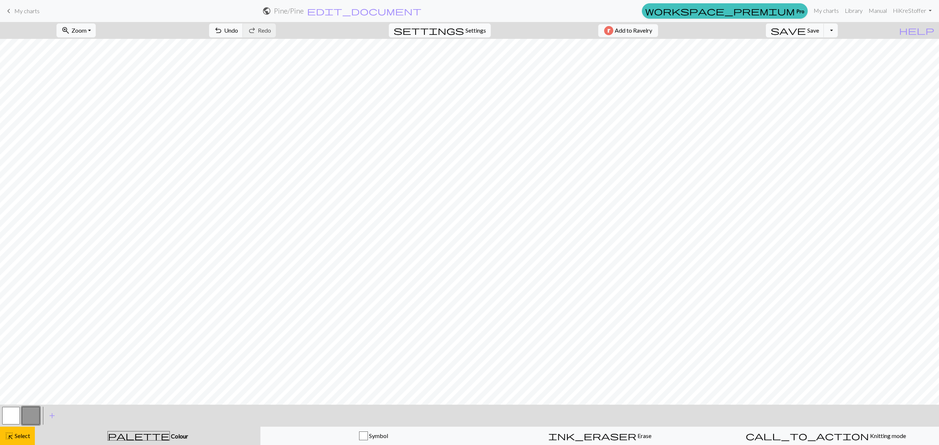
click at [478, 33] on span "Settings" at bounding box center [475, 30] width 21 height 9
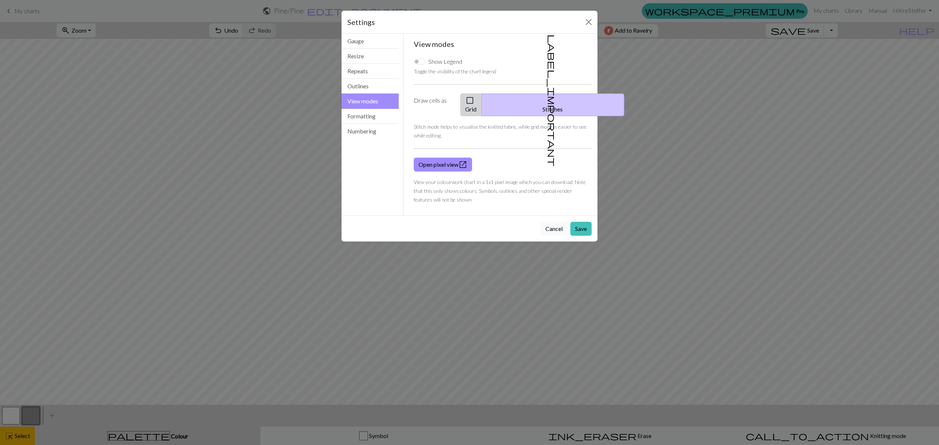
click at [482, 107] on button "check_box_outline_blank Grid" at bounding box center [470, 105] width 21 height 23
click at [580, 222] on button "Save" at bounding box center [580, 229] width 21 height 14
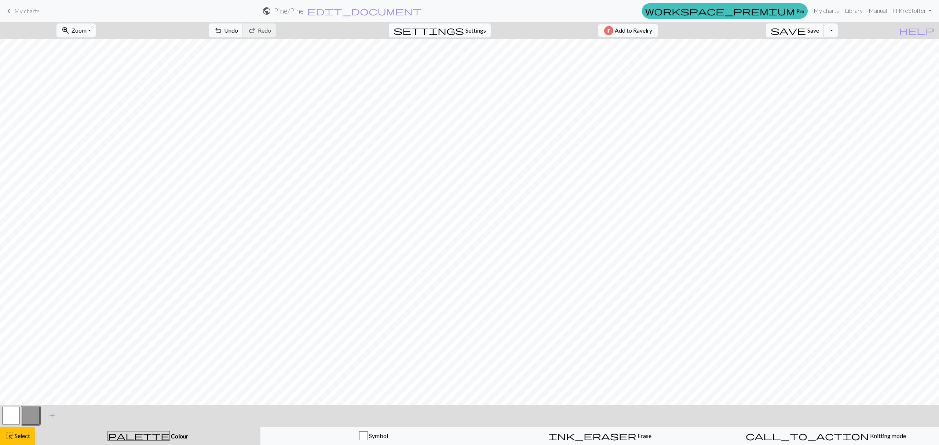
click at [465, 27] on span "Settings" at bounding box center [475, 30] width 21 height 9
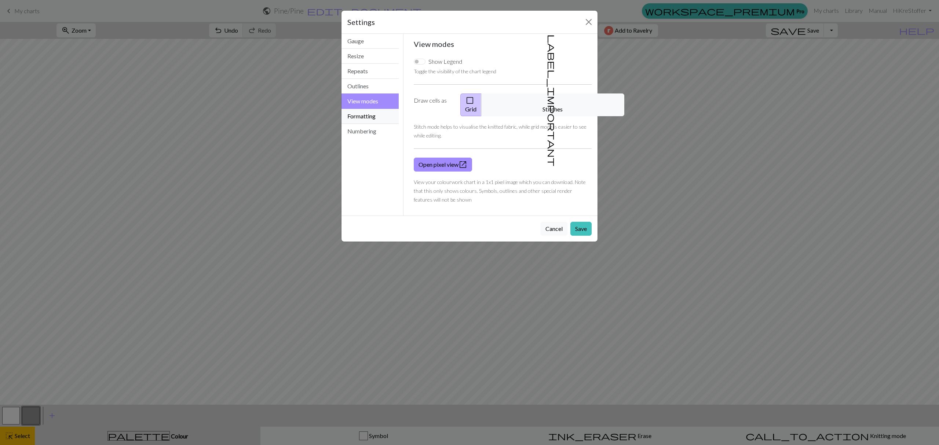
click at [367, 120] on button "Formatting" at bounding box center [369, 116] width 57 height 15
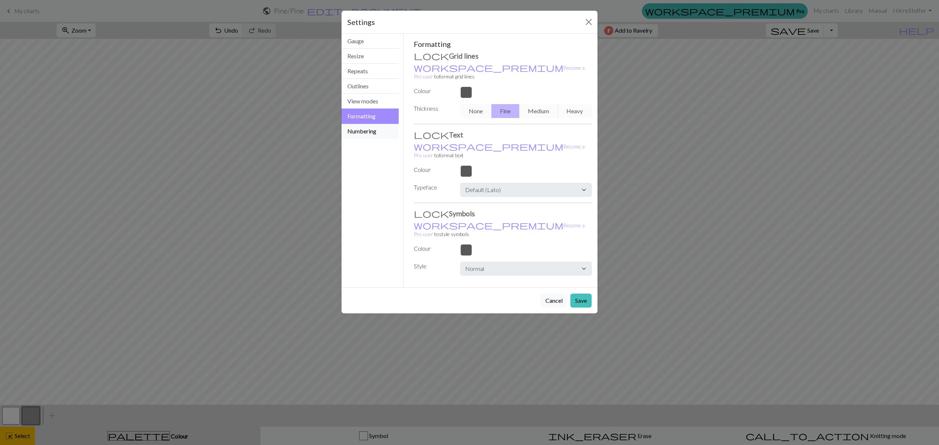
click at [366, 134] on button "Numbering" at bounding box center [369, 131] width 57 height 15
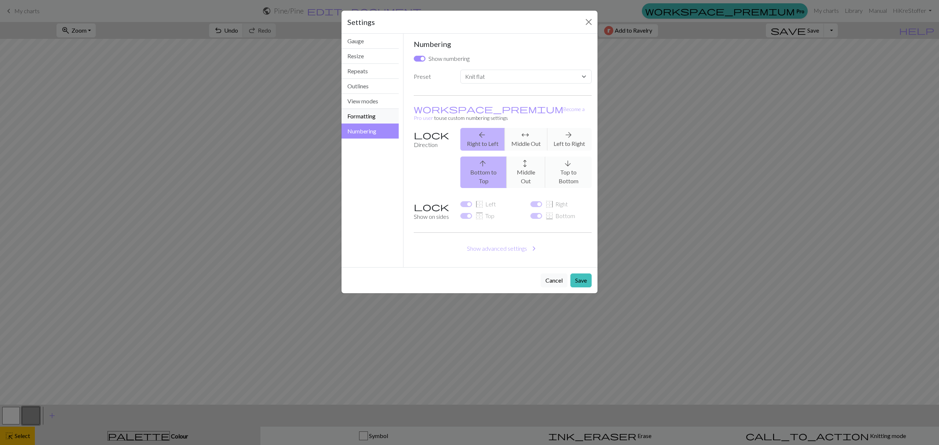
click at [365, 112] on button "Formatting" at bounding box center [369, 116] width 57 height 15
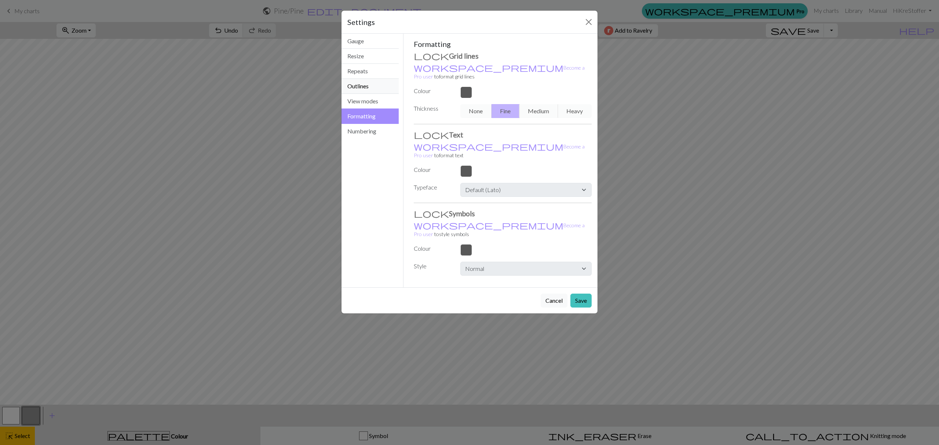
click at [364, 81] on button "Outlines" at bounding box center [369, 86] width 57 height 15
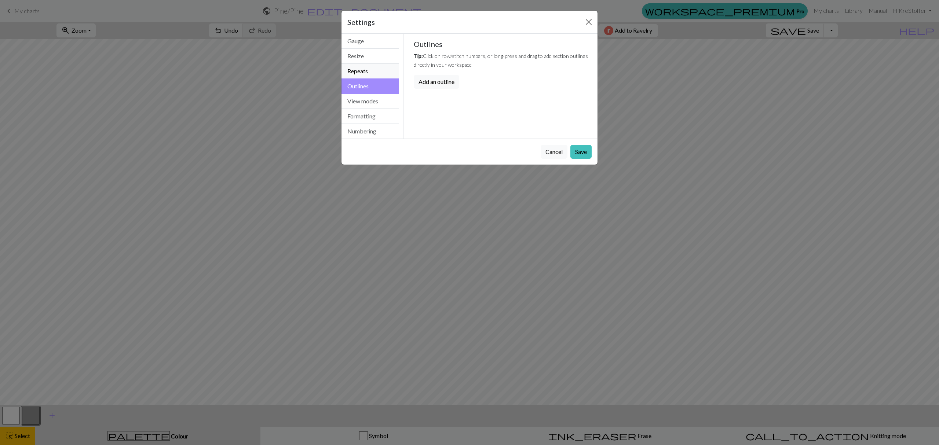
click at [364, 72] on button "Repeats" at bounding box center [369, 71] width 57 height 15
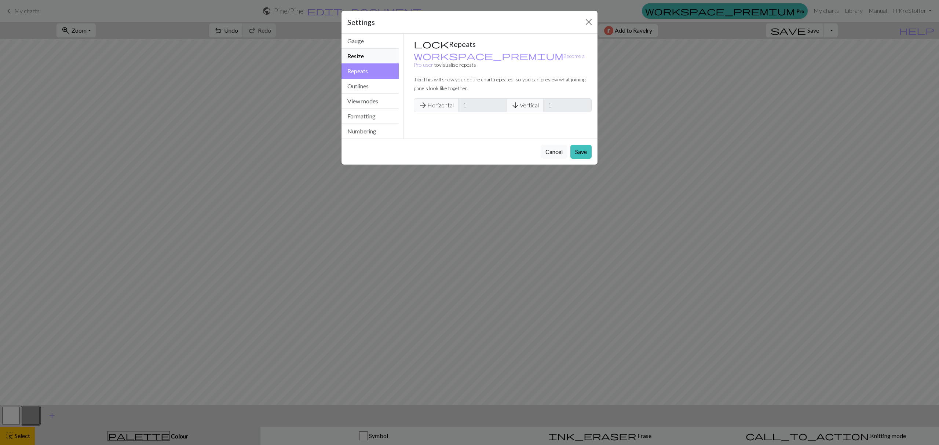
click at [366, 59] on button "Resize" at bounding box center [369, 56] width 57 height 15
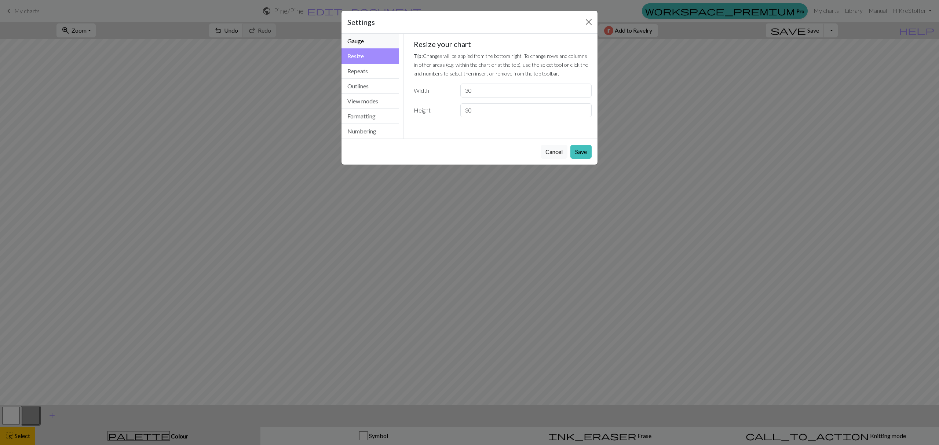
click at [372, 42] on button "Gauge" at bounding box center [369, 41] width 57 height 15
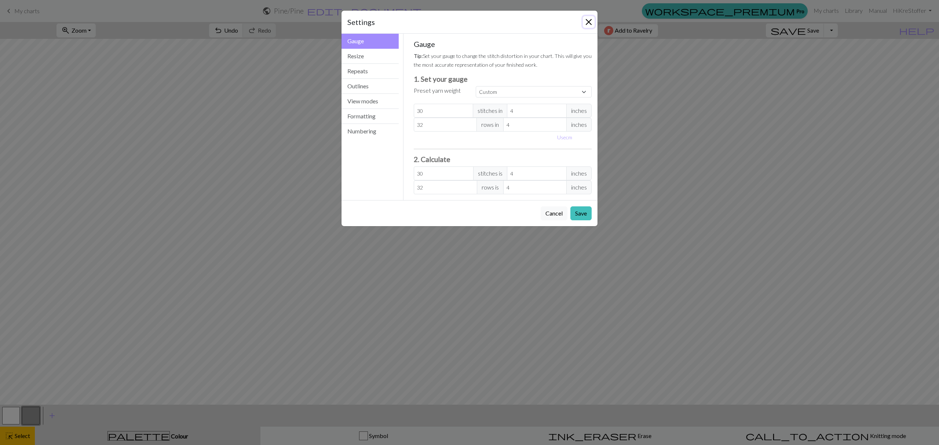
click at [587, 23] on button "Close" at bounding box center [589, 22] width 12 height 12
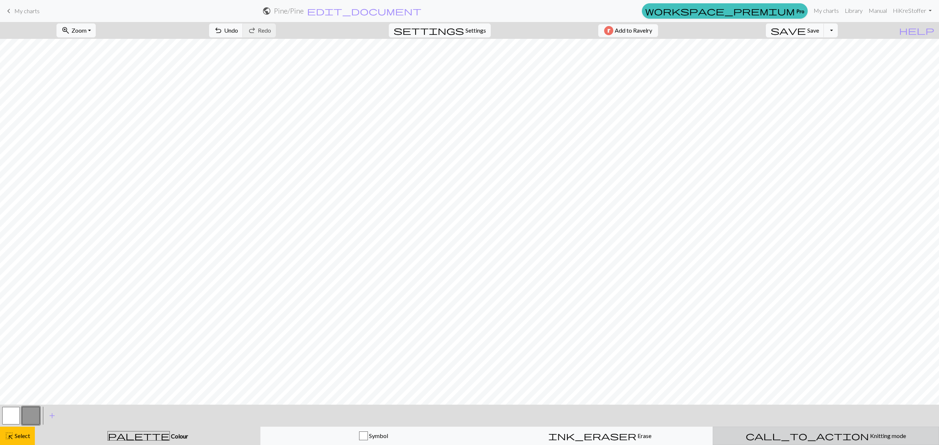
click at [806, 439] on span "call_to_action" at bounding box center [807, 436] width 123 height 10
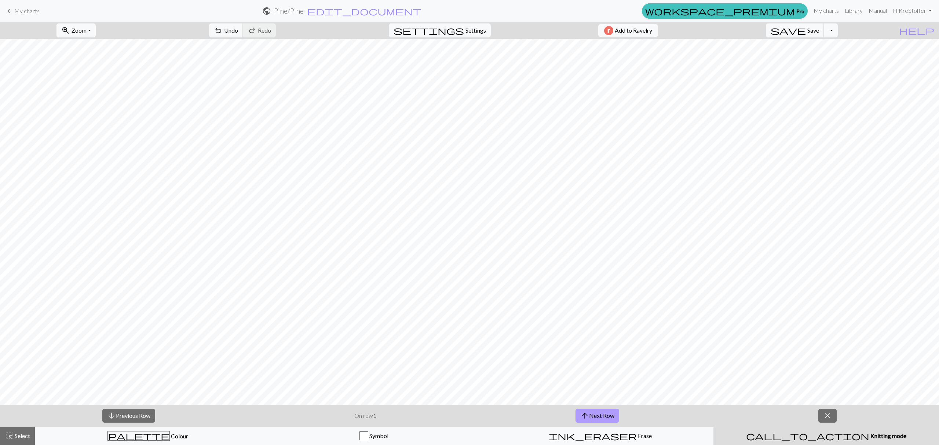
click at [588, 414] on span "arrow_upward" at bounding box center [584, 416] width 9 height 10
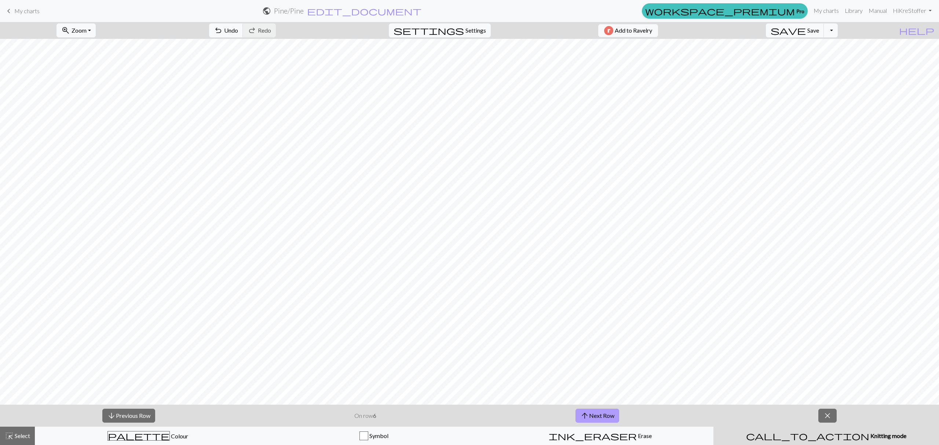
click at [588, 414] on span "arrow_upward" at bounding box center [584, 416] width 9 height 10
click at [820, 417] on button "close" at bounding box center [827, 416] width 18 height 14
